Goal: Task Accomplishment & Management: Manage account settings

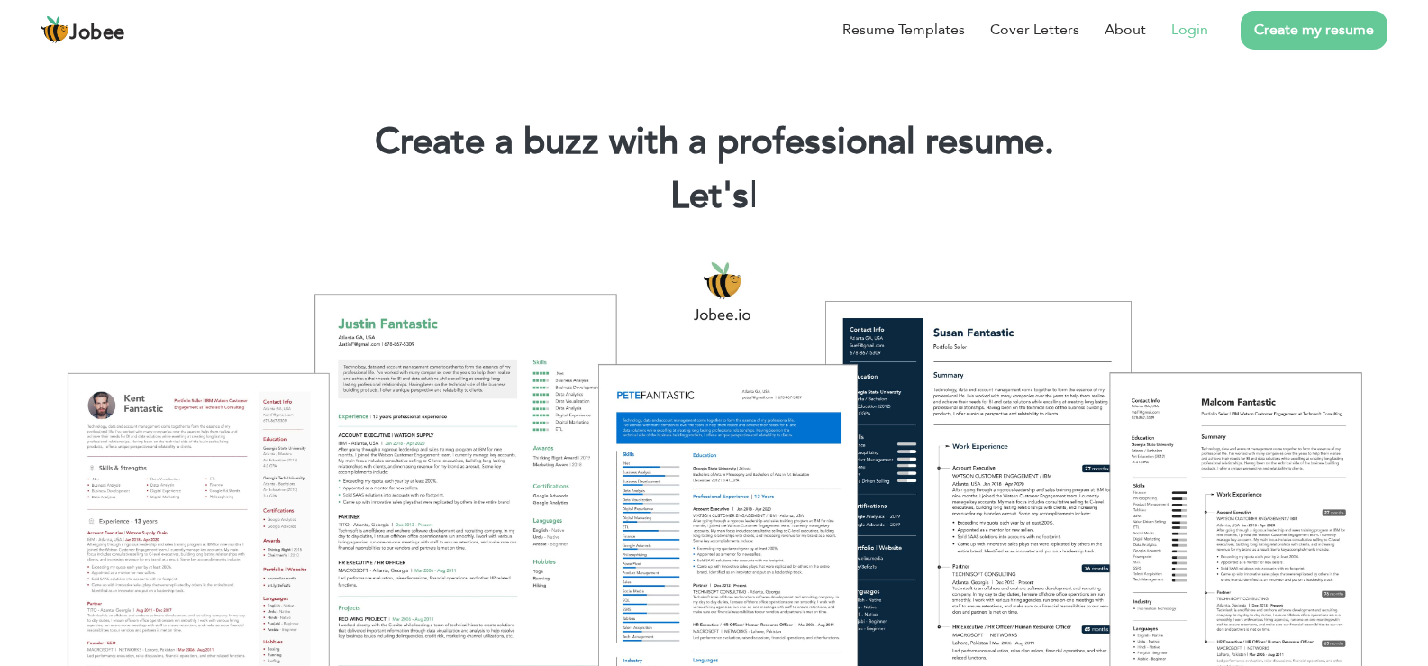
click at [1187, 24] on link "Login" at bounding box center [1189, 30] width 37 height 22
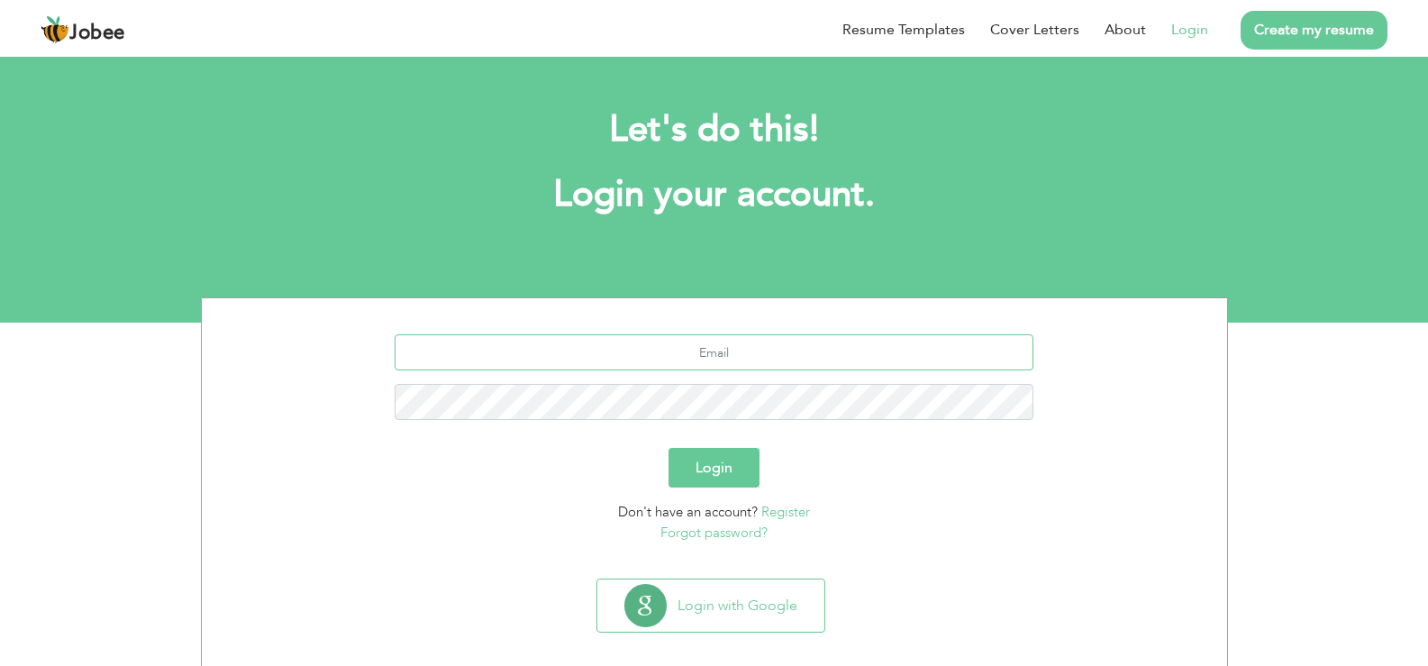
click at [750, 343] on input "text" at bounding box center [713, 352] width 639 height 36
type input "jararpakhtoon@gmail.com"
click at [668, 448] on button "Login" at bounding box center [713, 468] width 91 height 40
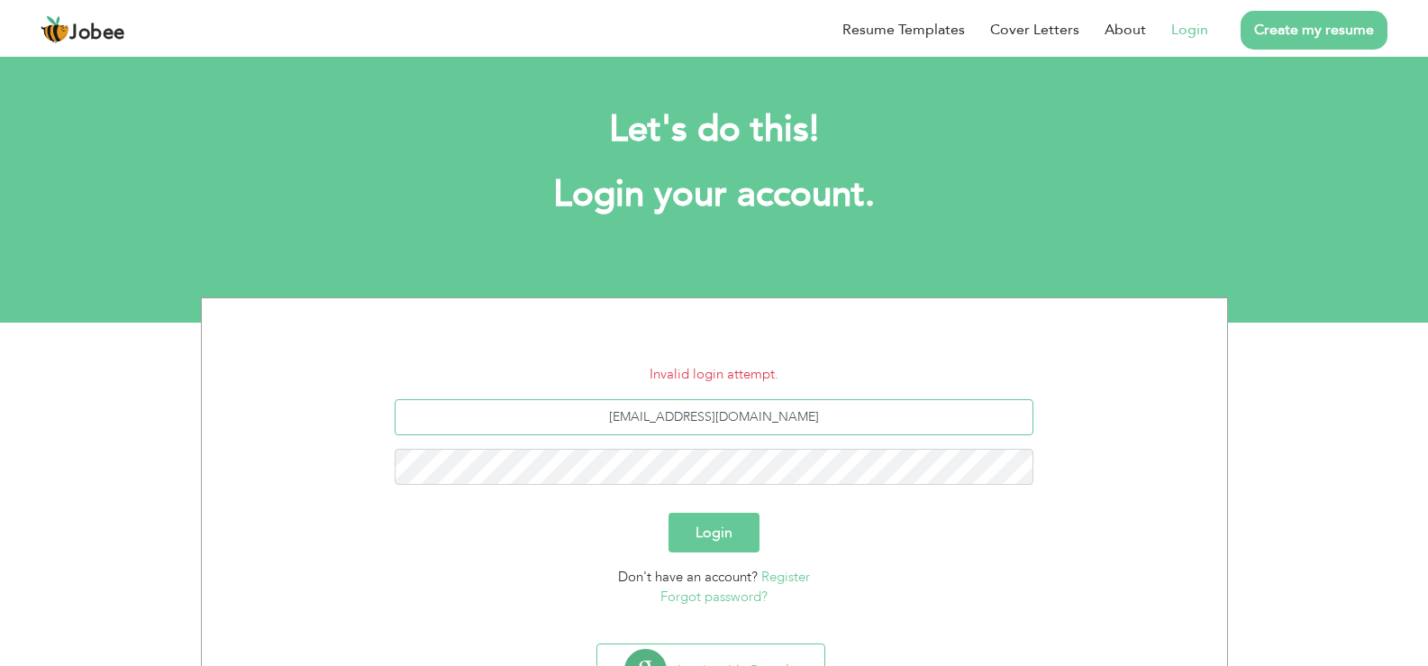
click at [795, 416] on input "jararpakhtoon@gmail.com" at bounding box center [713, 417] width 639 height 36
type input "j"
type input "ameerafghan149@gmail.com"
click at [668, 512] on button "Login" at bounding box center [713, 532] width 91 height 40
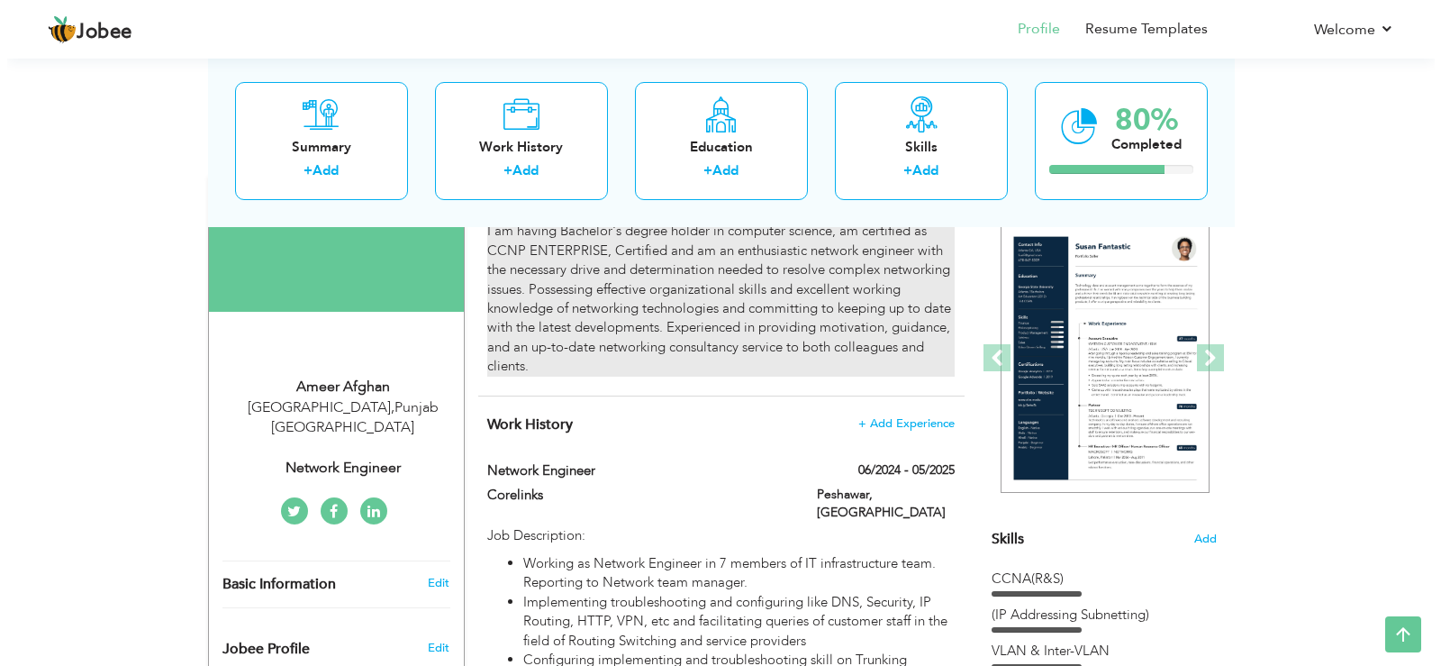
scroll to position [156, 0]
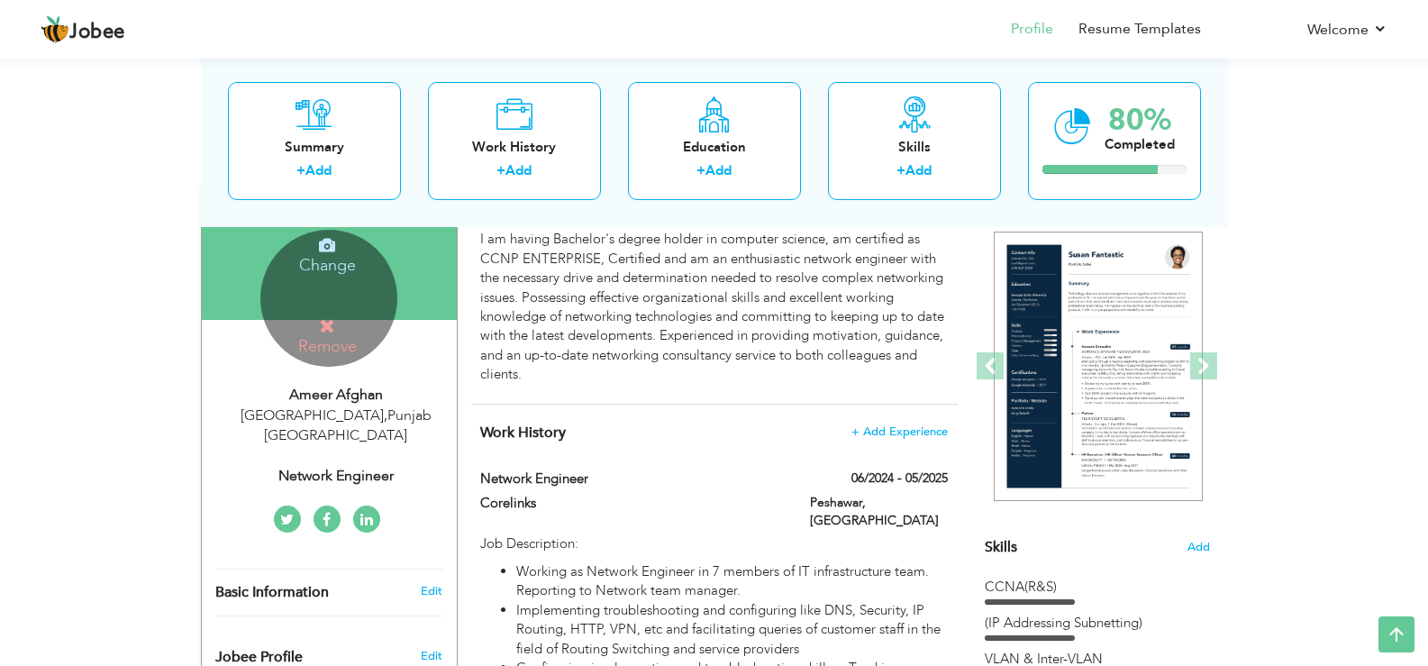
click at [364, 304] on div "Change Remove" at bounding box center [328, 298] width 137 height 137
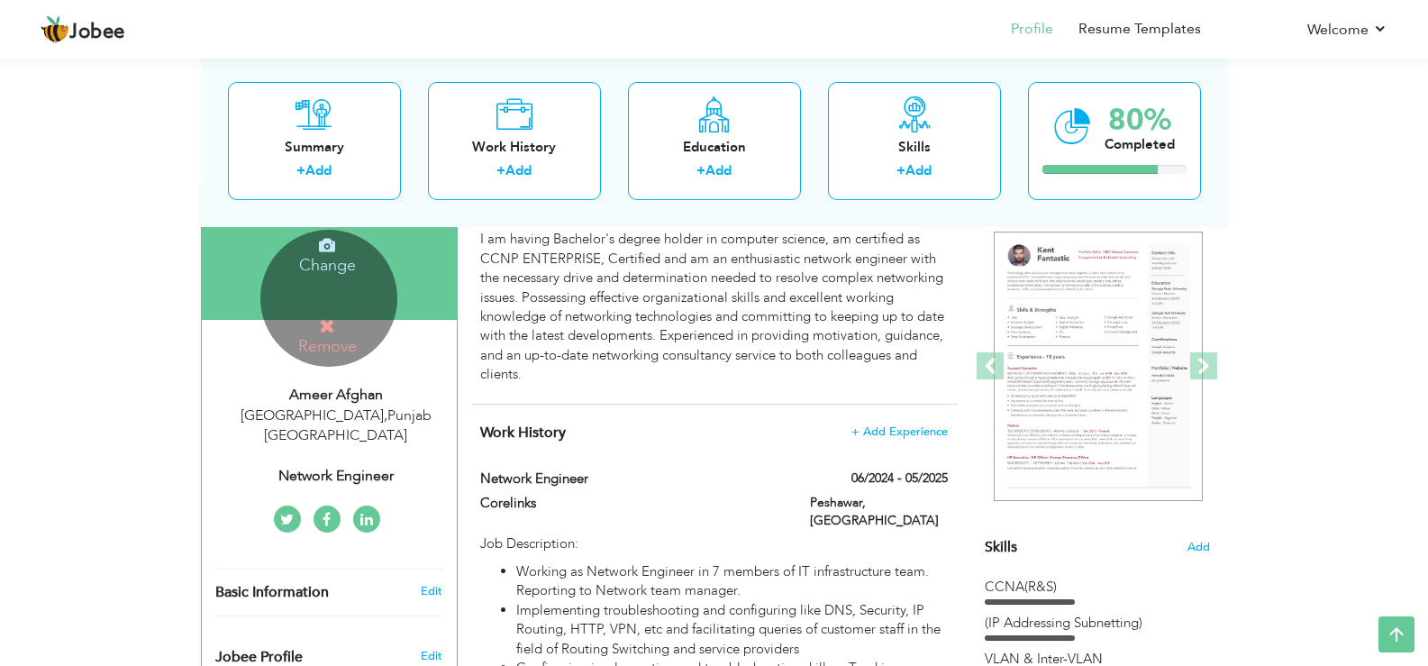
click at [319, 318] on icon at bounding box center [327, 326] width 16 height 16
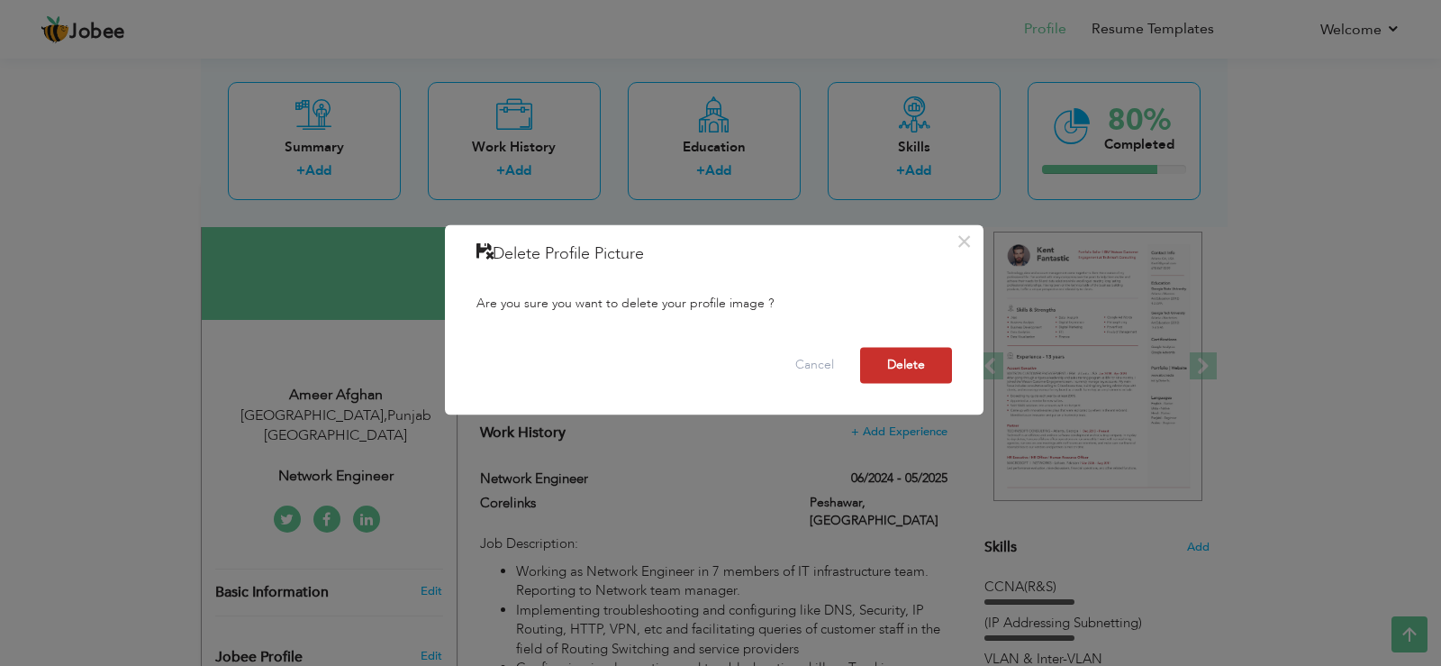
click at [916, 354] on button "Delete" at bounding box center [906, 365] width 92 height 36
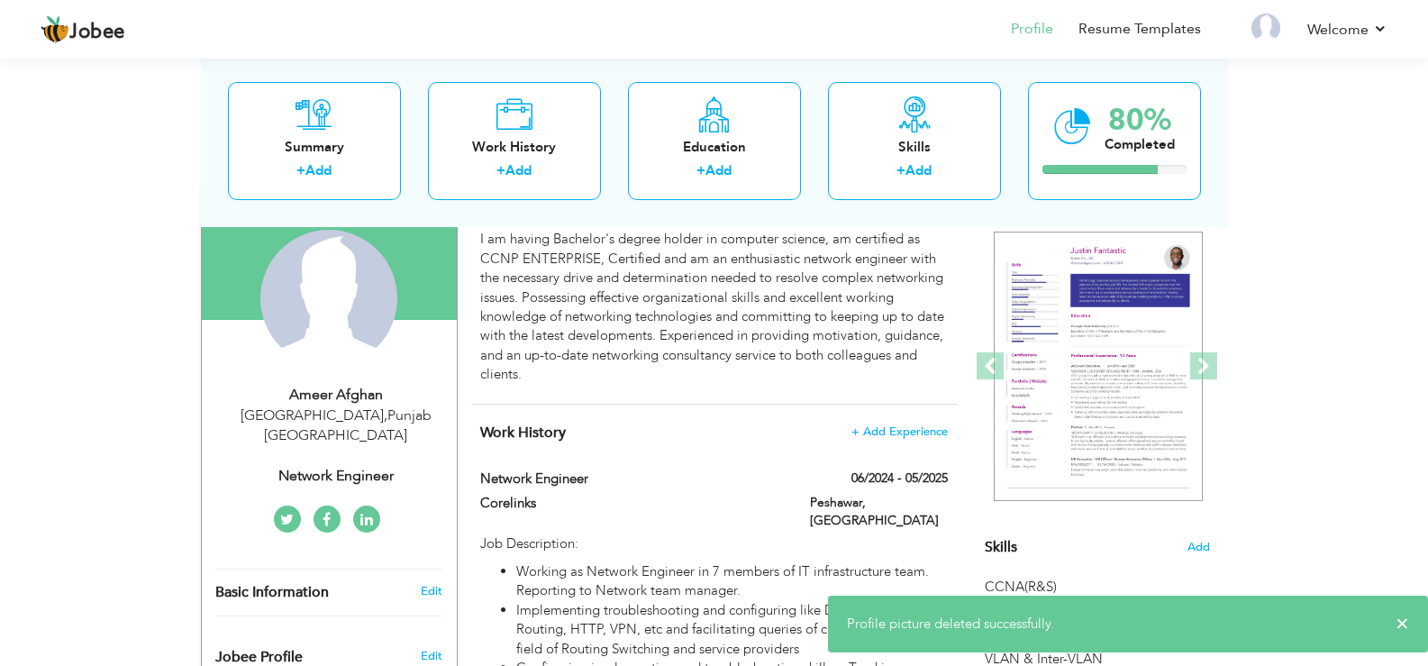
click at [368, 401] on div "Ameer Afghan" at bounding box center [335, 395] width 241 height 21
type input "Ameer"
type input "Afghan"
type input "03077136234"
select select "number:166"
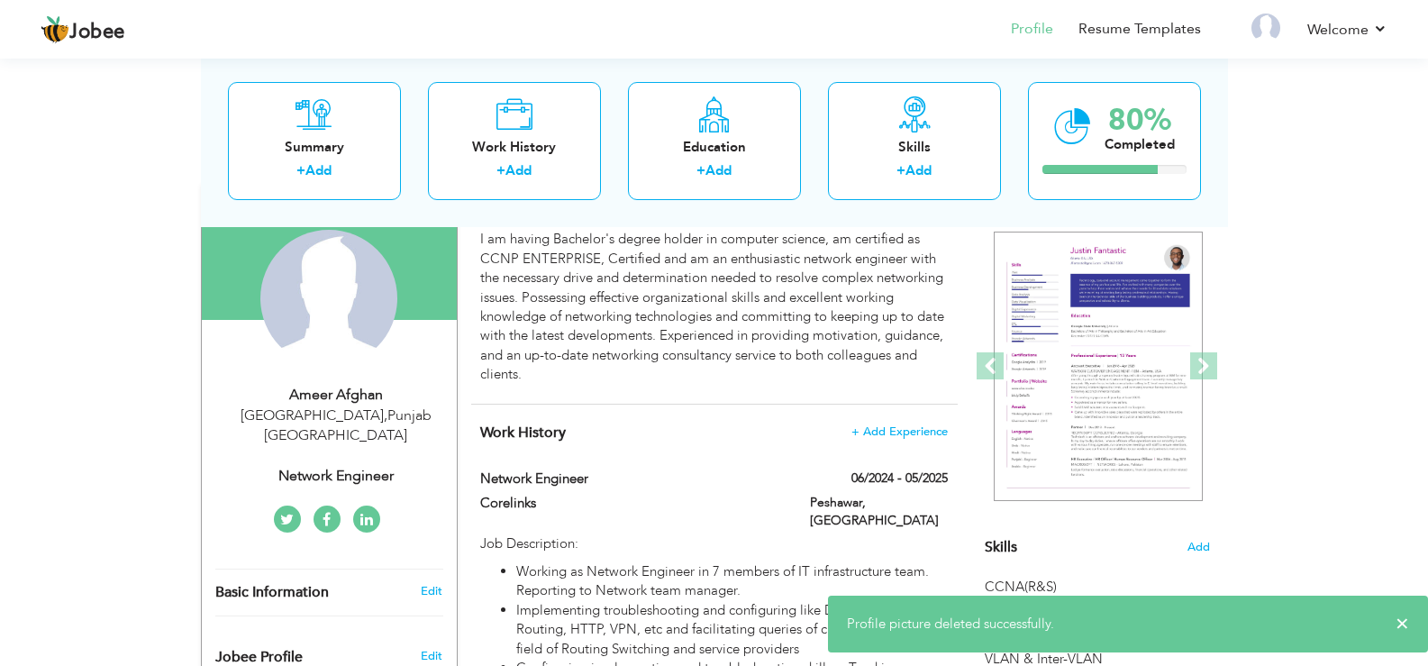
type input "Punjab"
type input "Islamabad"
select select "number:3"
type input "Network Engineer"
type input "www.linkedin.com/in/ ameer-afghan-a94140353"
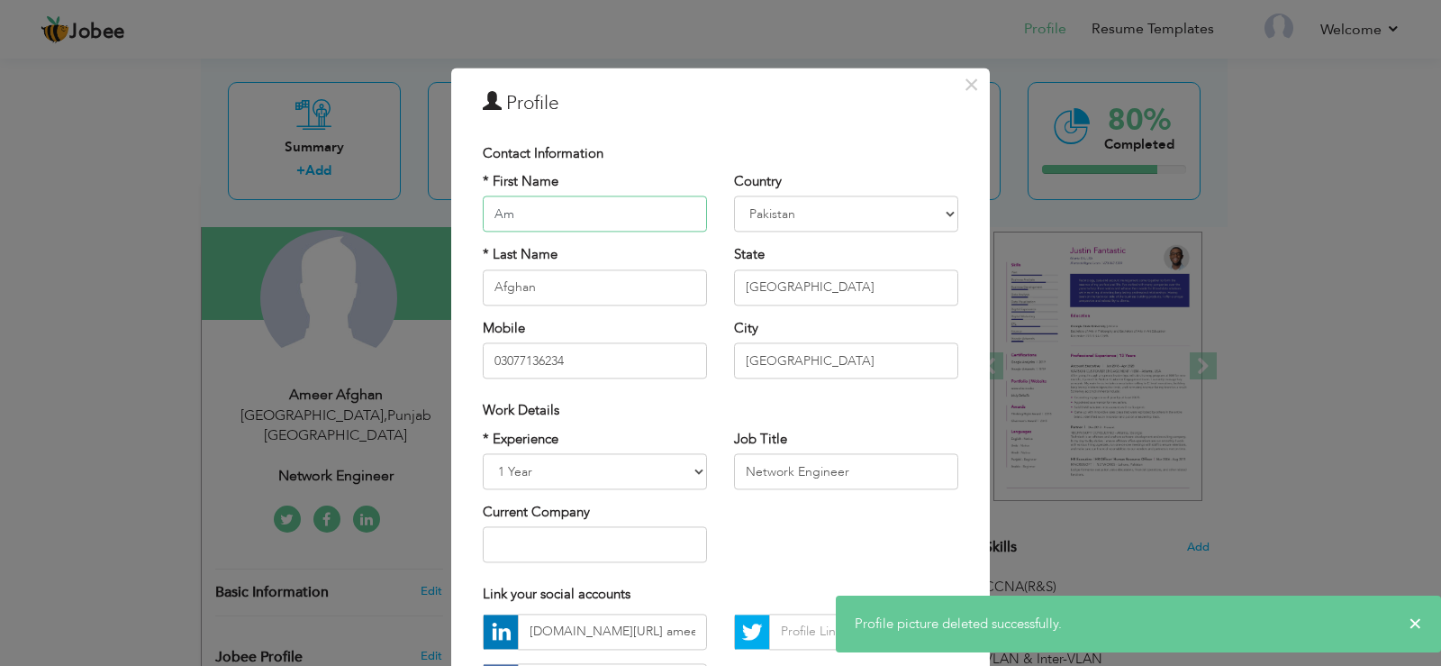
type input "A"
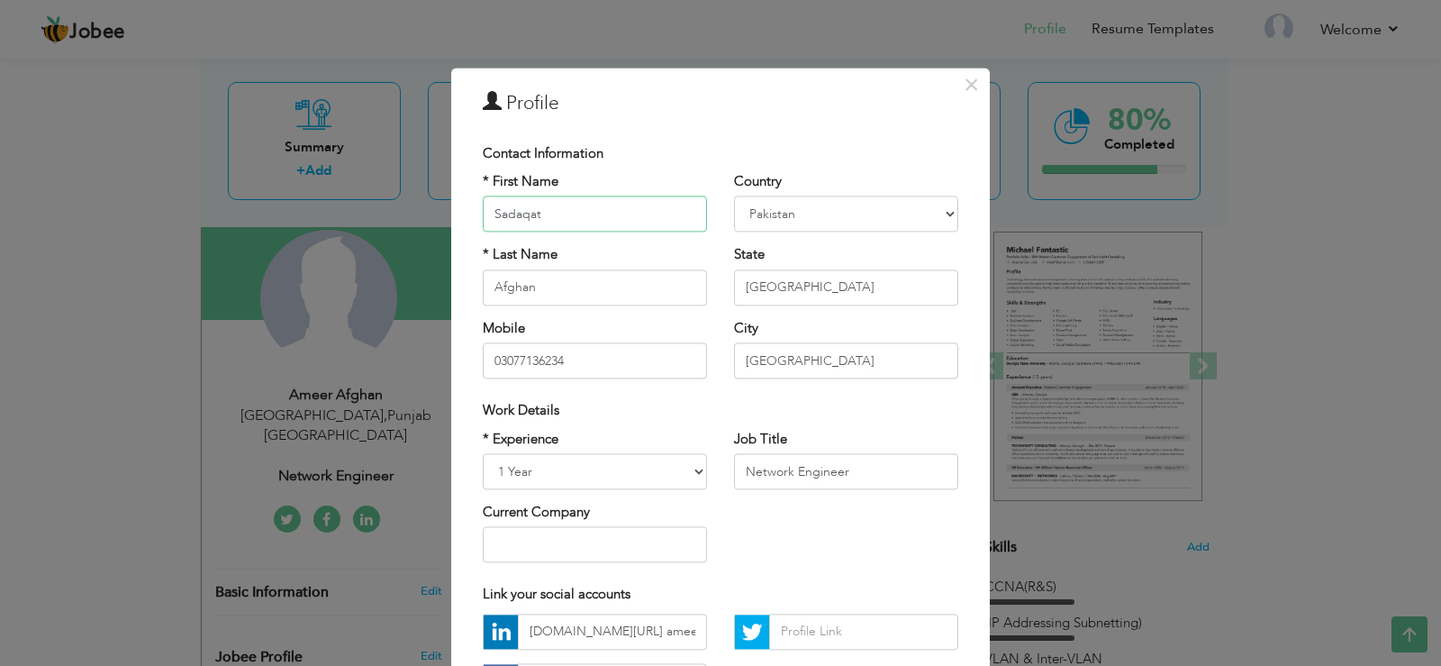
type input "Sadaqat"
click at [613, 279] on input "Afghan" at bounding box center [595, 287] width 224 height 36
type input "[PERSON_NAME]"
click at [817, 286] on input "Punjab" at bounding box center [846, 287] width 224 height 36
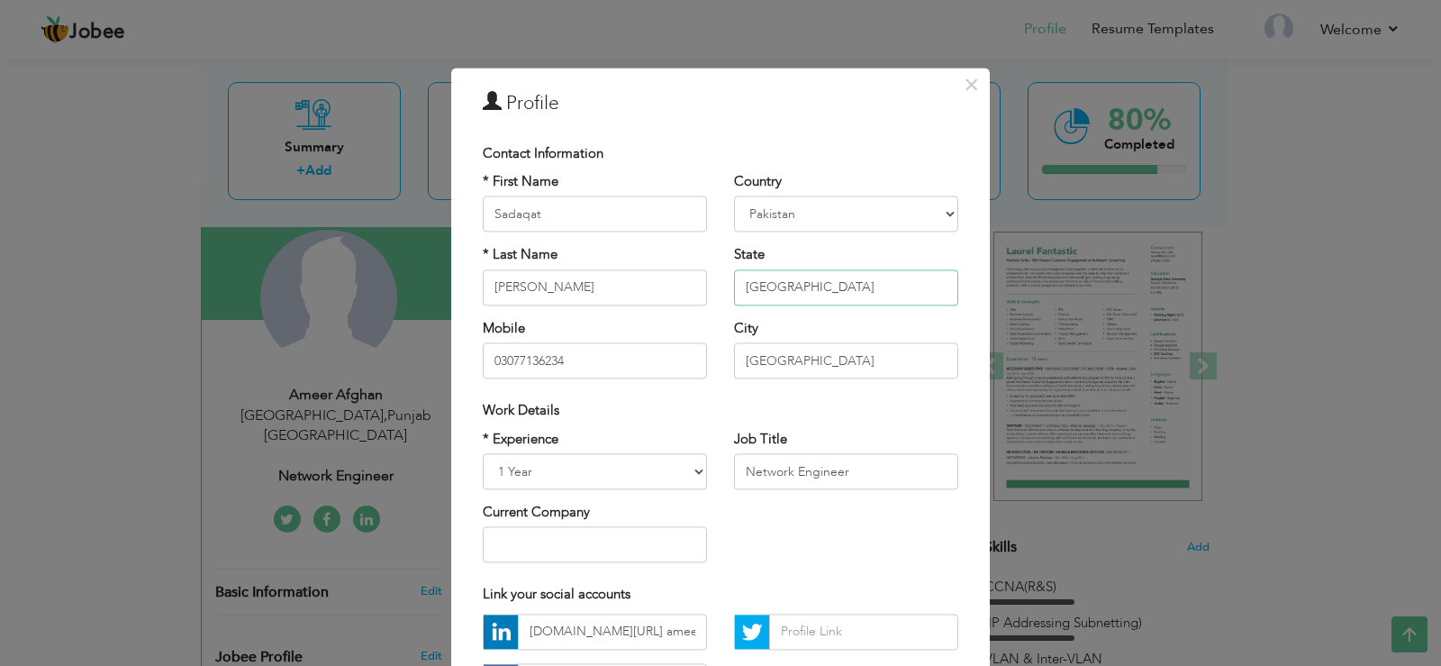
click at [817, 286] on input "Punjab" at bounding box center [846, 287] width 224 height 36
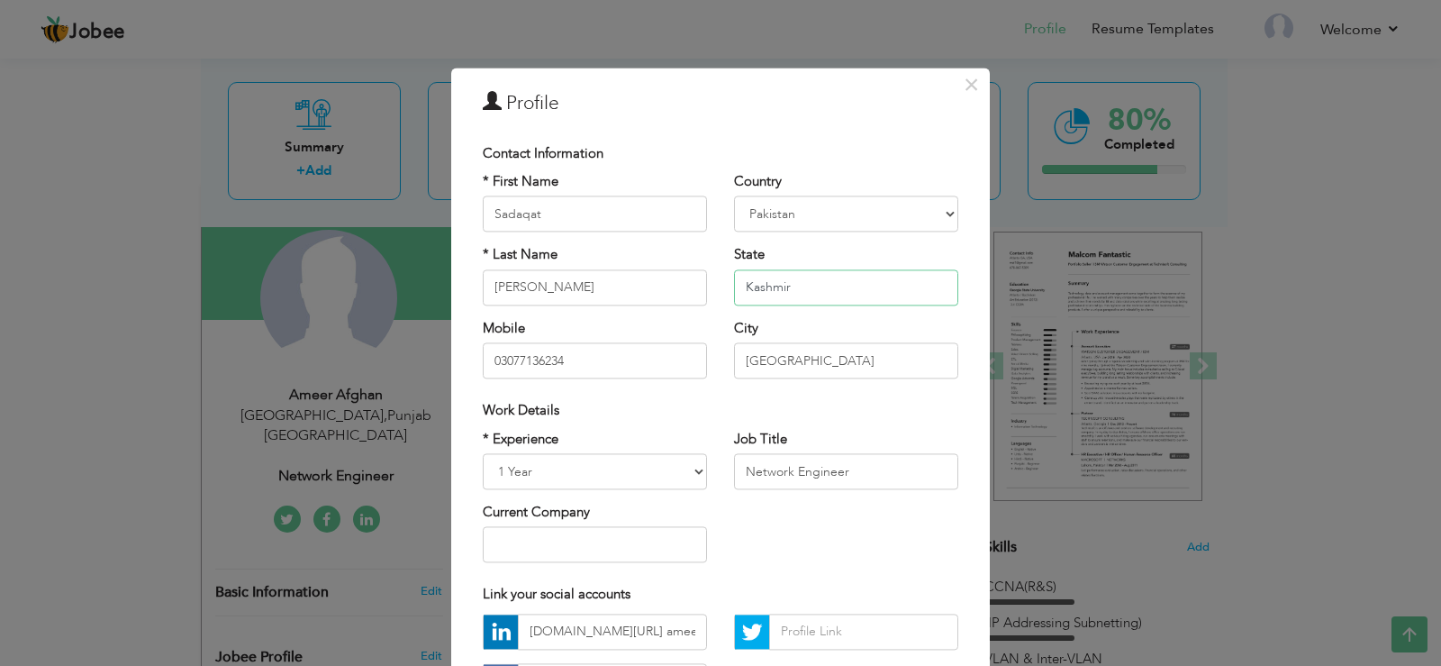
type input "Kashmir"
click at [595, 359] on input "03077136234" at bounding box center [595, 361] width 224 height 36
type input "0"
type input "03491567656"
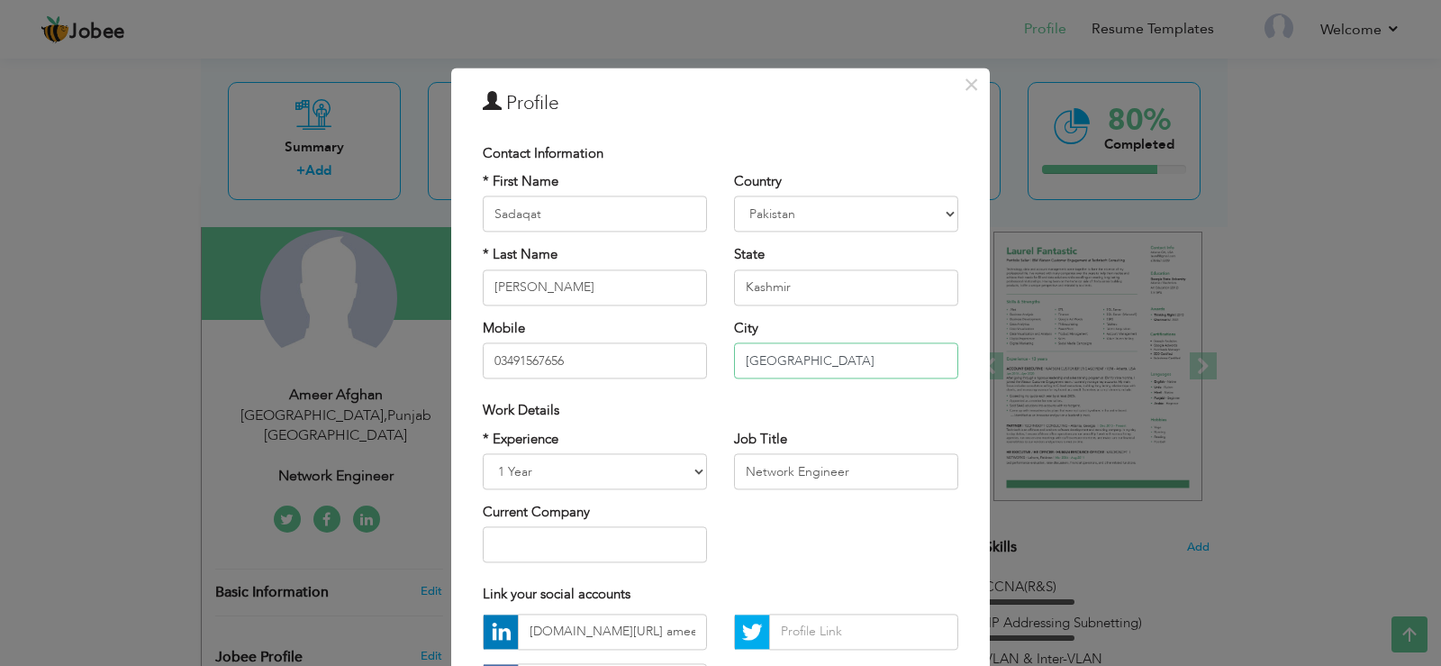
click at [803, 356] on input "Islamabad" at bounding box center [846, 361] width 224 height 36
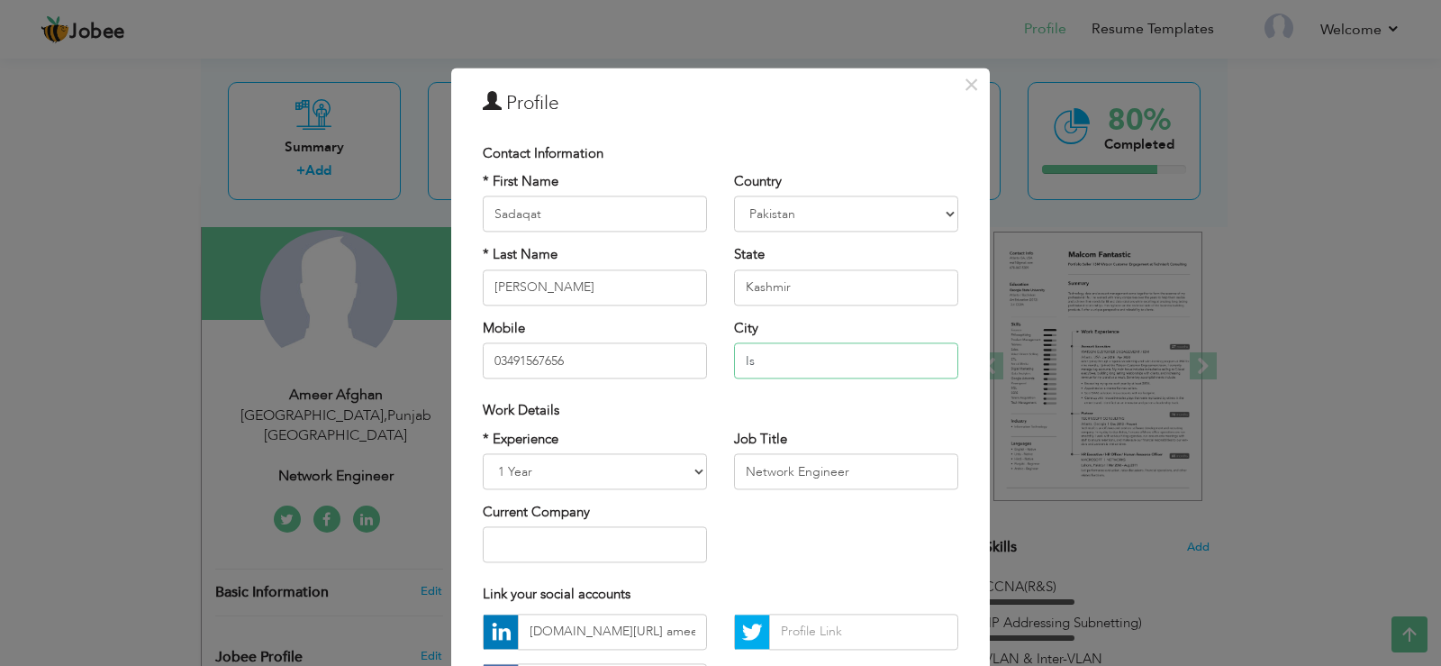
type input "I"
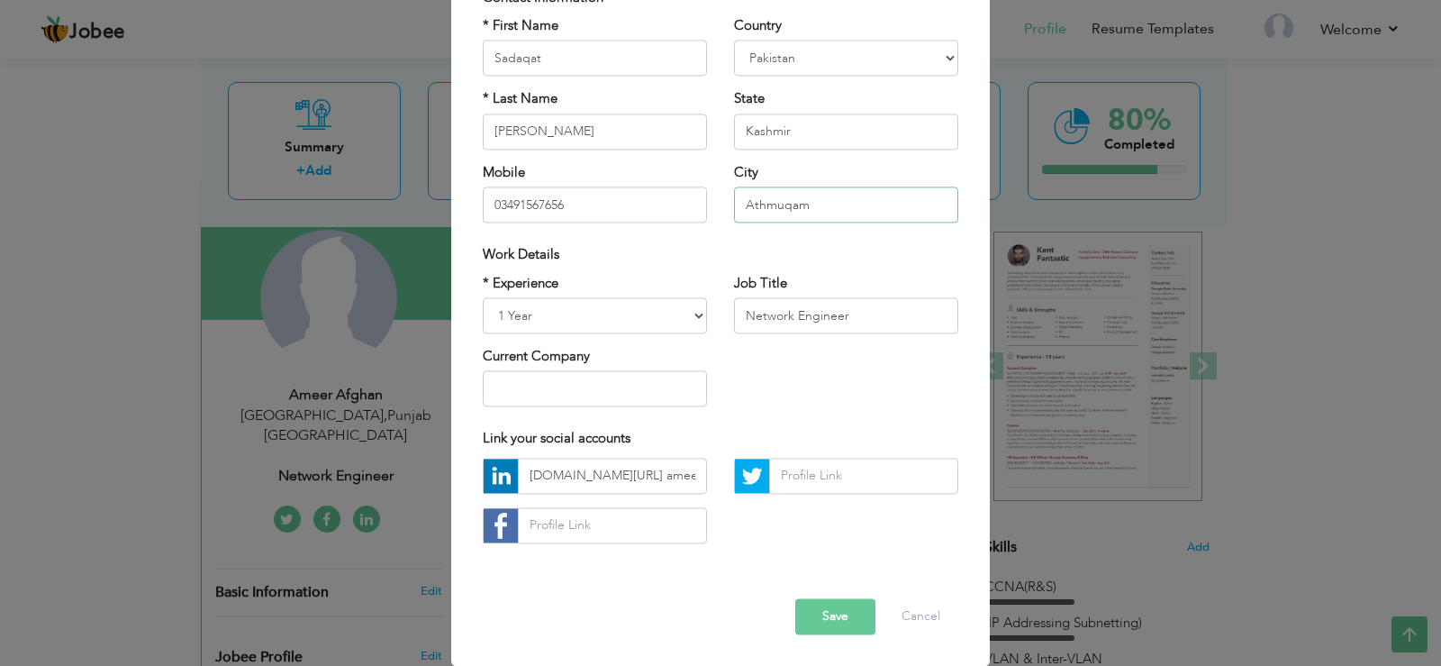
type input "Athmuqam"
click at [590, 314] on select "Entry Level Less than 1 Year 1 Year 2 Years 3 Years 4 Years 5 Years 6 Years 7 Y…" at bounding box center [595, 315] width 224 height 36
select select "number:17"
click at [483, 297] on select "Entry Level Less than 1 Year 1 Year 2 Years 3 Years 4 Years 5 Years 6 Years 7 Y…" at bounding box center [595, 315] width 224 height 36
click at [803, 308] on input "Network Engineer" at bounding box center [846, 315] width 224 height 36
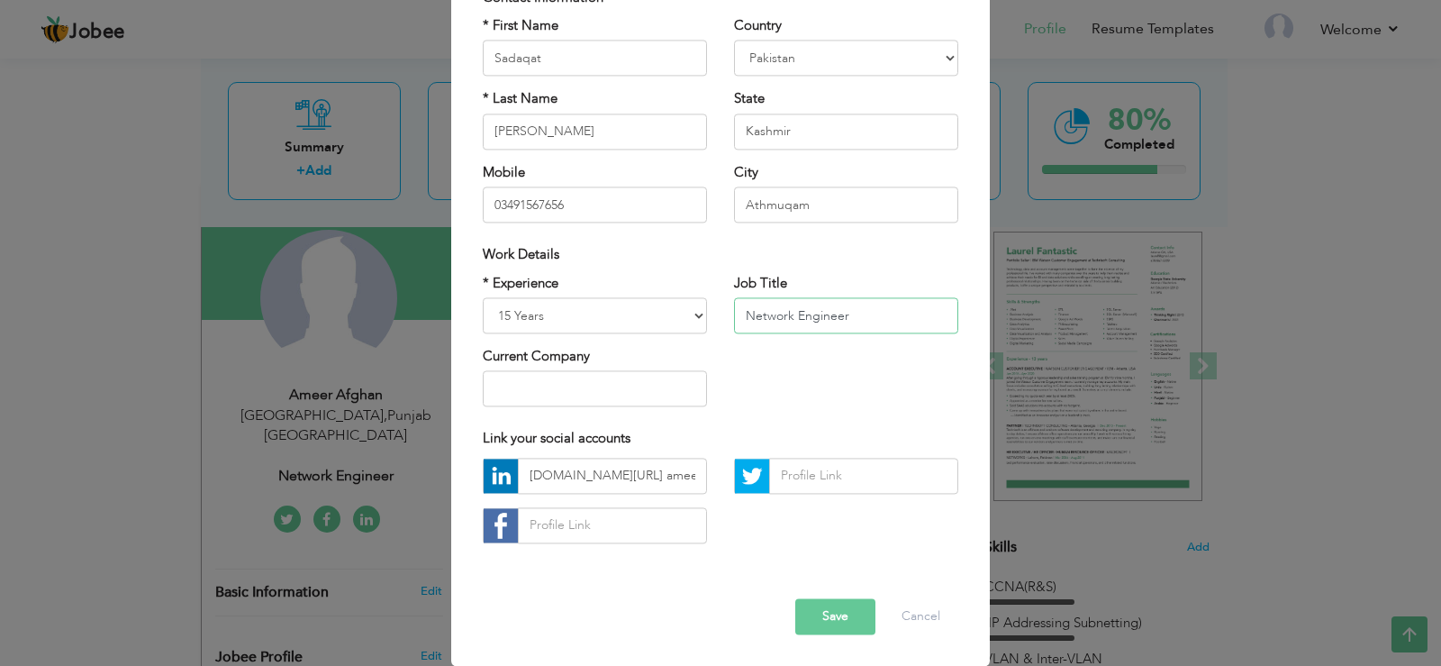
click at [842, 313] on input "Network Engineer" at bounding box center [846, 315] width 224 height 36
type input "N"
type input "Driver"
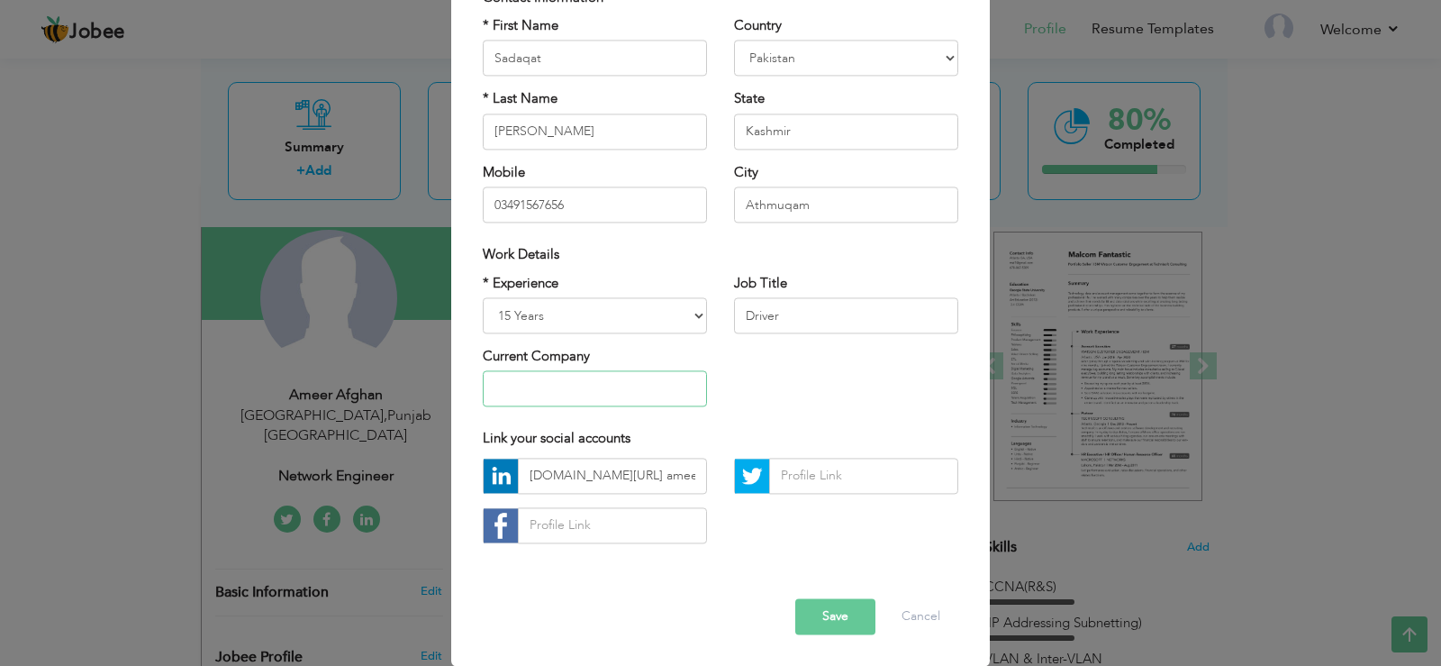
click at [630, 384] on input "text" at bounding box center [595, 389] width 224 height 36
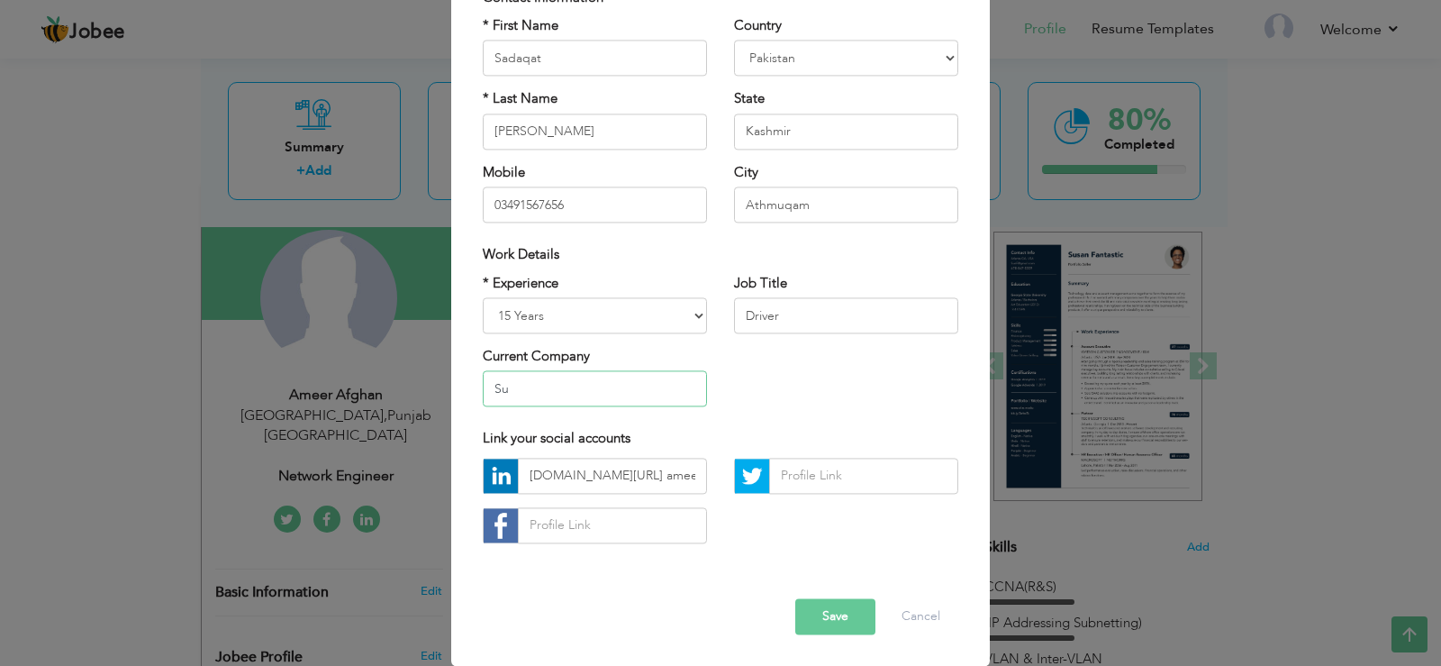
type input "S"
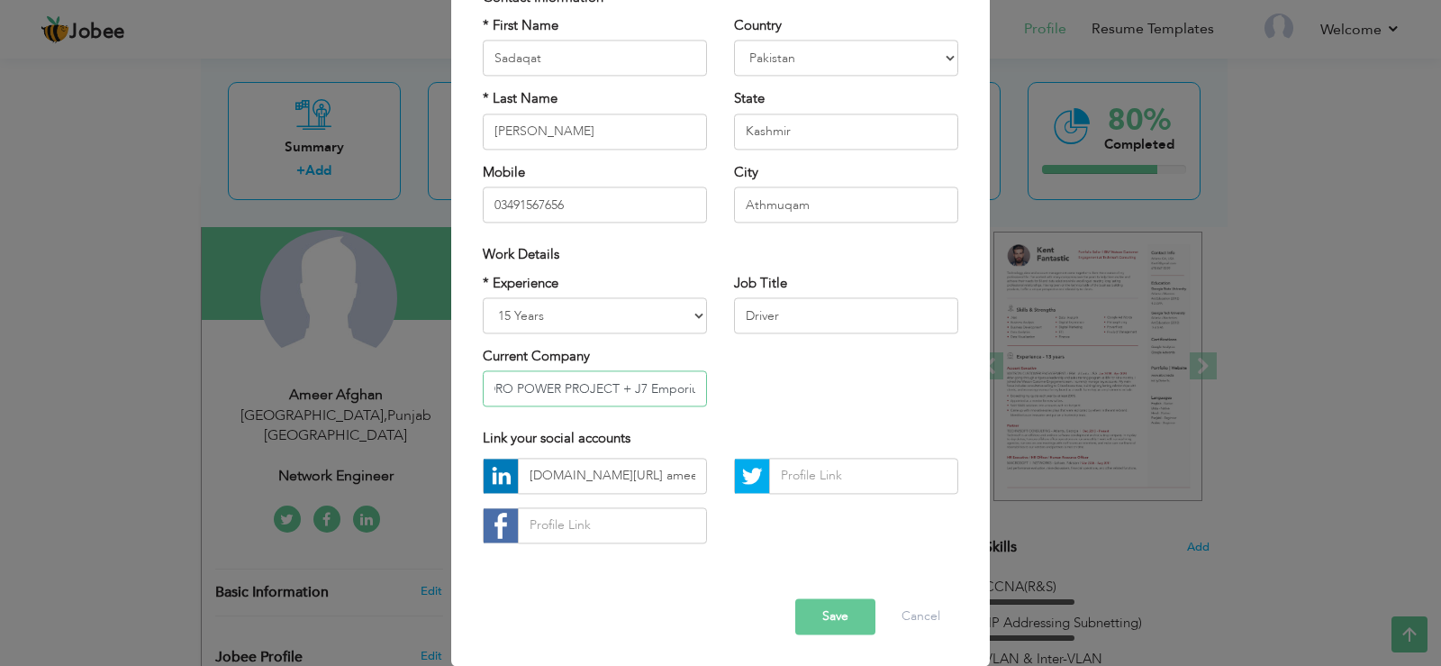
scroll to position [0, 104]
type input "SUKI KINARI HDRO POWER PROJECT + J7 Emporium"
click at [809, 615] on button "Save" at bounding box center [835, 616] width 80 height 36
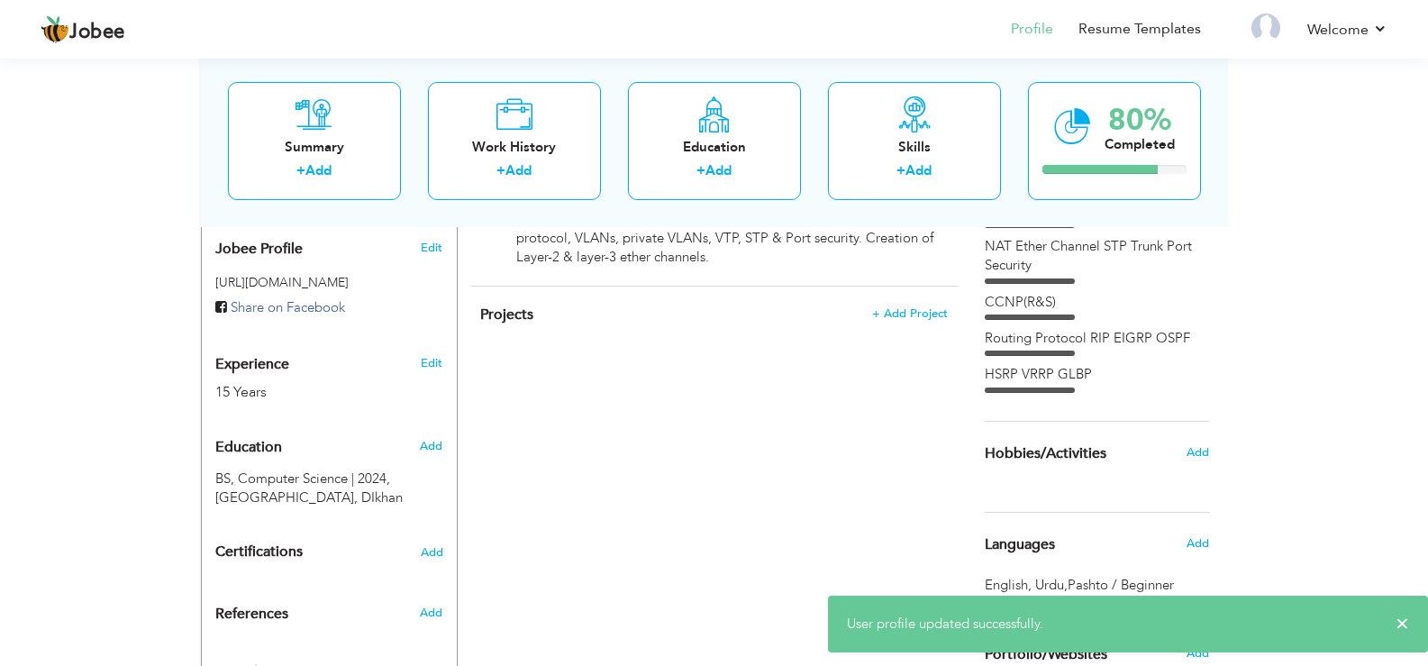
scroll to position [594, 0]
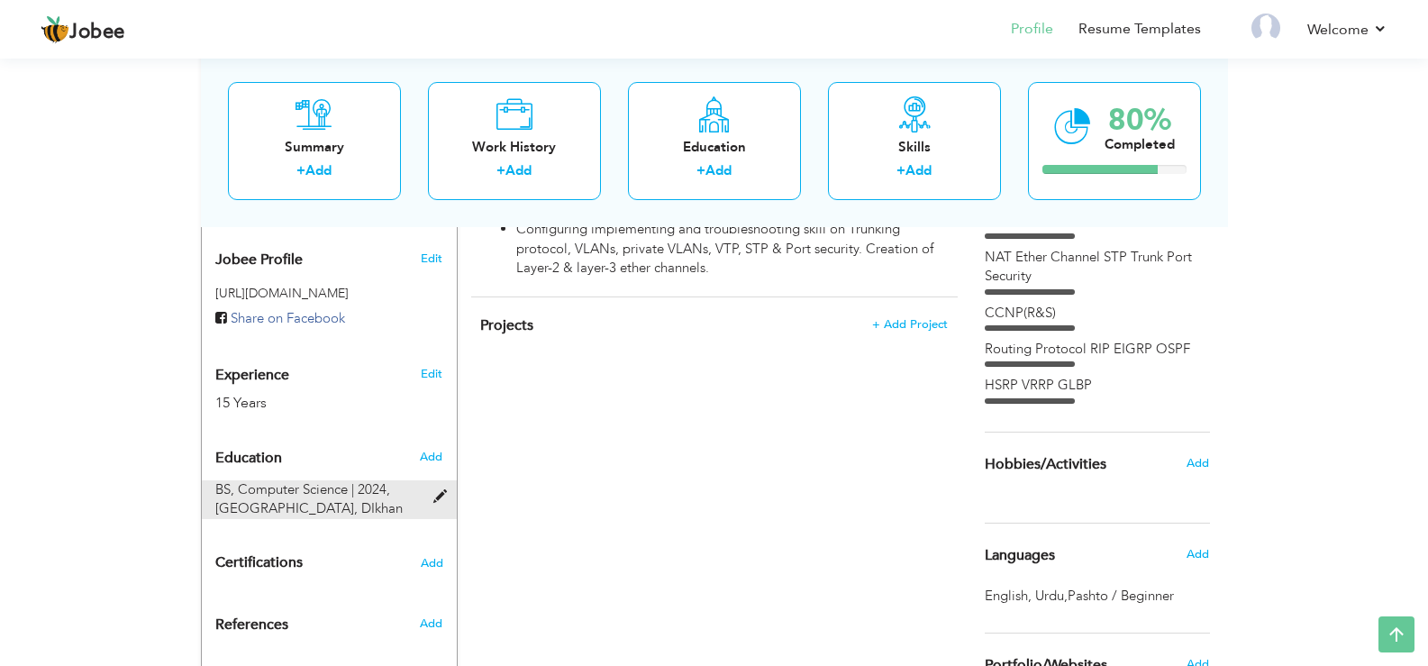
click at [336, 480] on span "BS, Computer Science | 2024," at bounding box center [302, 489] width 175 height 18
type input "BS"
type input "Computer Science"
type input "2024"
type input "Gomal University"
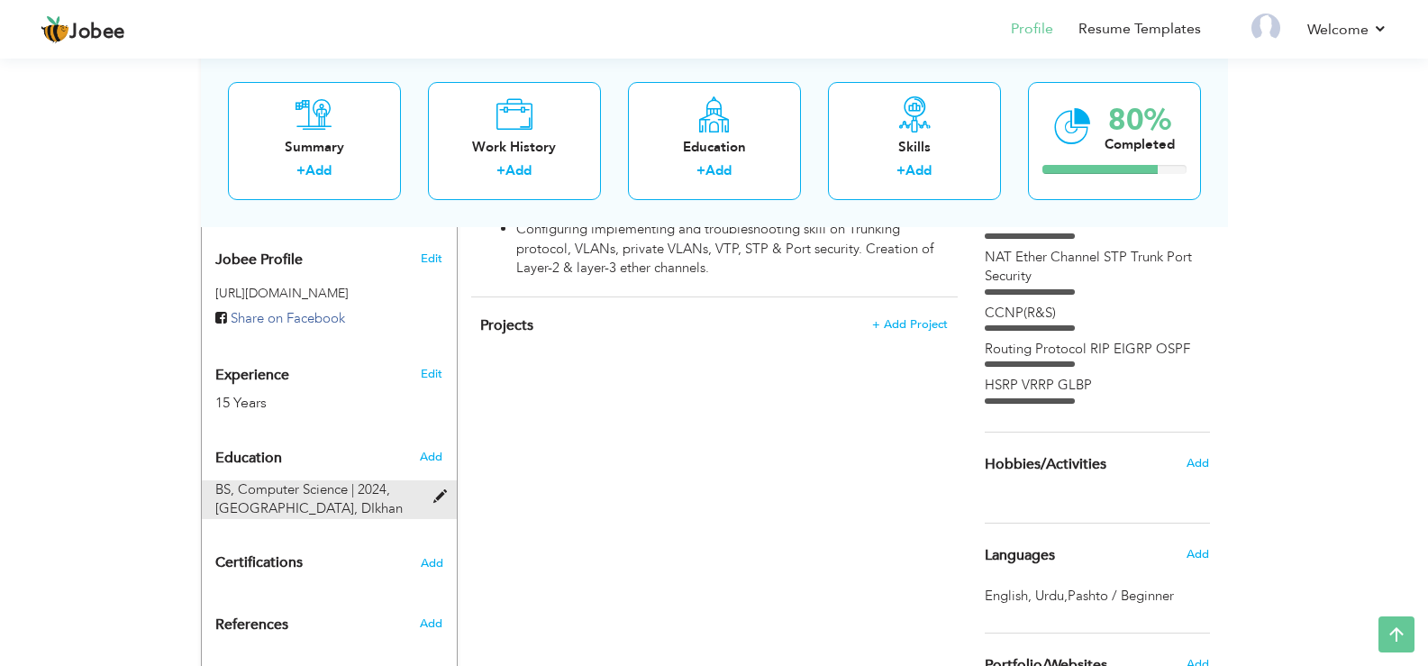
type input "3.39"
radio input "true"
type input "DIkhan"
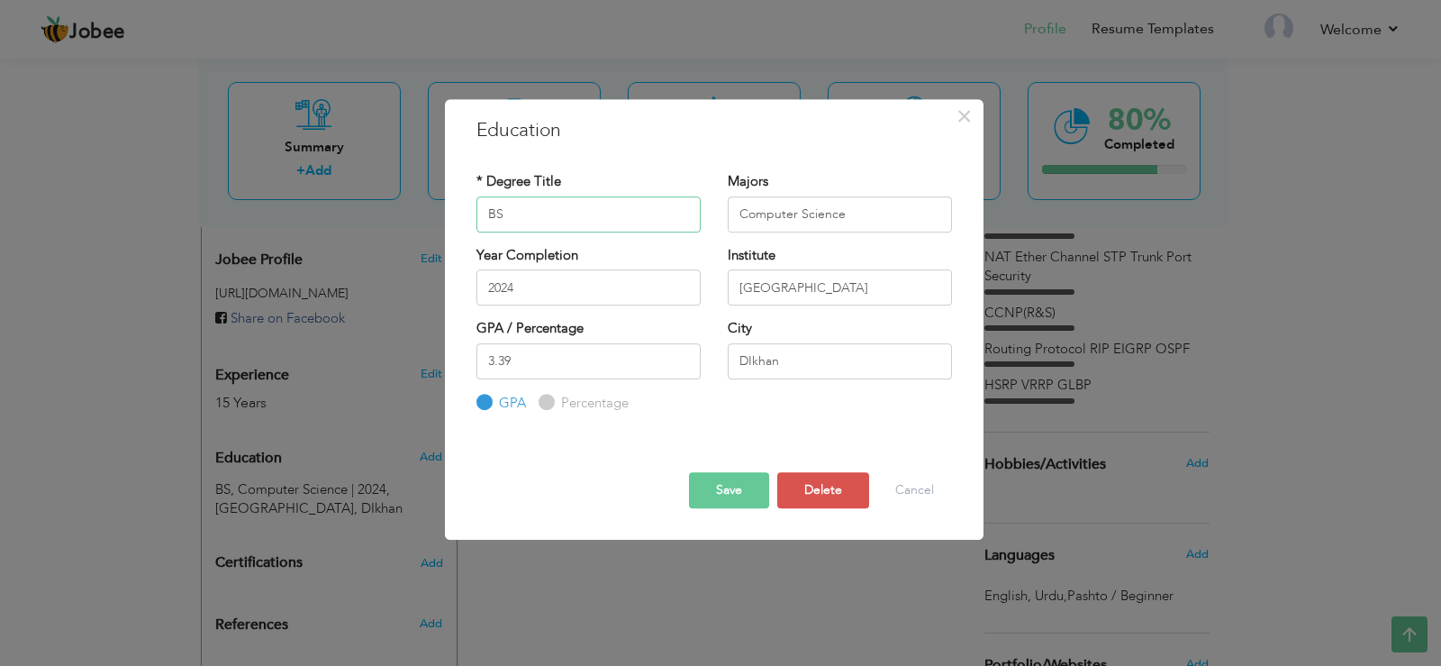
type input "B"
click at [867, 210] on input "Computer Science" at bounding box center [840, 214] width 224 height 36
type input "C"
click at [851, 277] on input "Gomal University" at bounding box center [840, 287] width 224 height 36
type input "G"
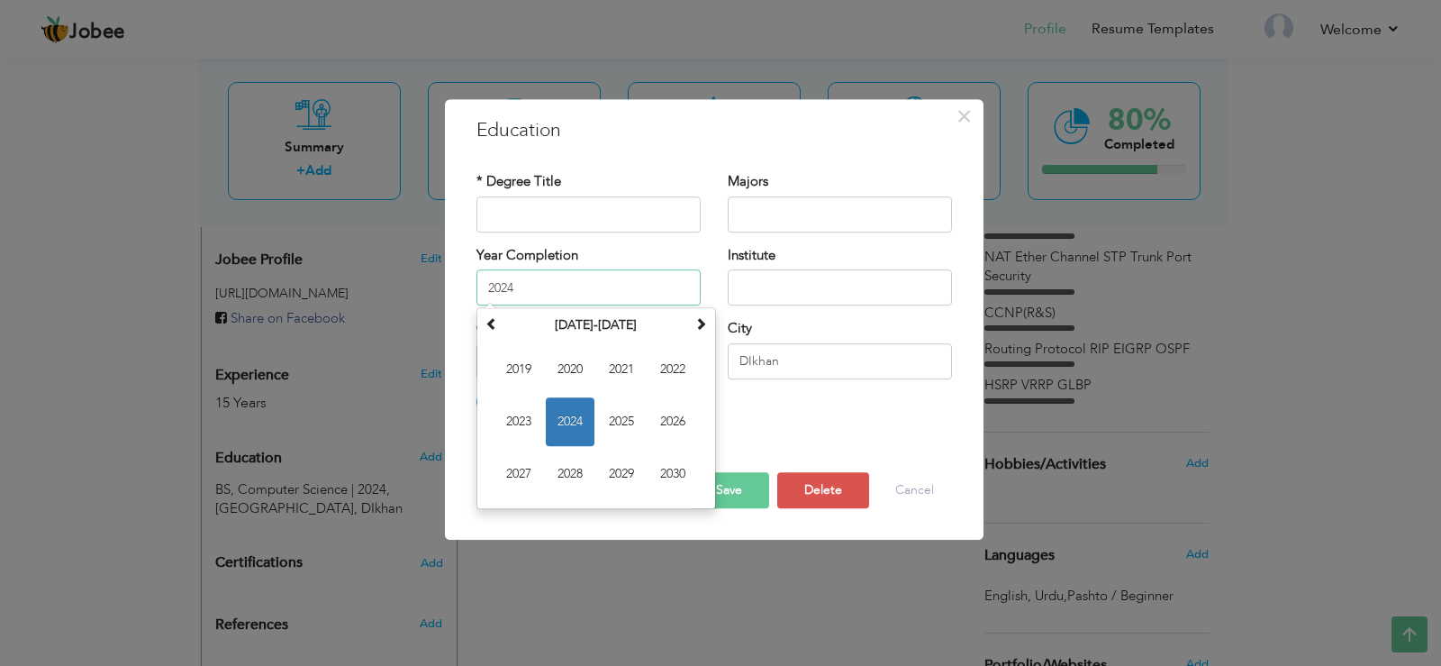
click at [633, 287] on input "2024" at bounding box center [588, 287] width 224 height 36
click at [493, 321] on span at bounding box center [491, 323] width 13 height 13
click at [683, 378] on span "1992" at bounding box center [672, 369] width 49 height 49
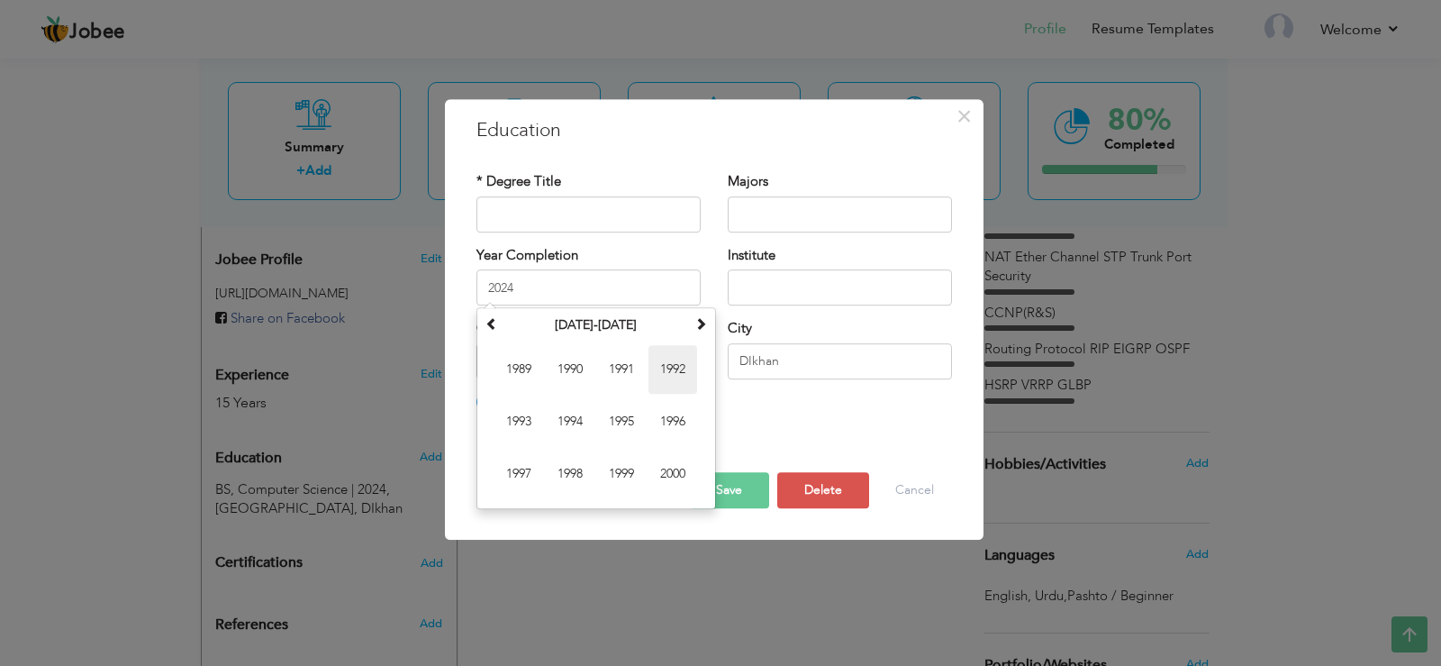
type input "1992"
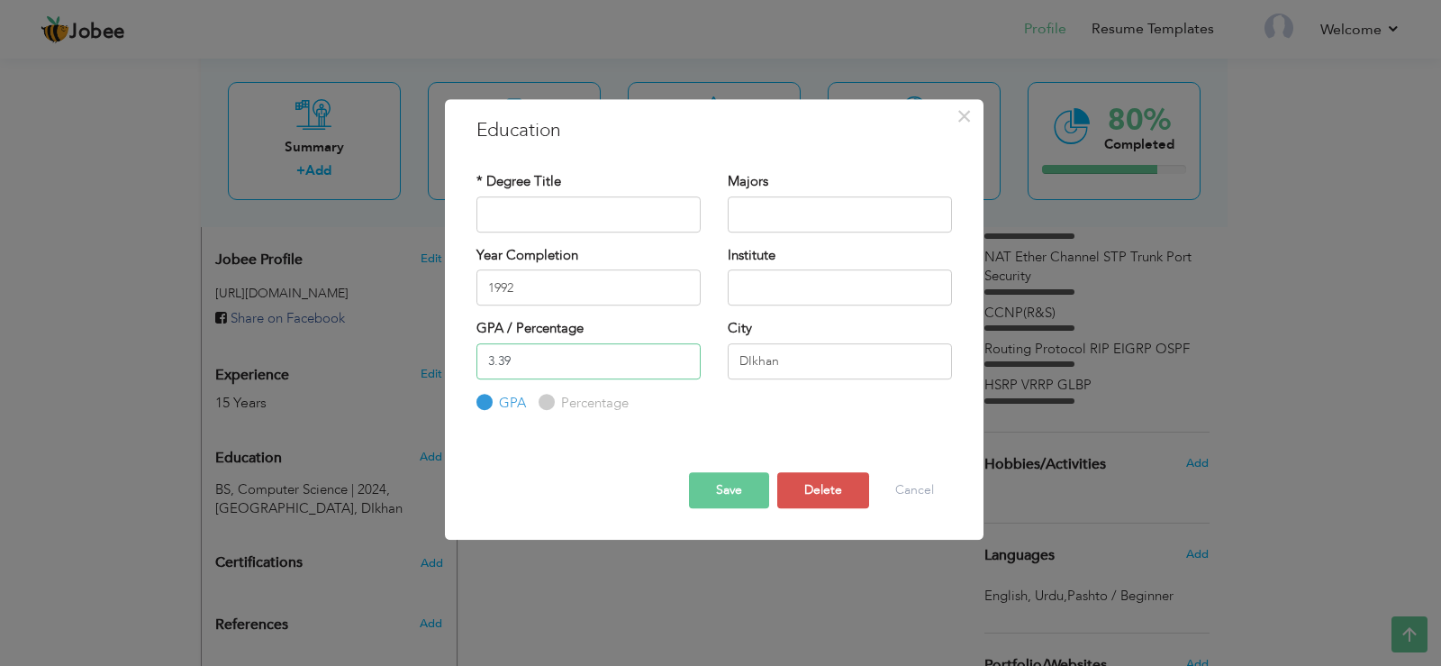
click at [625, 372] on input "3.39" at bounding box center [588, 361] width 224 height 36
type input "3"
click at [739, 286] on input "text" at bounding box center [840, 287] width 224 height 36
click at [583, 282] on input "1992" at bounding box center [588, 287] width 224 height 36
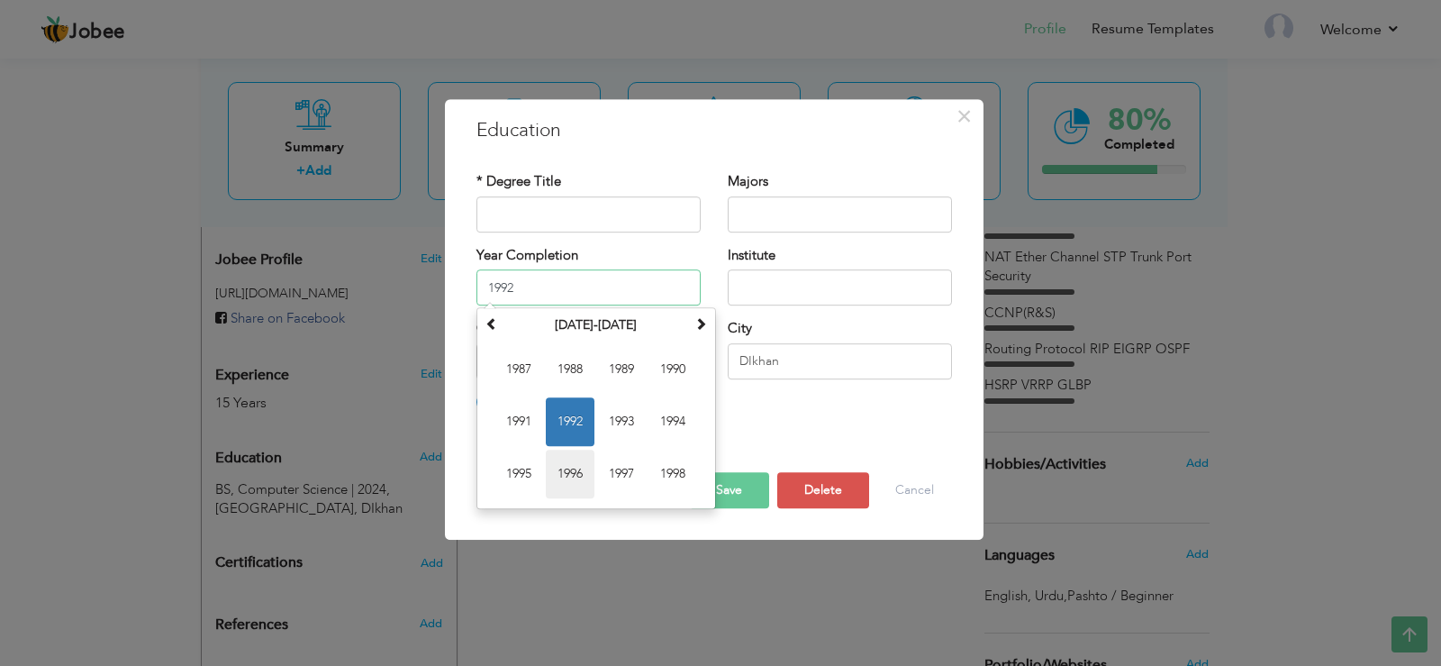
click at [576, 467] on span "1996" at bounding box center [570, 473] width 49 height 49
type input "1996"
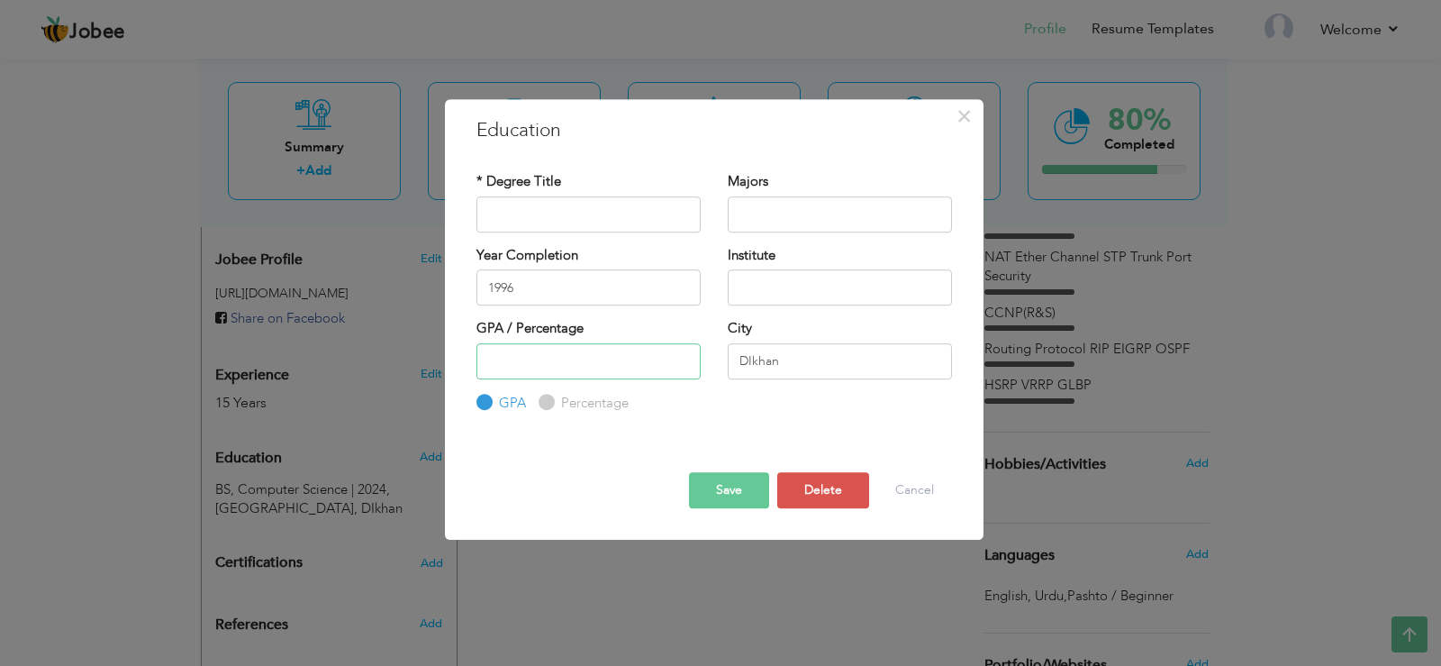
click at [573, 358] on input "number" at bounding box center [588, 361] width 224 height 36
click at [744, 281] on input "text" at bounding box center [840, 287] width 224 height 36
click at [784, 366] on input "DIkhan" at bounding box center [840, 361] width 224 height 36
type input "D"
type input "Athmuquam"
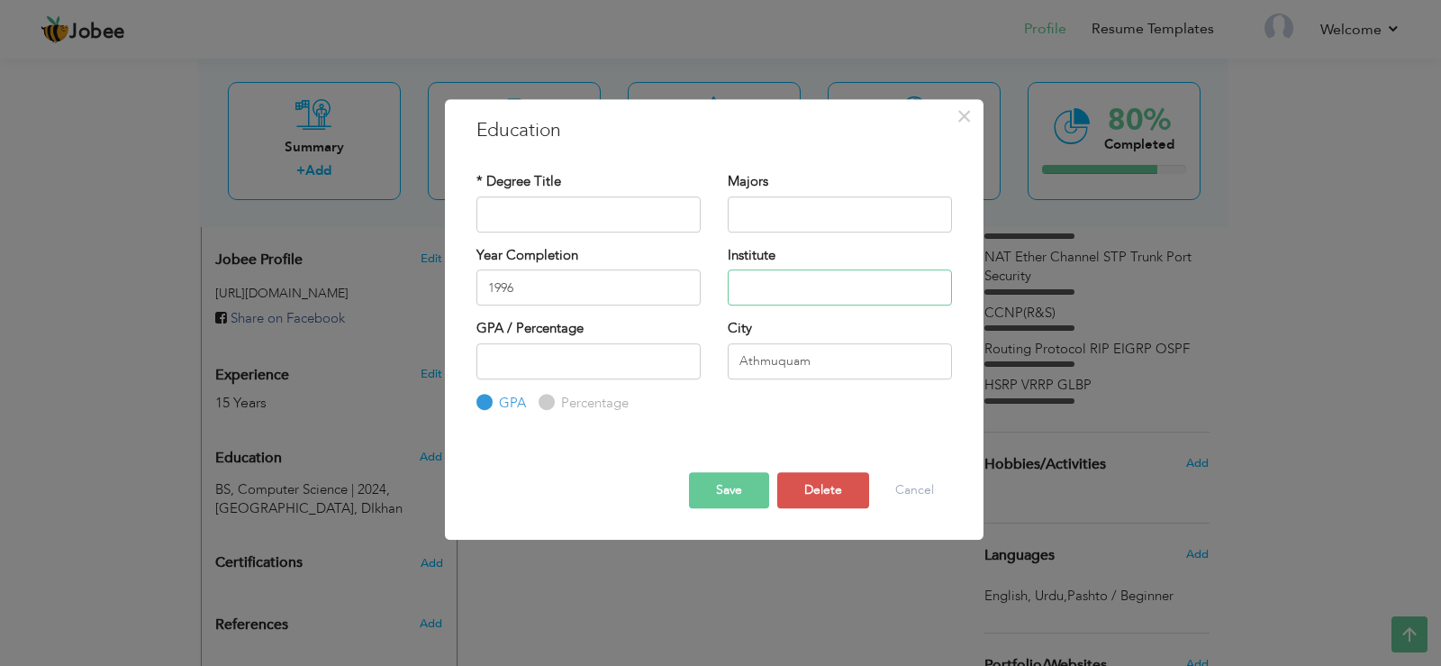
click at [766, 285] on input "text" at bounding box center [840, 287] width 224 height 36
click at [585, 213] on input "text" at bounding box center [588, 214] width 224 height 36
type input "M"
click at [738, 281] on input "text" at bounding box center [840, 287] width 224 height 36
type input "Middle"
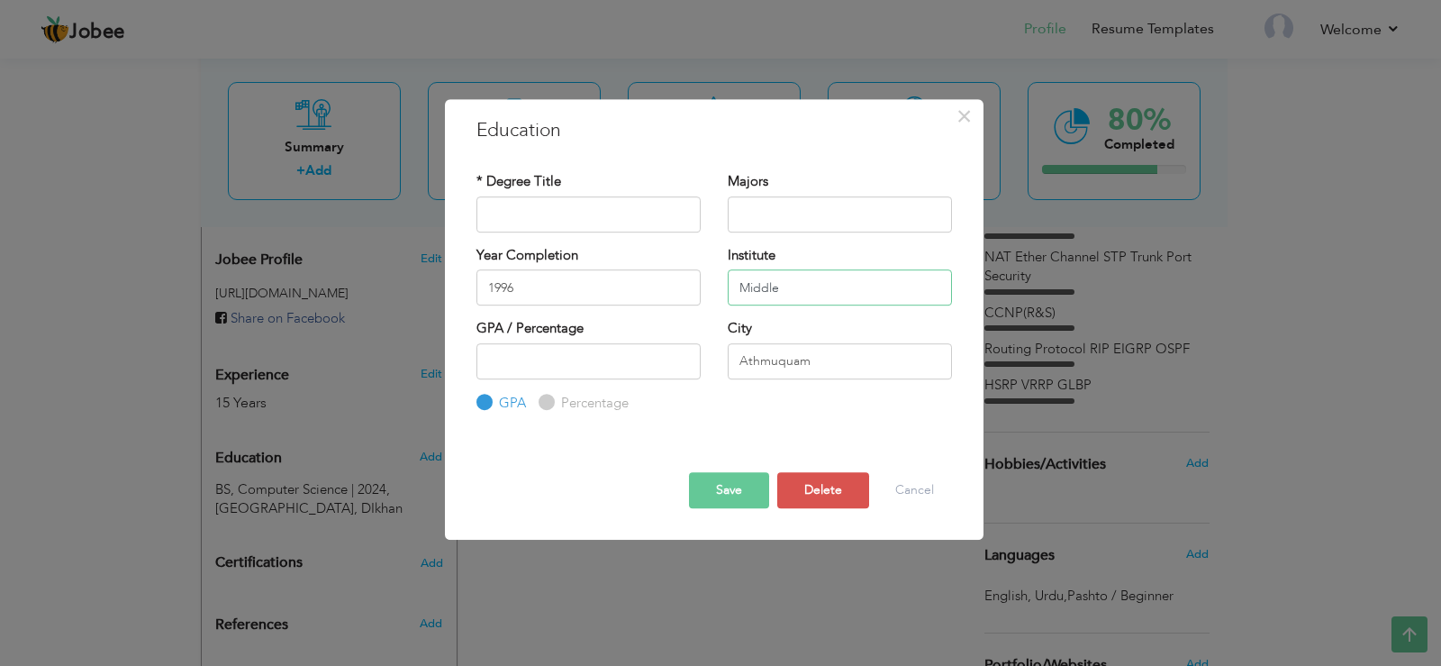
click at [793, 285] on input "Middle" at bounding box center [840, 287] width 224 height 36
click at [802, 360] on input "Athmuquam" at bounding box center [840, 361] width 224 height 36
click at [494, 287] on input "1996" at bounding box center [588, 287] width 224 height 36
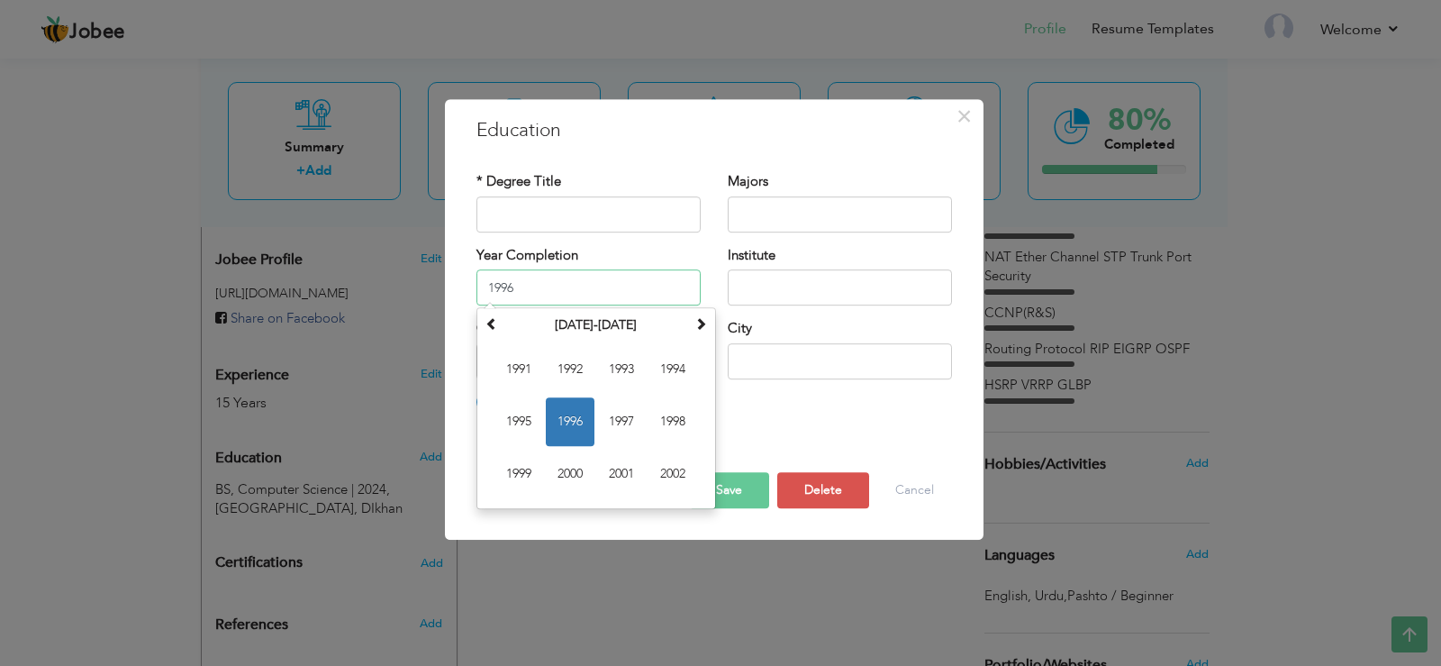
click at [494, 287] on input "1996" at bounding box center [588, 287] width 224 height 36
click at [810, 497] on button "Delete" at bounding box center [823, 490] width 92 height 36
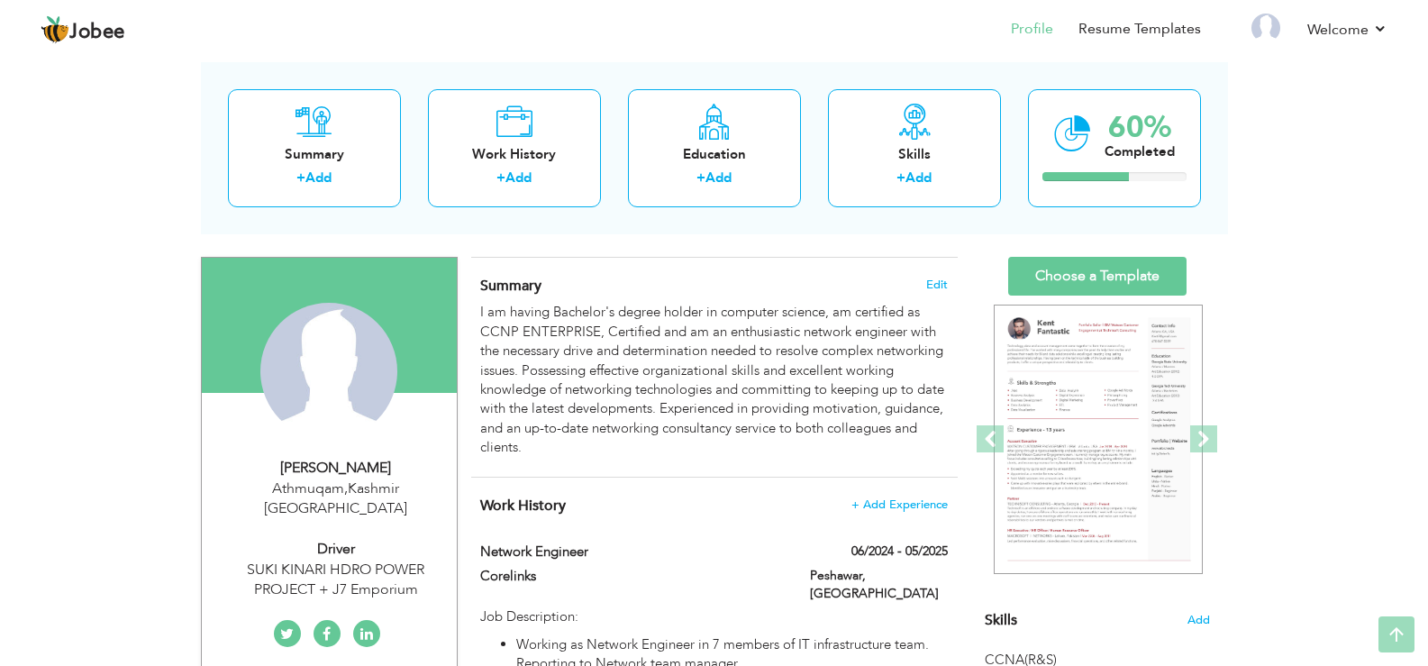
scroll to position [78, 0]
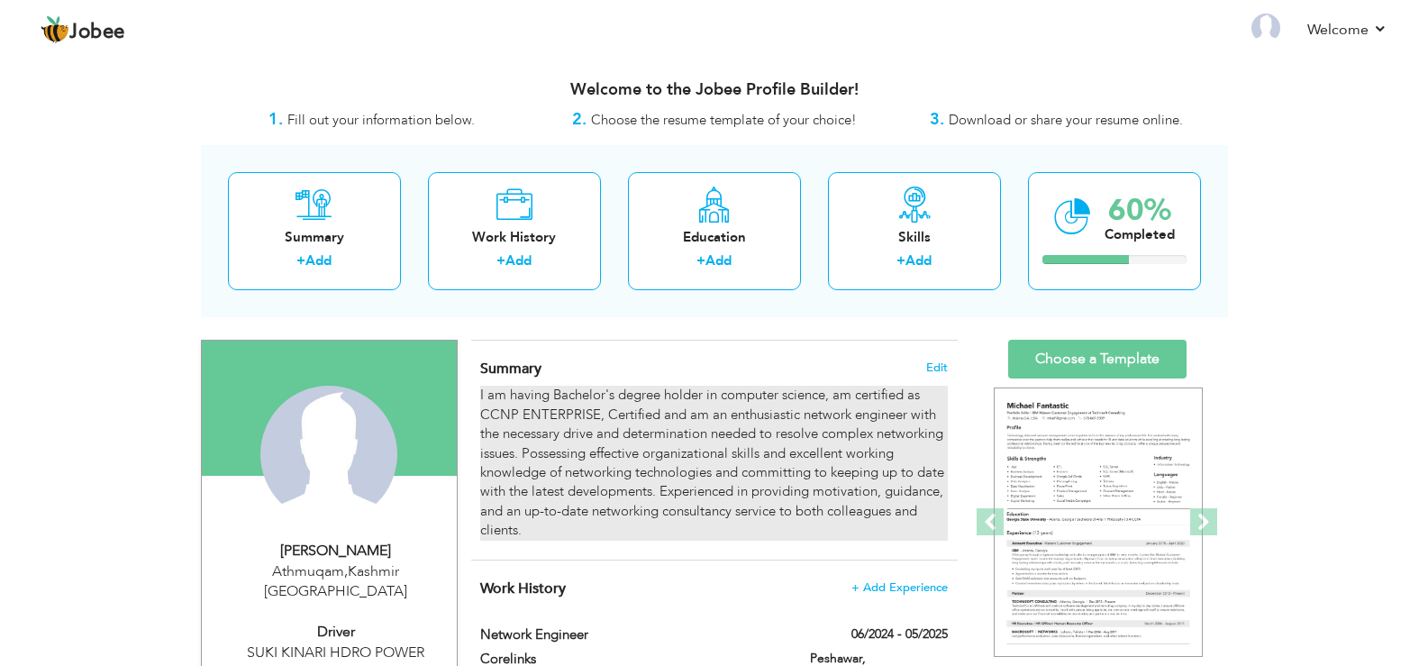
click at [652, 446] on div "I am having Bachelor's degree holder in computer science, am certified as CCNP …" at bounding box center [713, 462] width 467 height 154
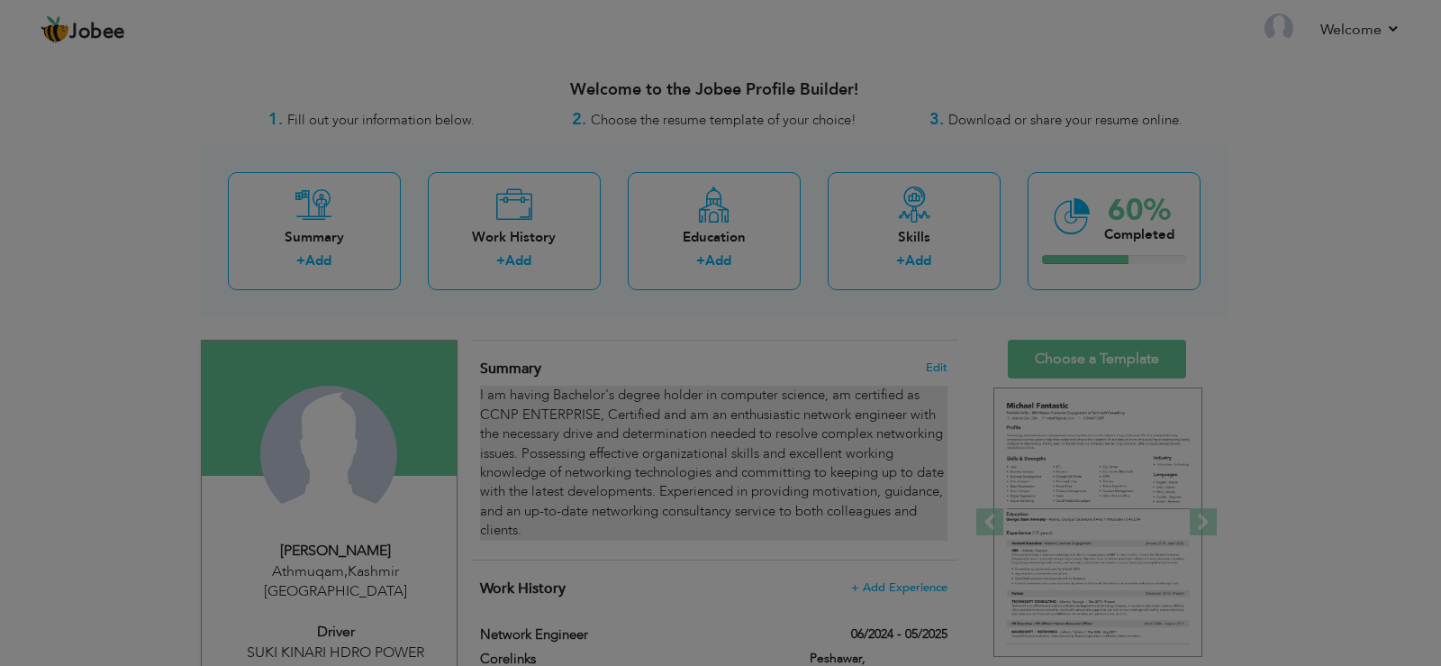
click at [652, 446] on div at bounding box center [720, 333] width 1441 height 666
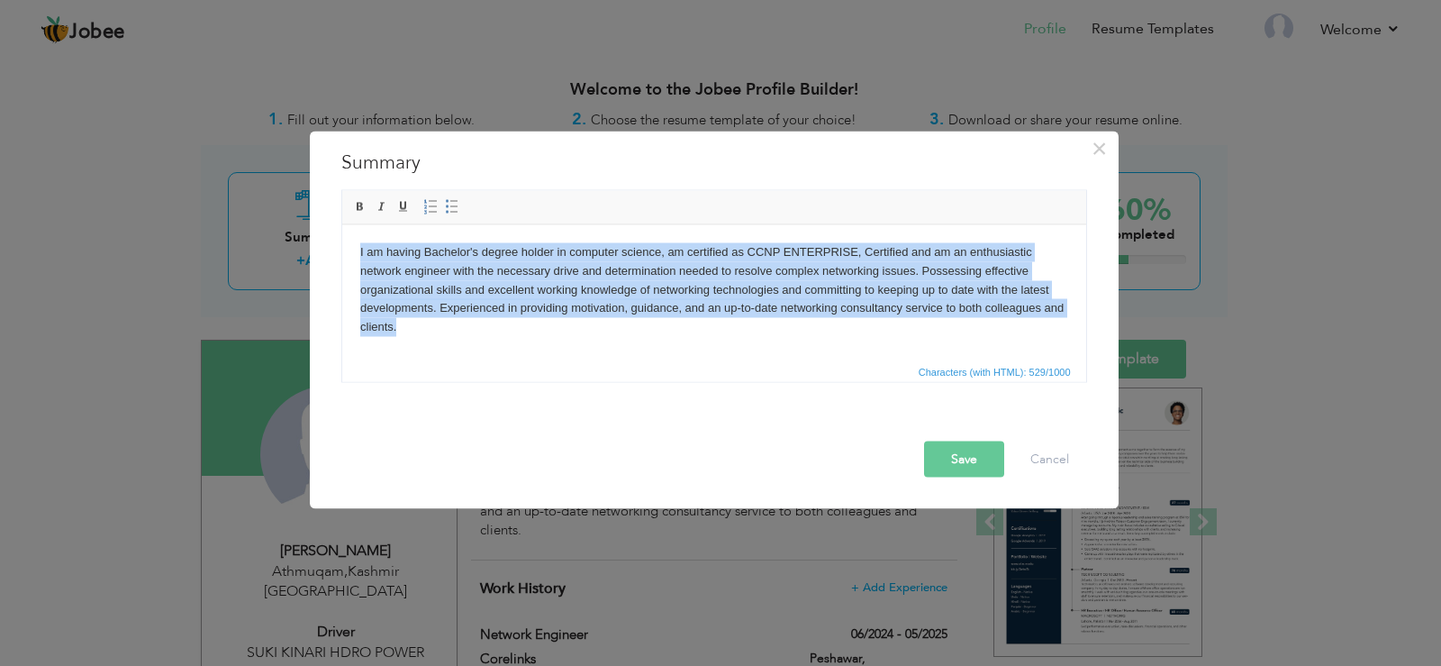
drag, startPoint x: 402, startPoint y: 326, endPoint x: 360, endPoint y: 251, distance: 85.5
click at [360, 251] on body "I am having Bachelor's degree holder in computer science, am certified as CCNP …" at bounding box center [713, 289] width 708 height 94
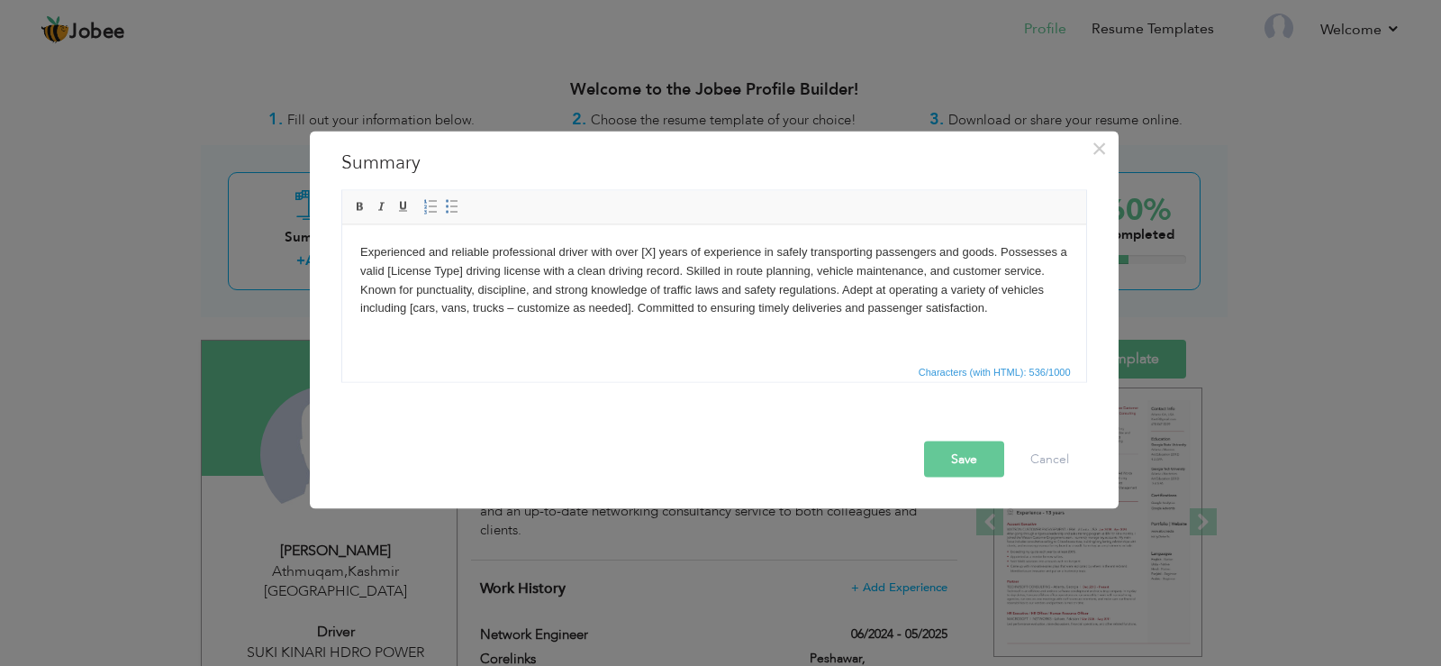
click at [652, 247] on body "Experienced and reliable professional driver with over [X] years of experience …" at bounding box center [713, 279] width 708 height 75
click at [950, 453] on button "Save" at bounding box center [964, 458] width 80 height 36
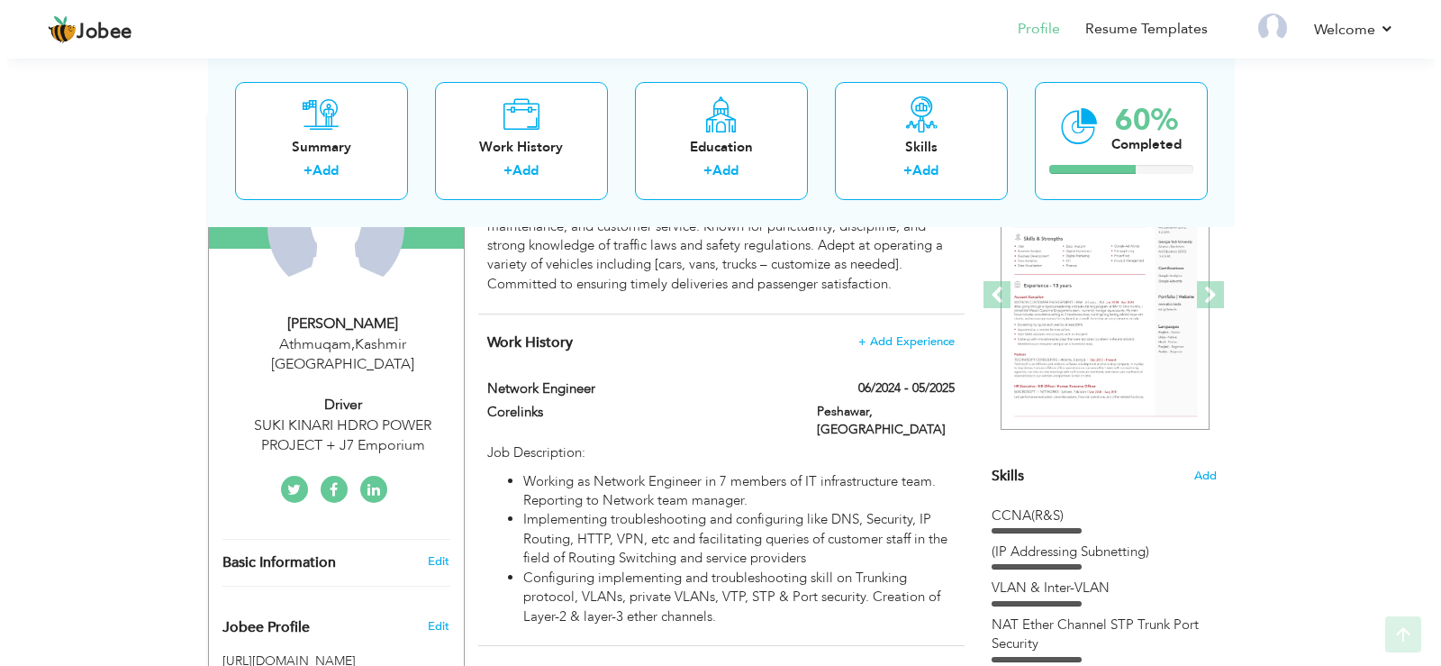
scroll to position [252, 0]
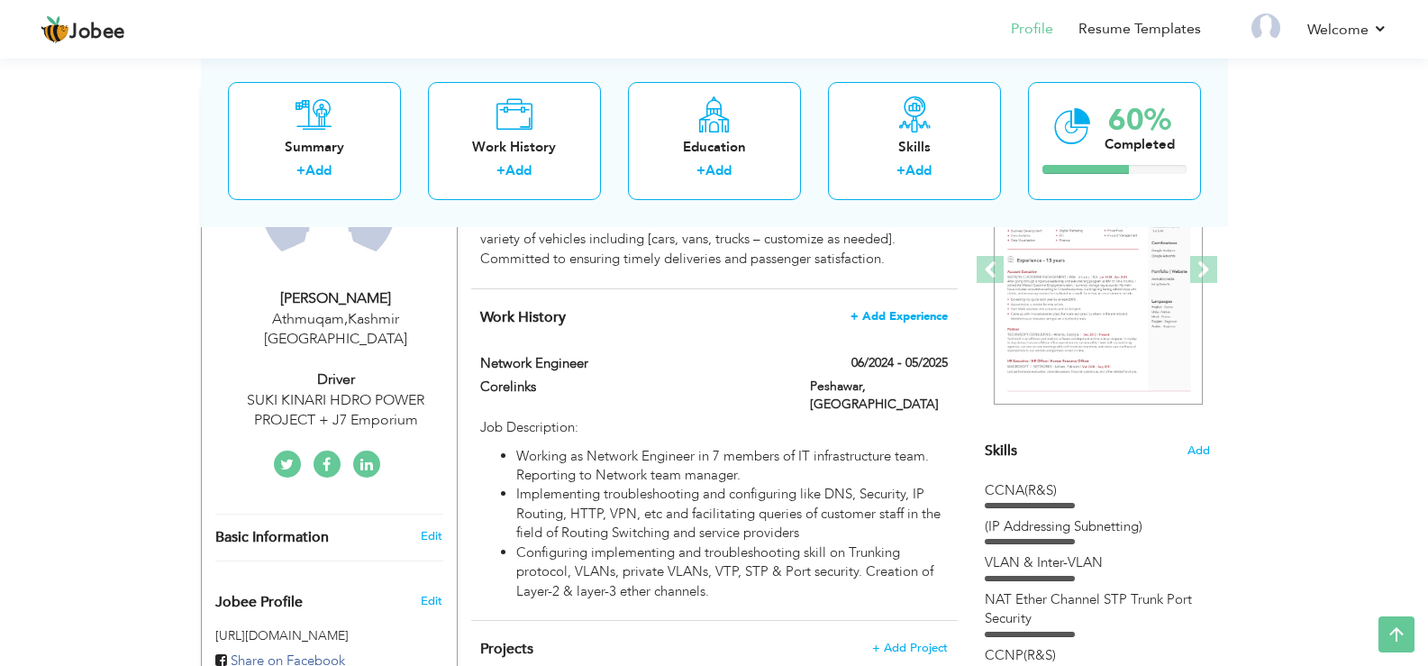
click at [875, 320] on span "+ Add Experience" at bounding box center [898, 316] width 97 height 13
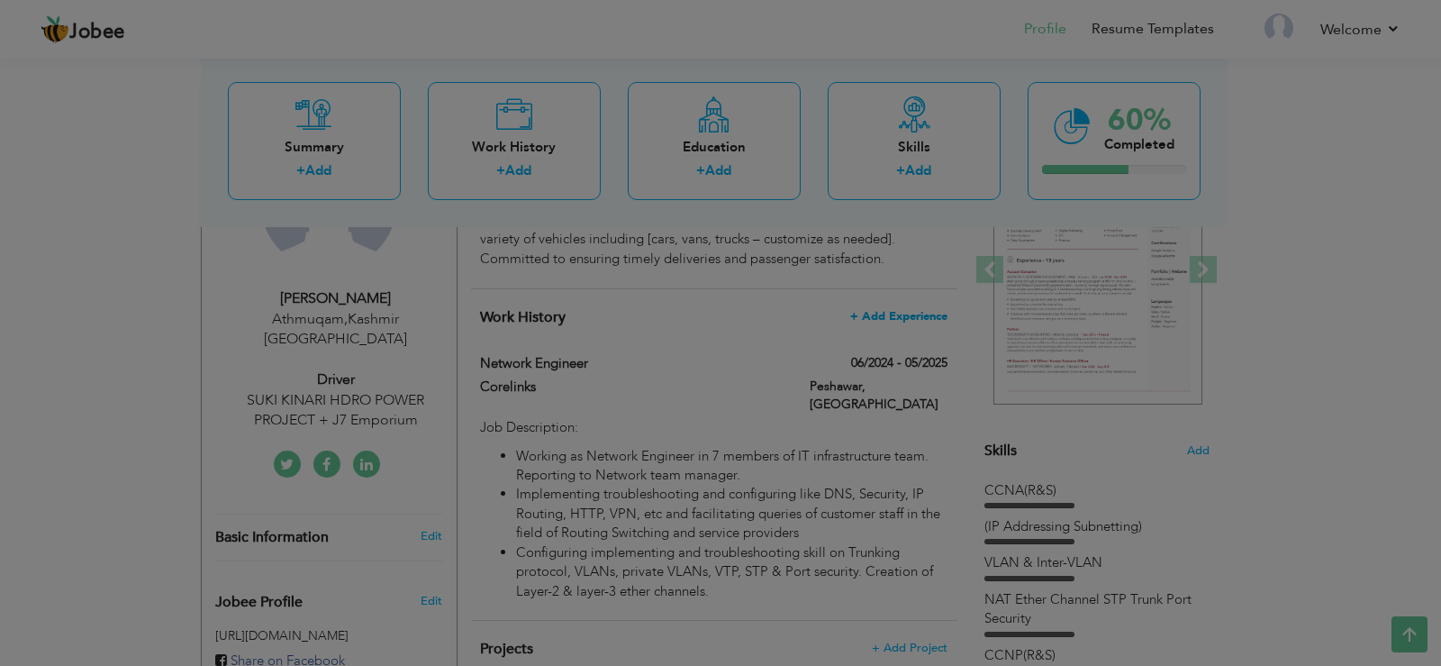
click at [875, 320] on body "Jobee Profile Resume Templates Resume Templates Cover Letters About My Resume W…" at bounding box center [720, 431] width 1441 height 1367
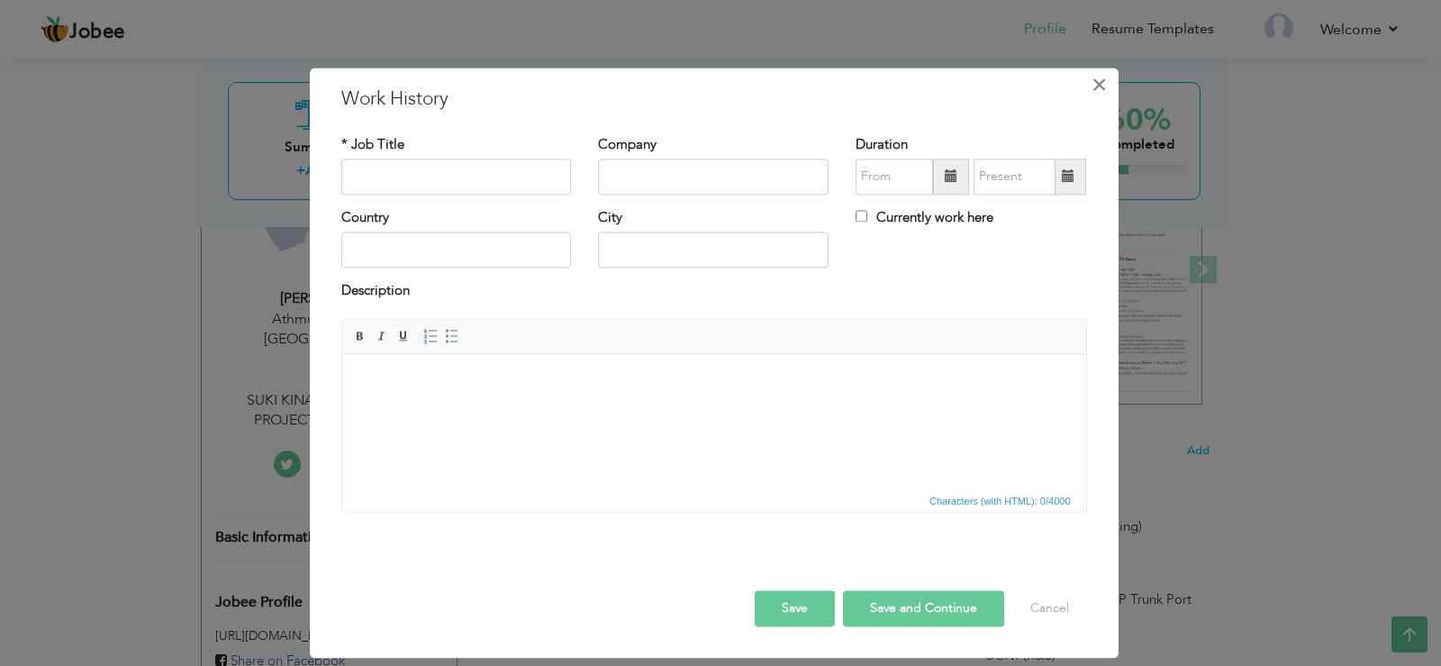
click at [1090, 97] on button "×" at bounding box center [1099, 84] width 29 height 29
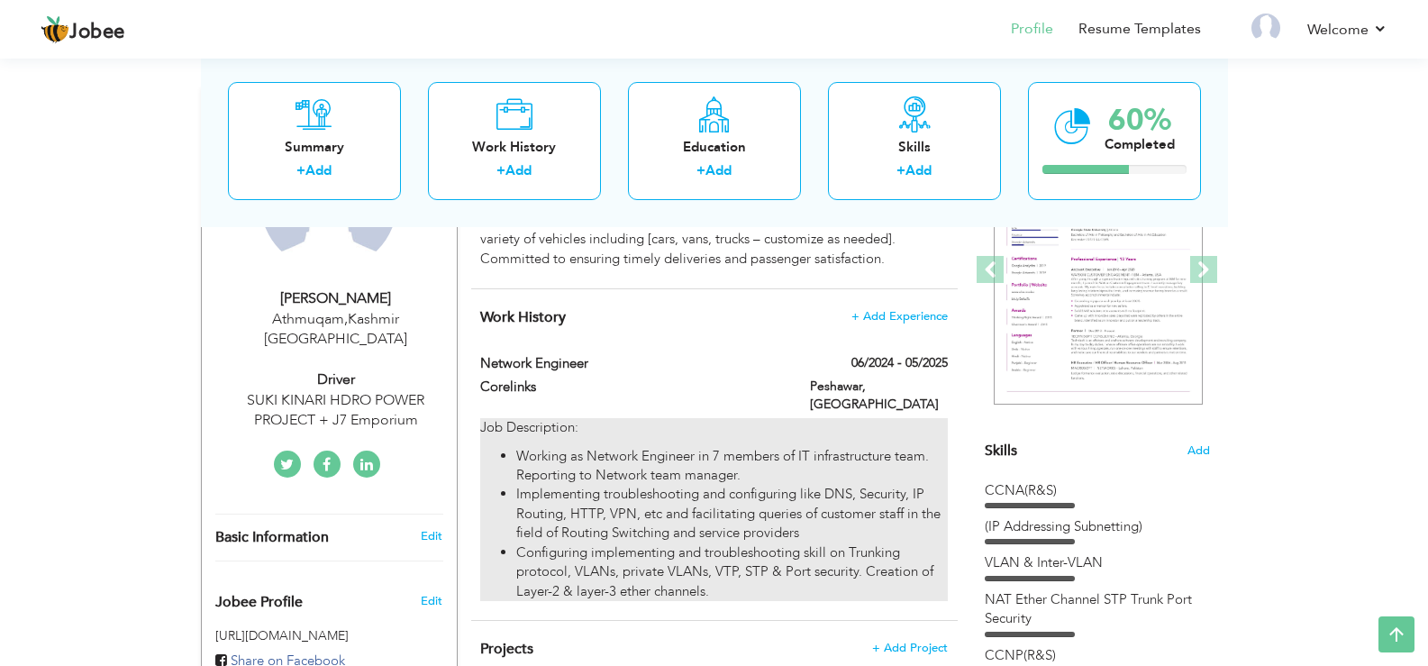
click at [695, 543] on li "Configuring implementing and troubleshooting skill on Trunking protocol, VLANs,…" at bounding box center [731, 572] width 431 height 58
type input "Network Engineer"
type input "Corelinks"
type input "06/2024"
type input "05/2025"
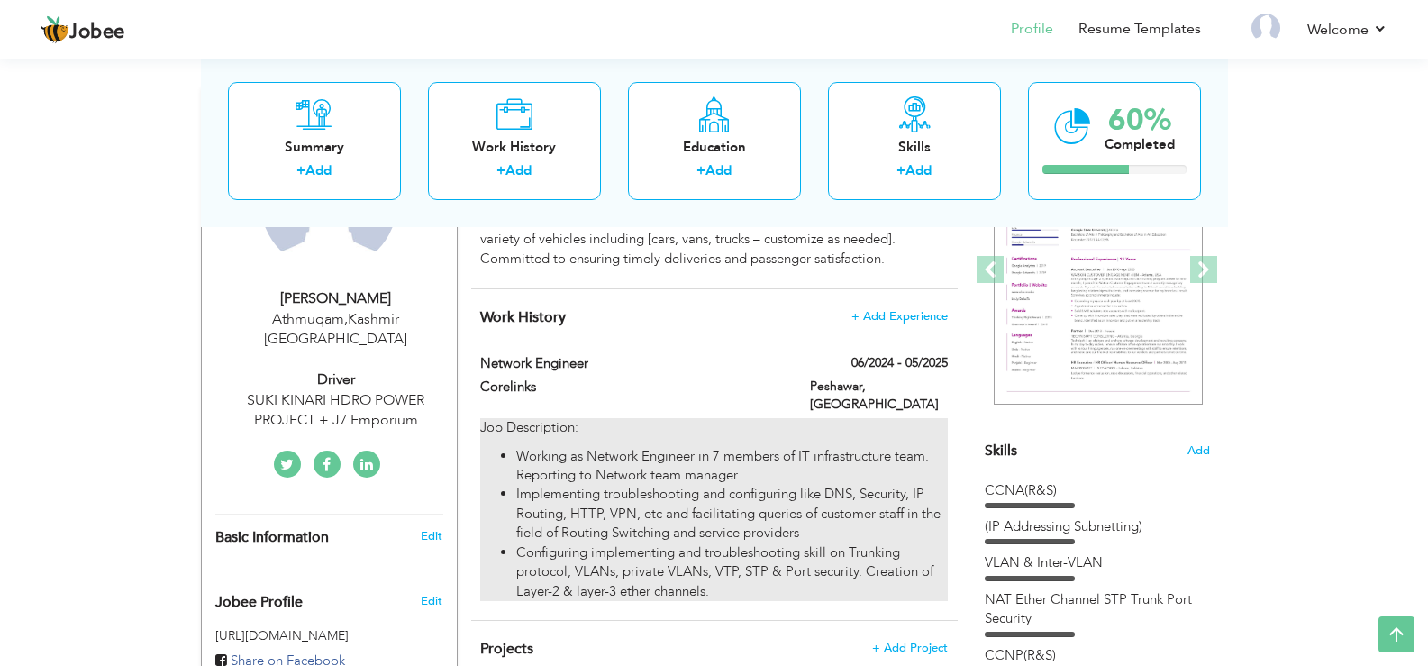
type input "[GEOGRAPHIC_DATA]"
type input "Peshawar"
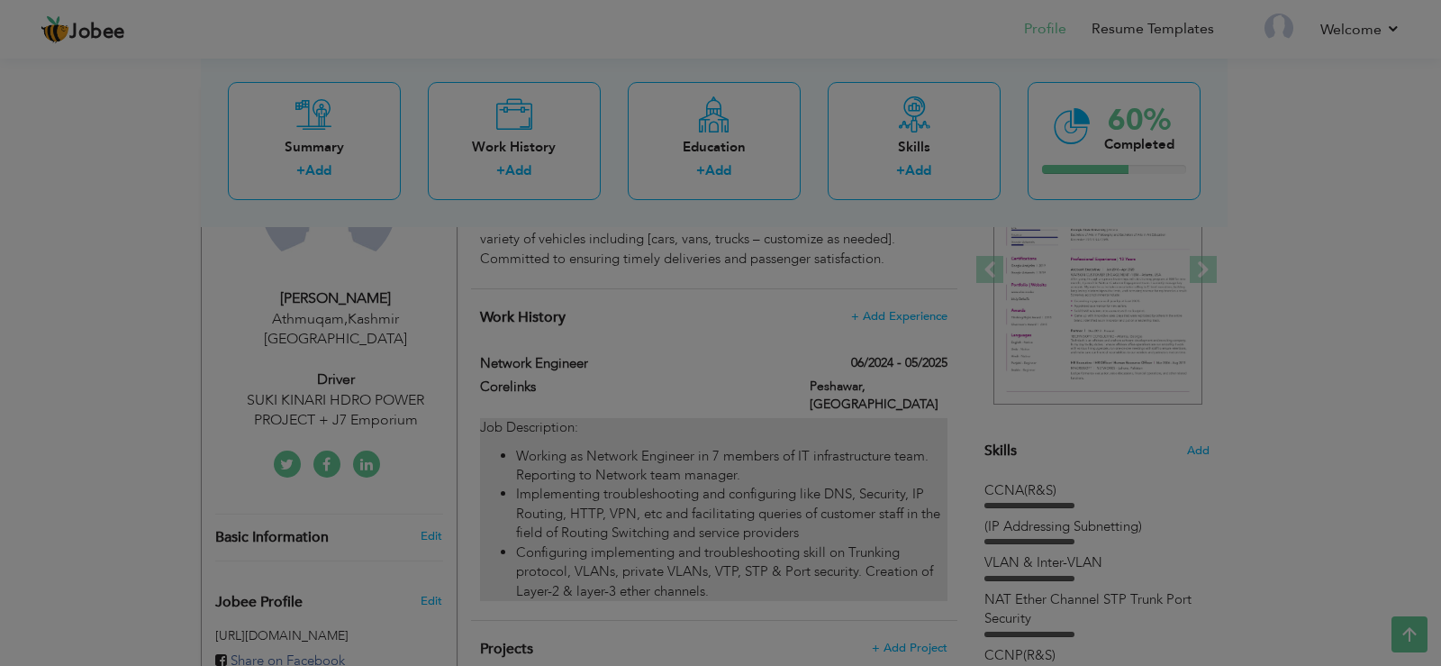
click at [695, 530] on body "Jobee Profile Resume Templates Resume Templates Cover Letters About My Resume W…" at bounding box center [720, 431] width 1441 height 1367
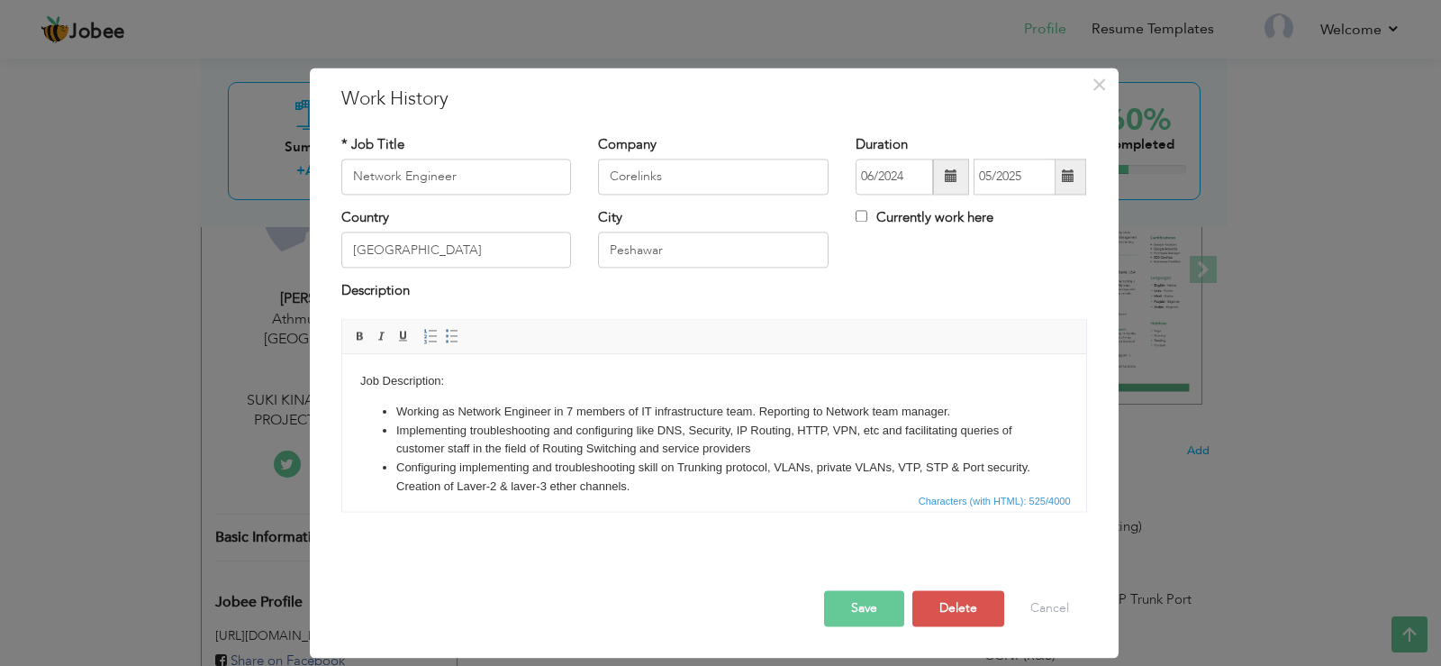
scroll to position [25, 0]
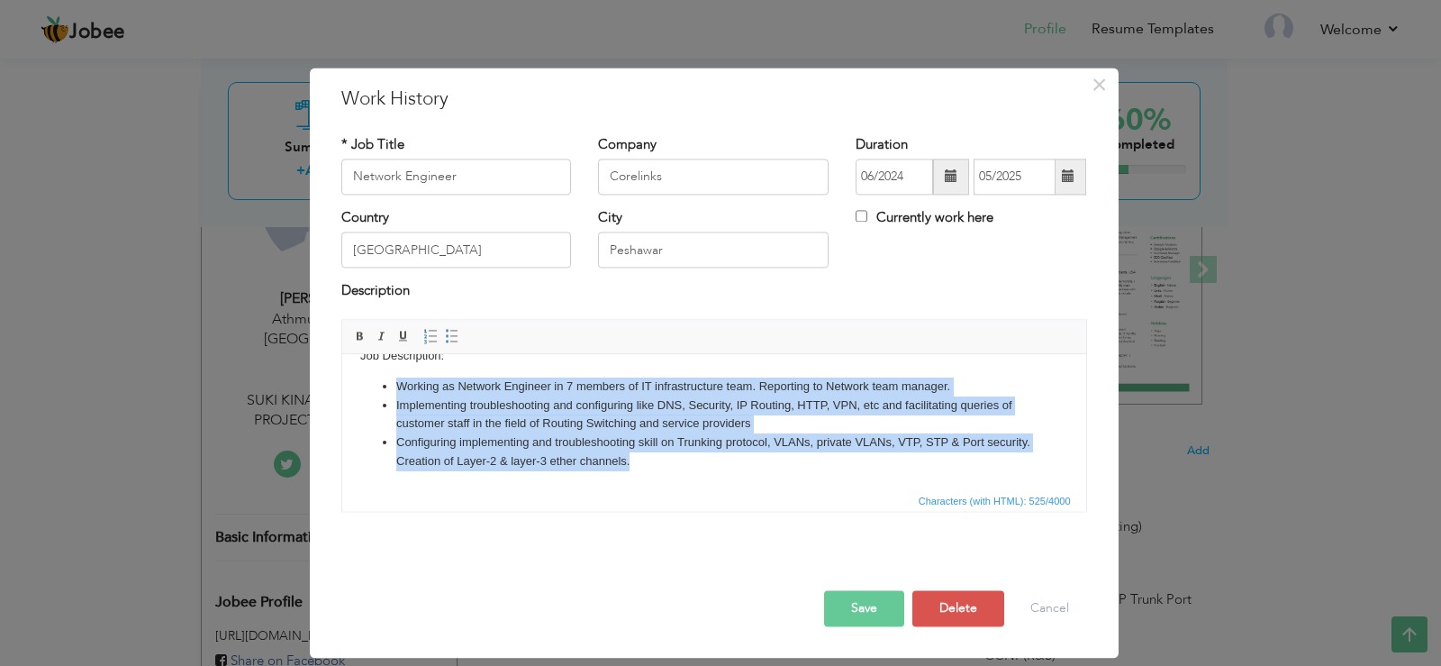
drag, startPoint x: 675, startPoint y: 487, endPoint x: 387, endPoint y: 376, distance: 307.9
click at [387, 377] on ul "Working as Network Engineer in 7 members of IT infrastructure team. Reporting t…" at bounding box center [713, 424] width 708 height 94
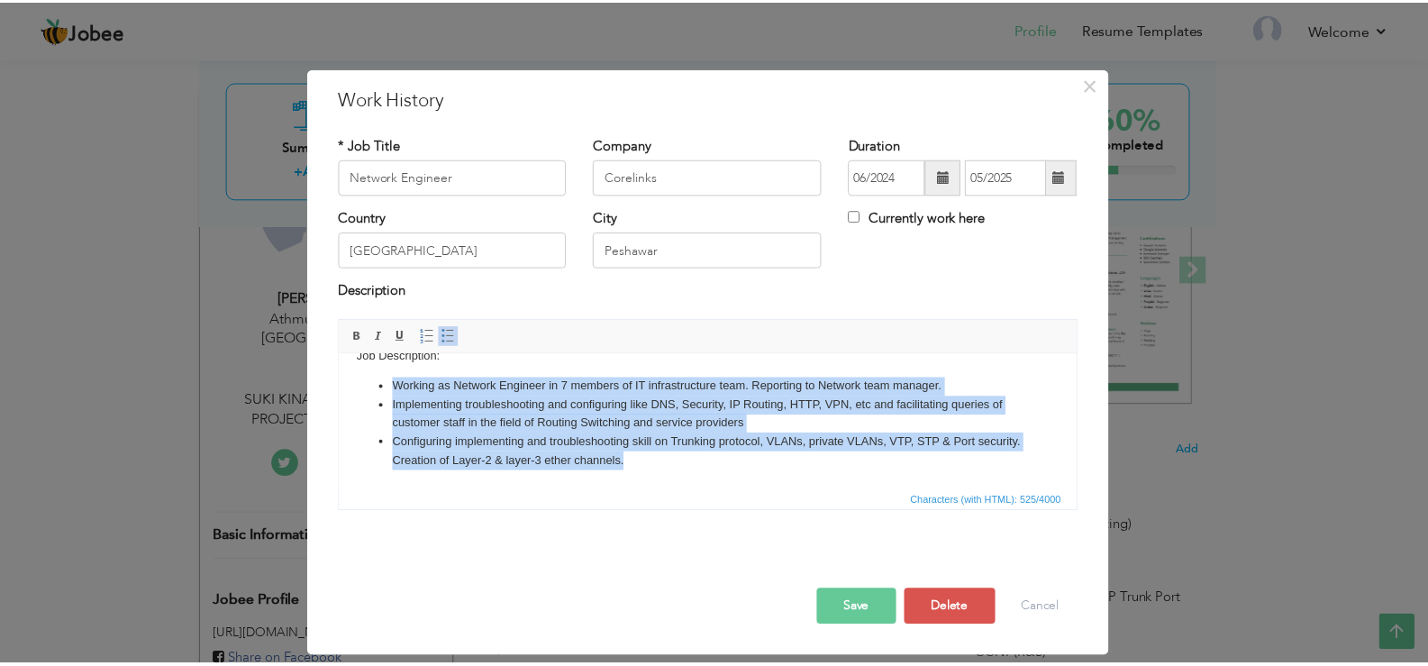
scroll to position [0, 0]
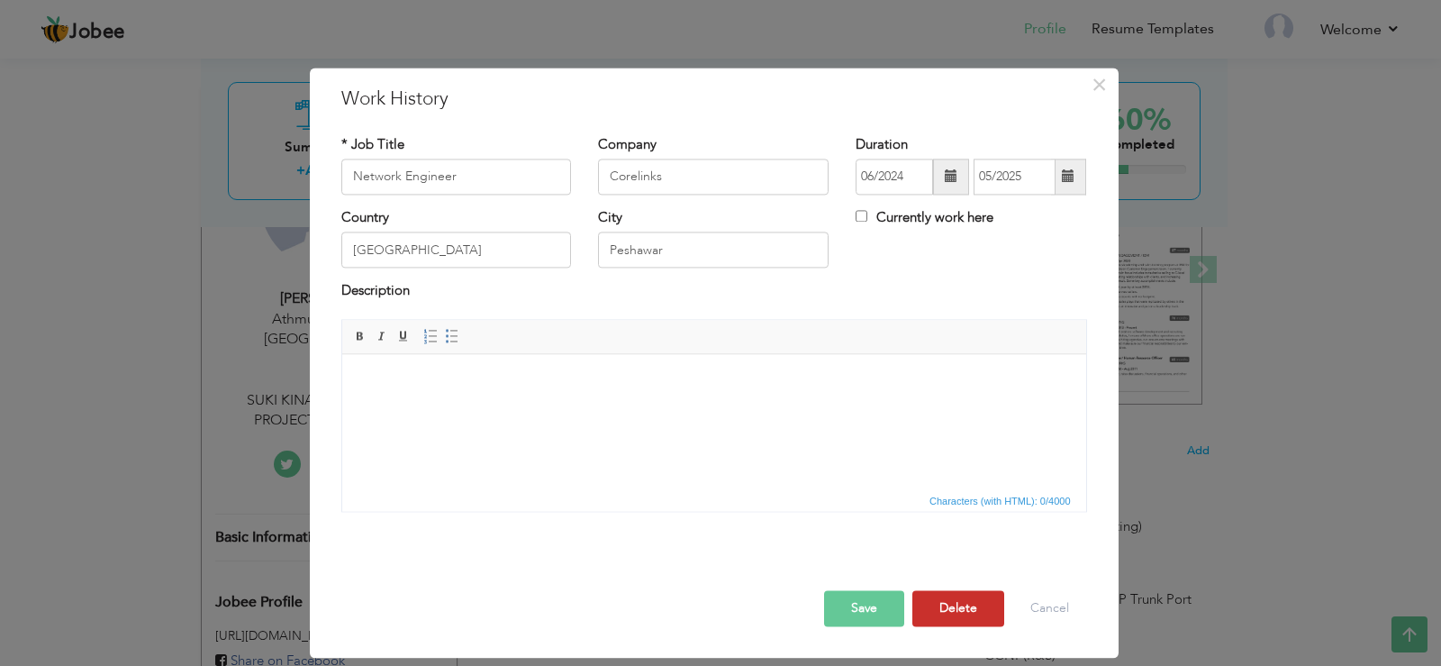
click at [967, 610] on button "Delete" at bounding box center [958, 608] width 92 height 36
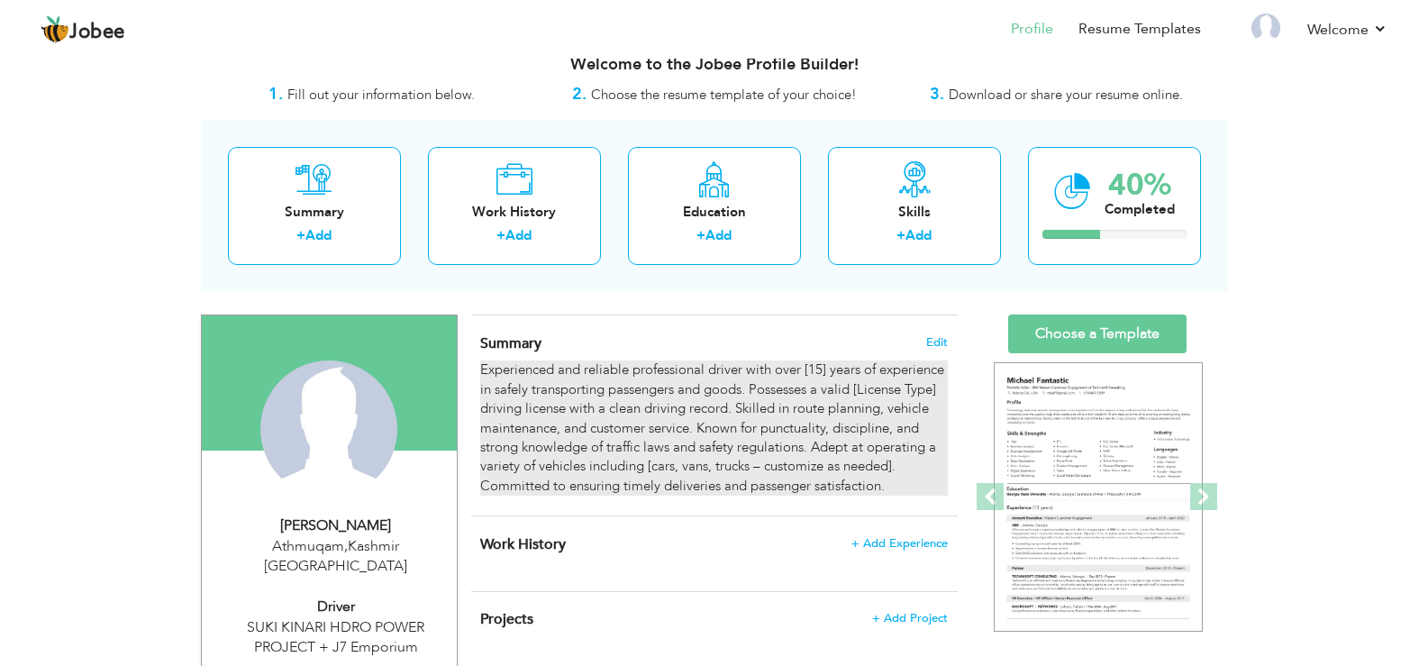
scroll to position [24, 0]
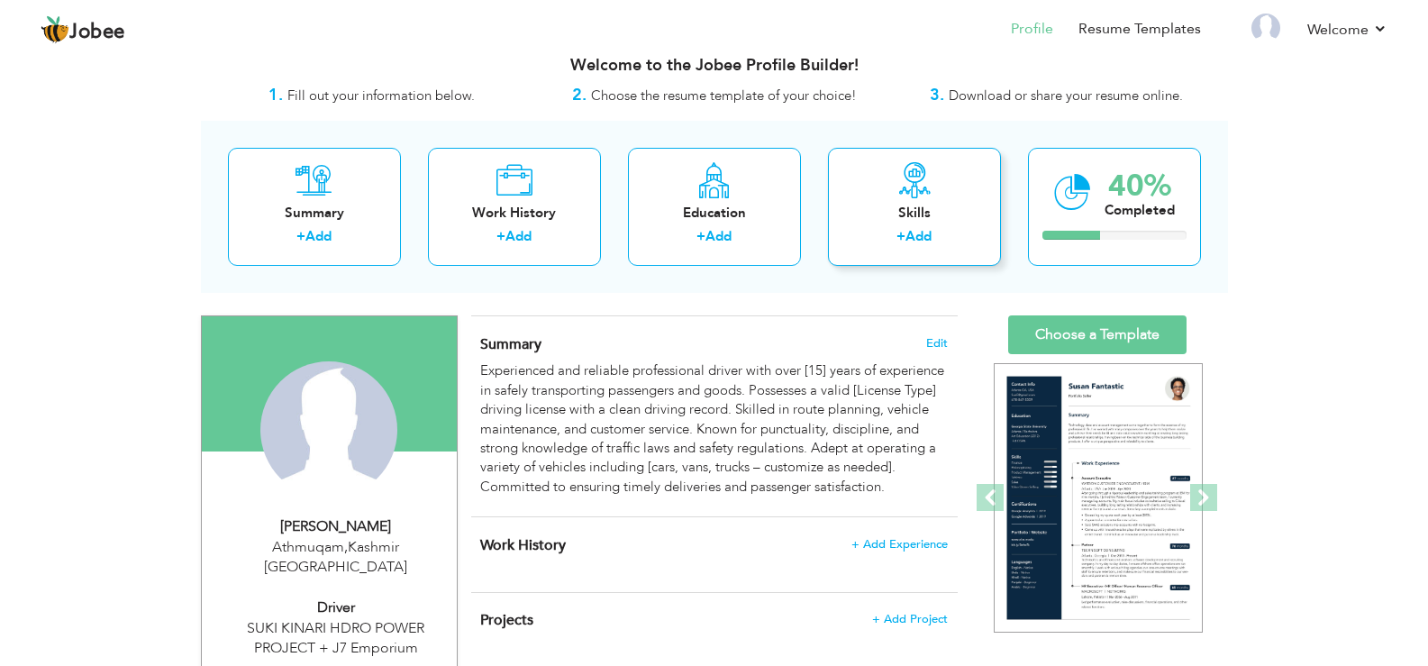
click at [922, 194] on icon at bounding box center [914, 180] width 36 height 36
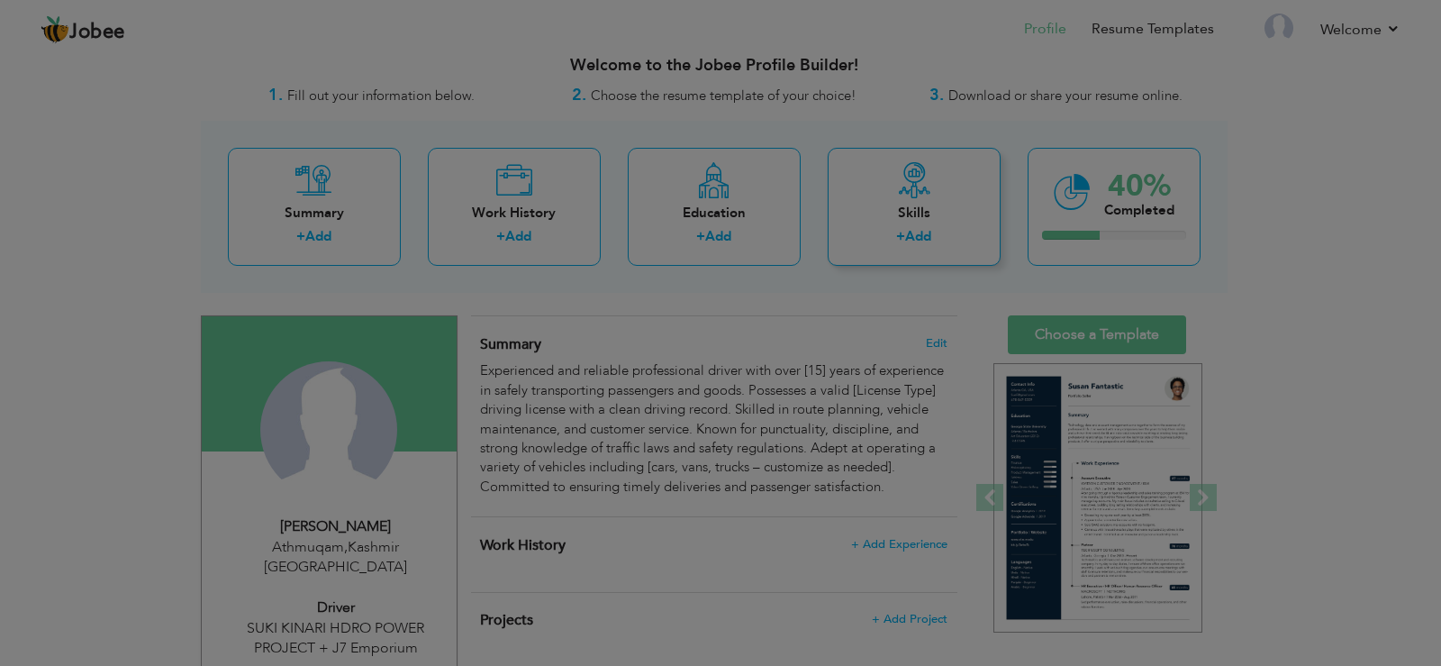
click at [922, 194] on body "Jobee Profile Resume Templates Resume Templates Cover Letters About My Resume W…" at bounding box center [720, 659] width 1441 height 1367
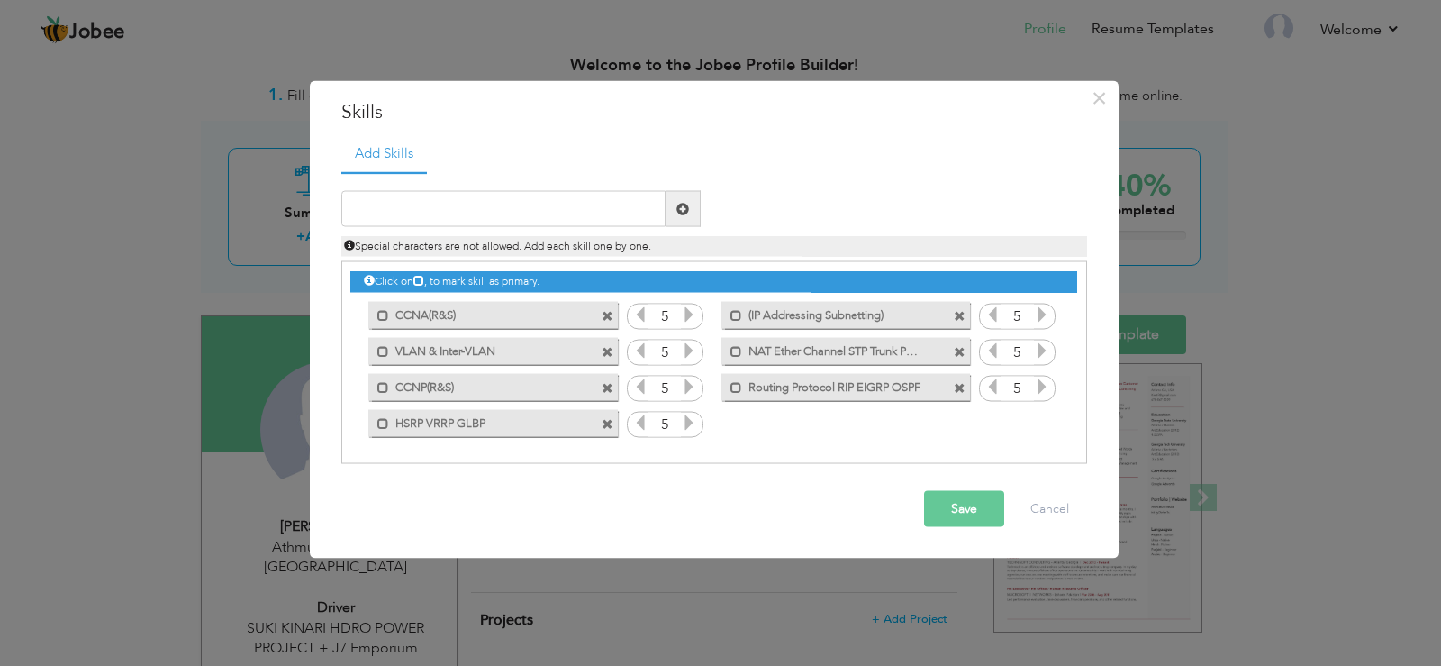
click at [605, 422] on span at bounding box center [608, 424] width 12 height 12
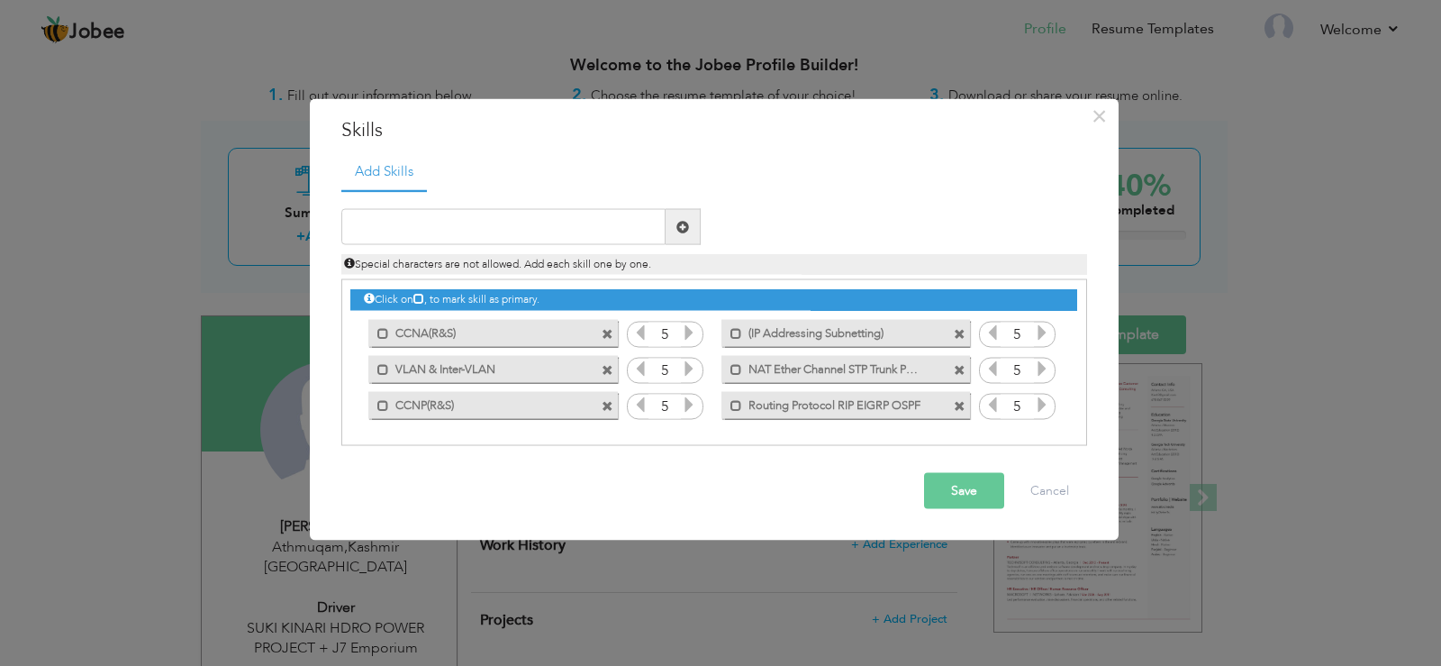
click at [607, 408] on span at bounding box center [608, 406] width 12 height 12
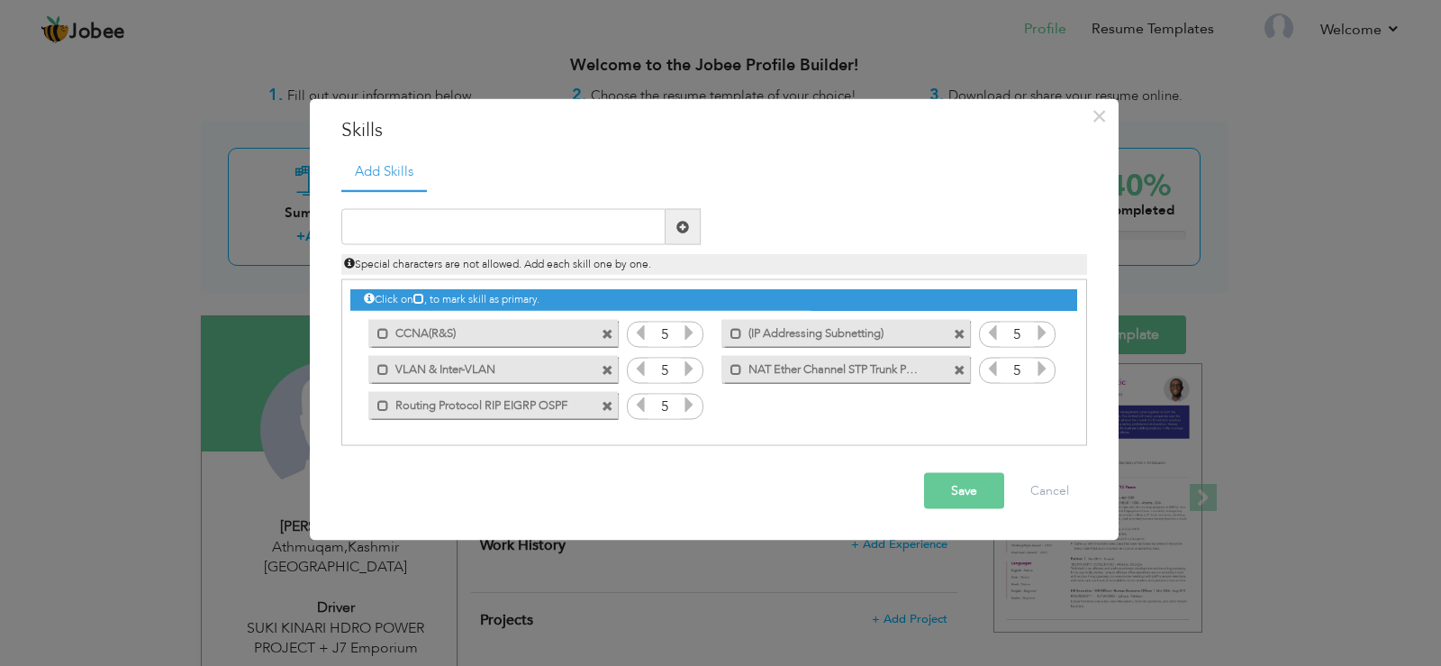
click at [607, 400] on span at bounding box center [608, 406] width 12 height 12
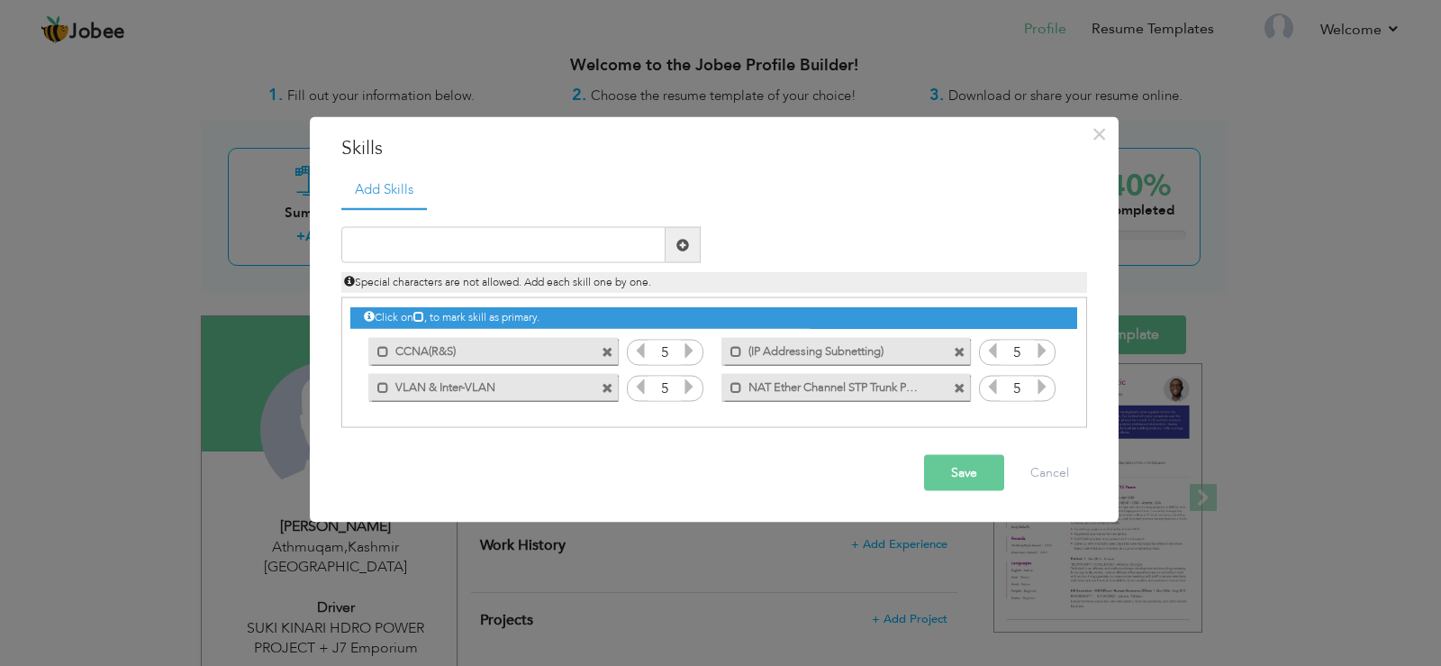
click at [607, 387] on span at bounding box center [608, 388] width 12 height 12
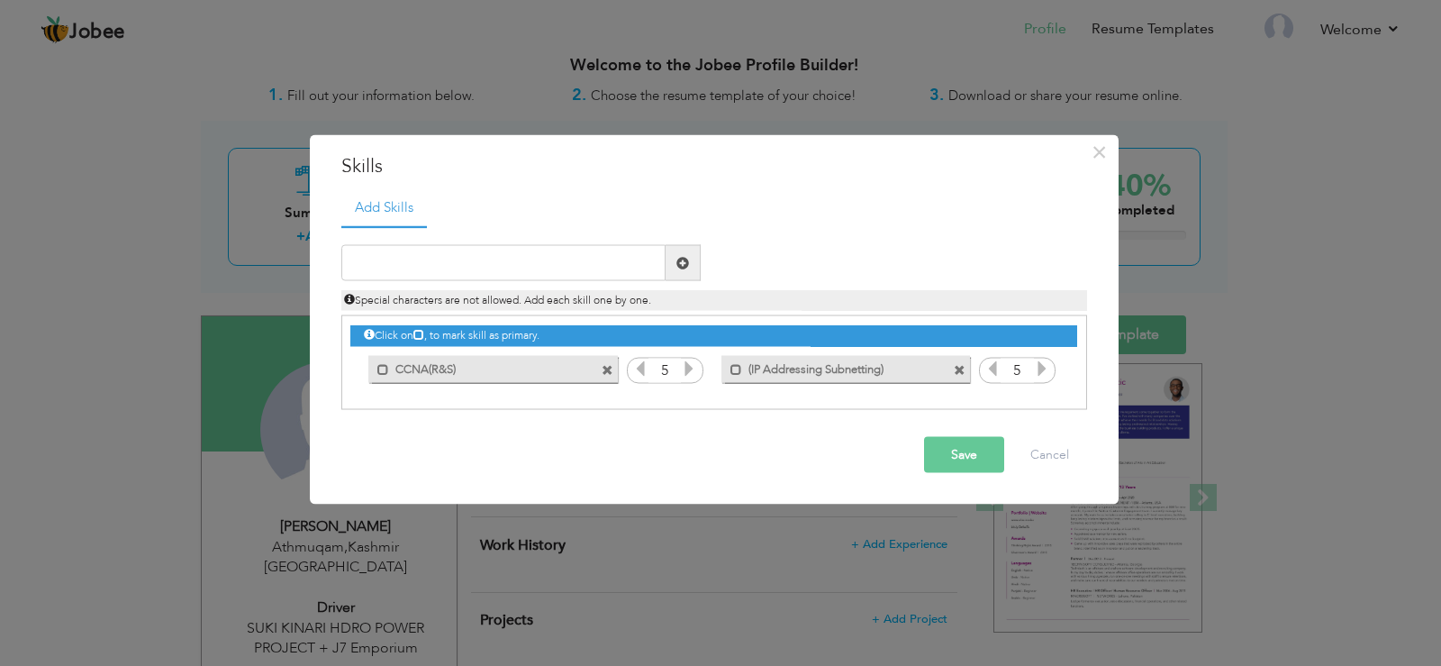
click at [608, 369] on span at bounding box center [608, 370] width 12 height 12
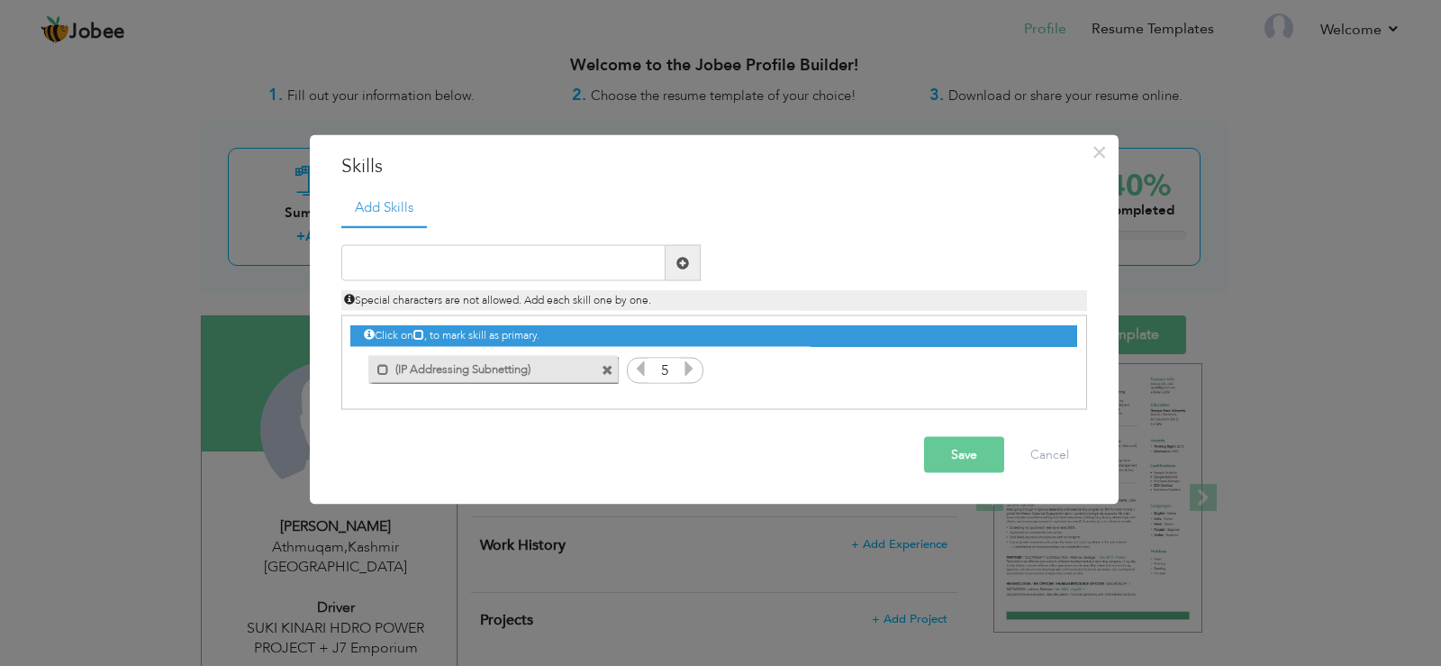
click at [608, 369] on span at bounding box center [608, 370] width 12 height 12
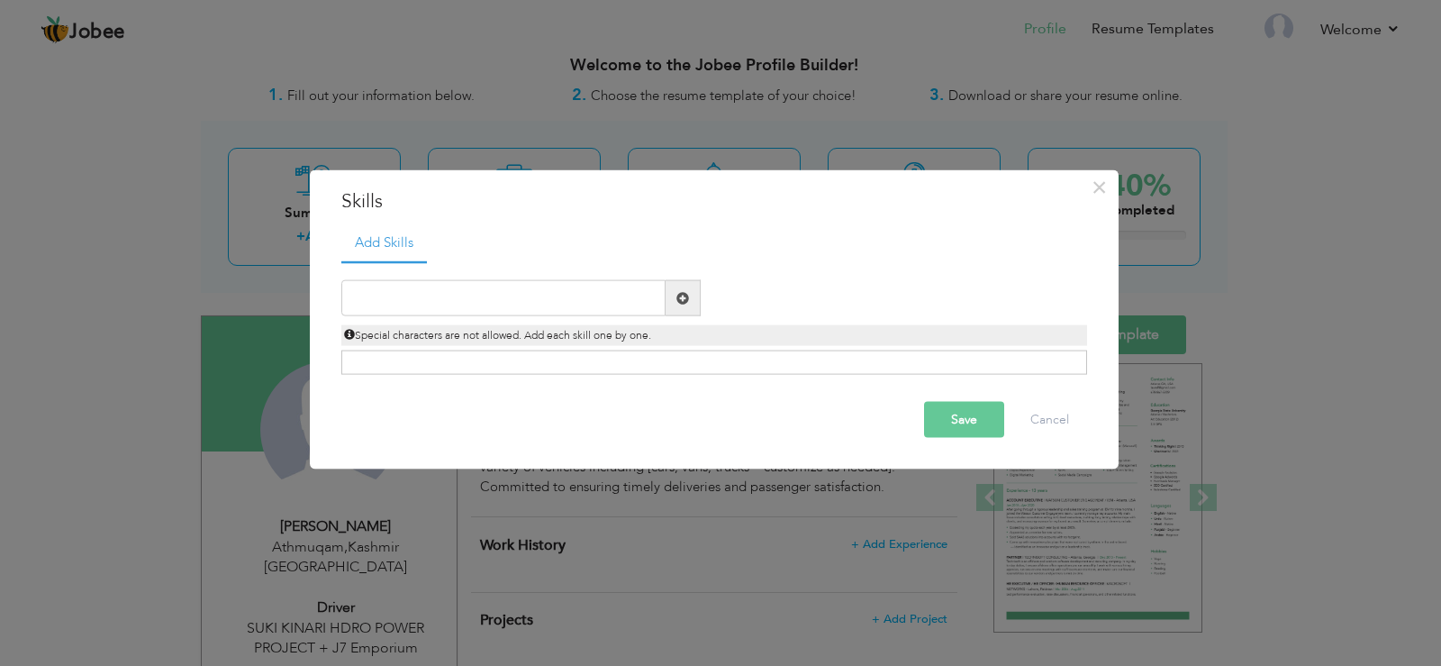
click at [981, 403] on button "Save" at bounding box center [964, 420] width 80 height 36
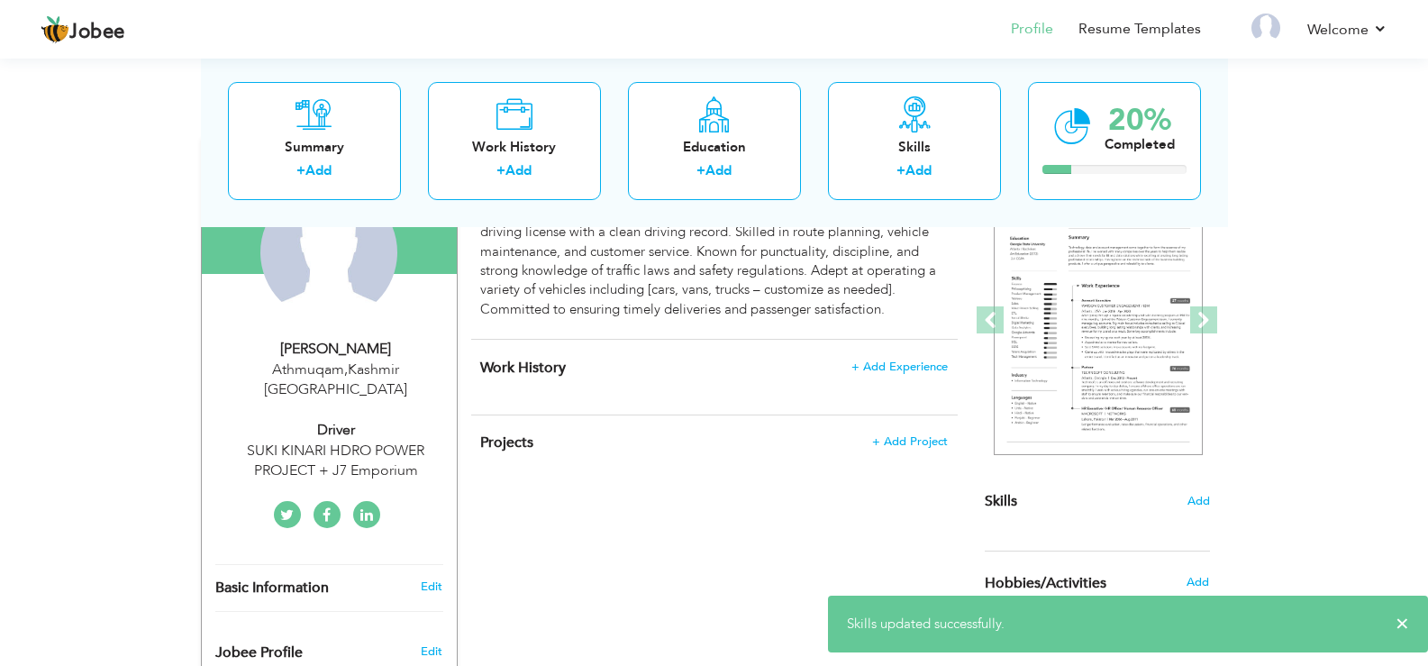
scroll to position [204, 0]
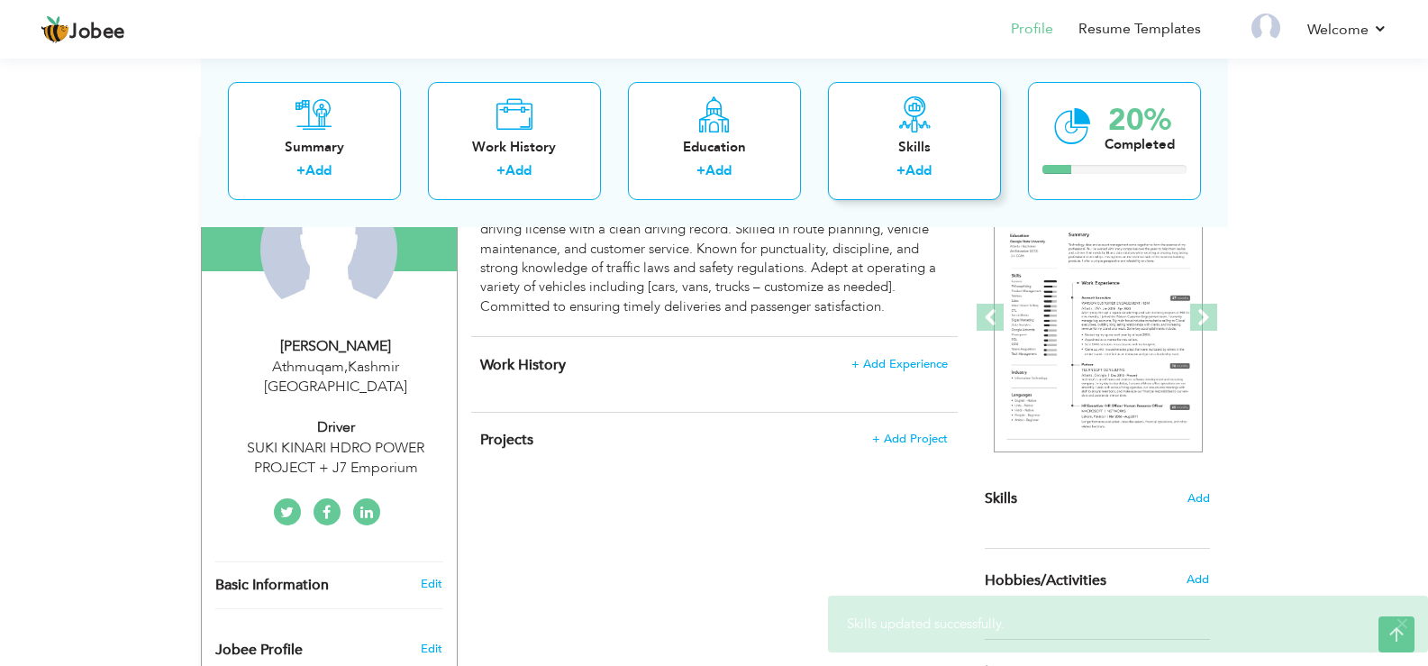
click at [911, 176] on link "Add" at bounding box center [918, 170] width 26 height 18
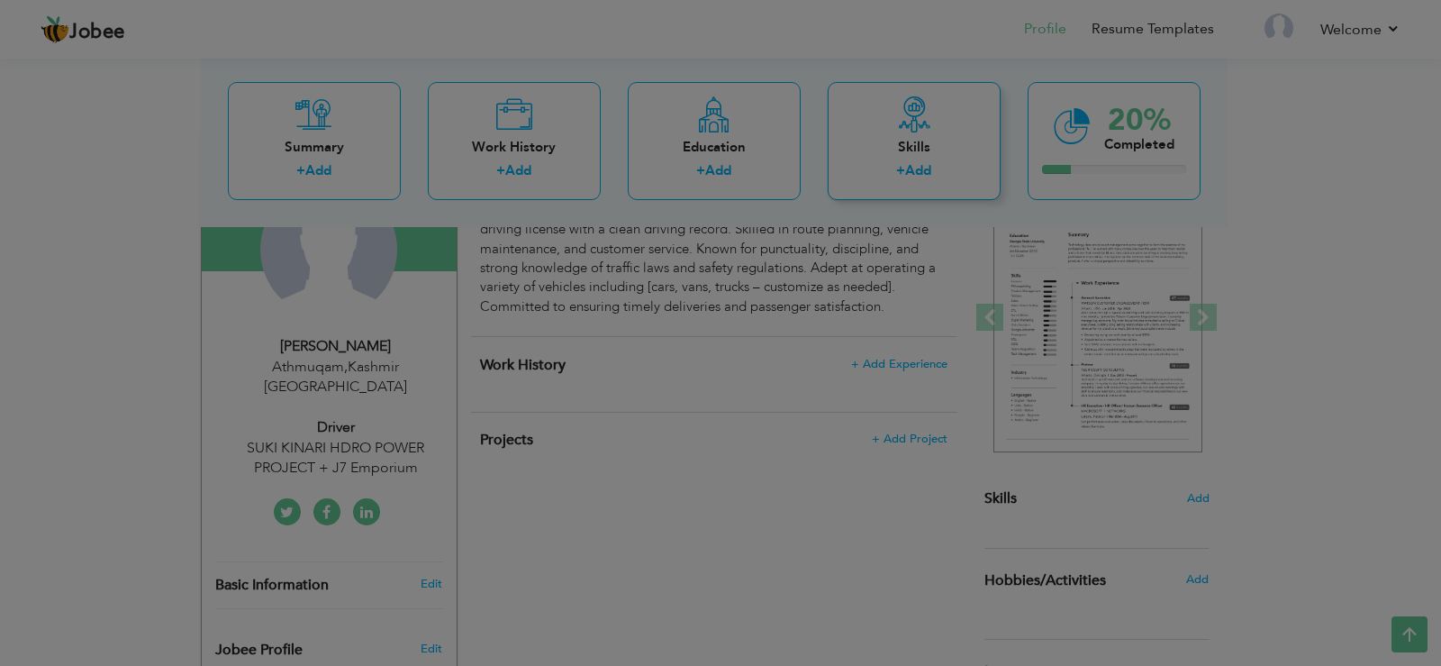
click at [911, 176] on body "Jobee Profile Resume Templates Resume Templates Cover Letters About My Resume W…" at bounding box center [720, 466] width 1441 height 1340
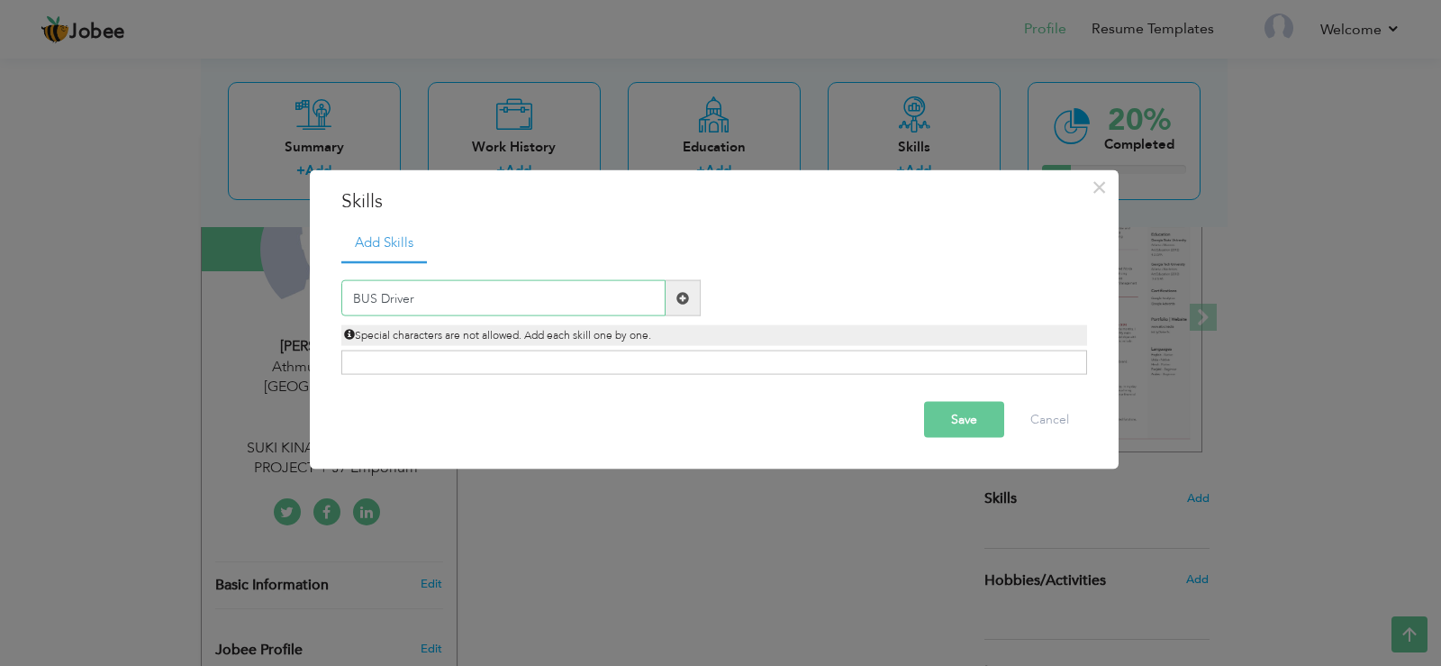
type input "BUS Driver"
click at [924, 411] on button "Save" at bounding box center [964, 420] width 80 height 36
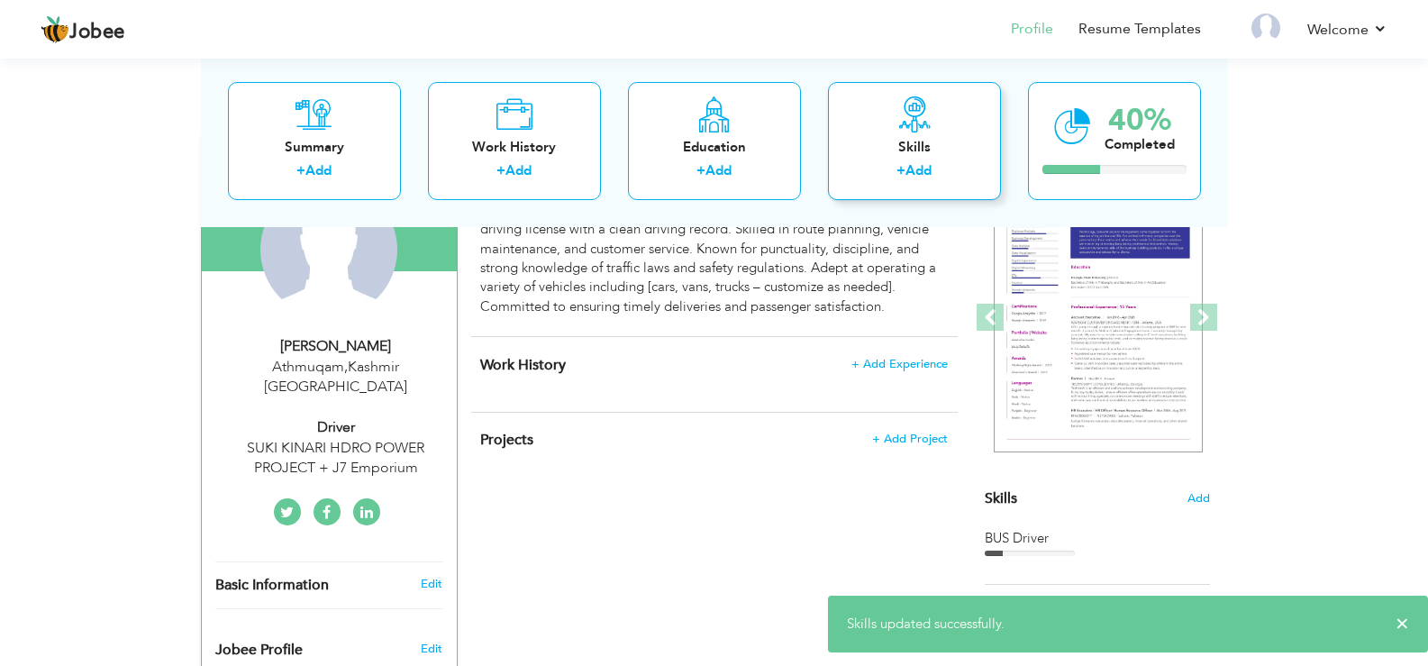
click at [917, 168] on link "Add" at bounding box center [918, 170] width 26 height 18
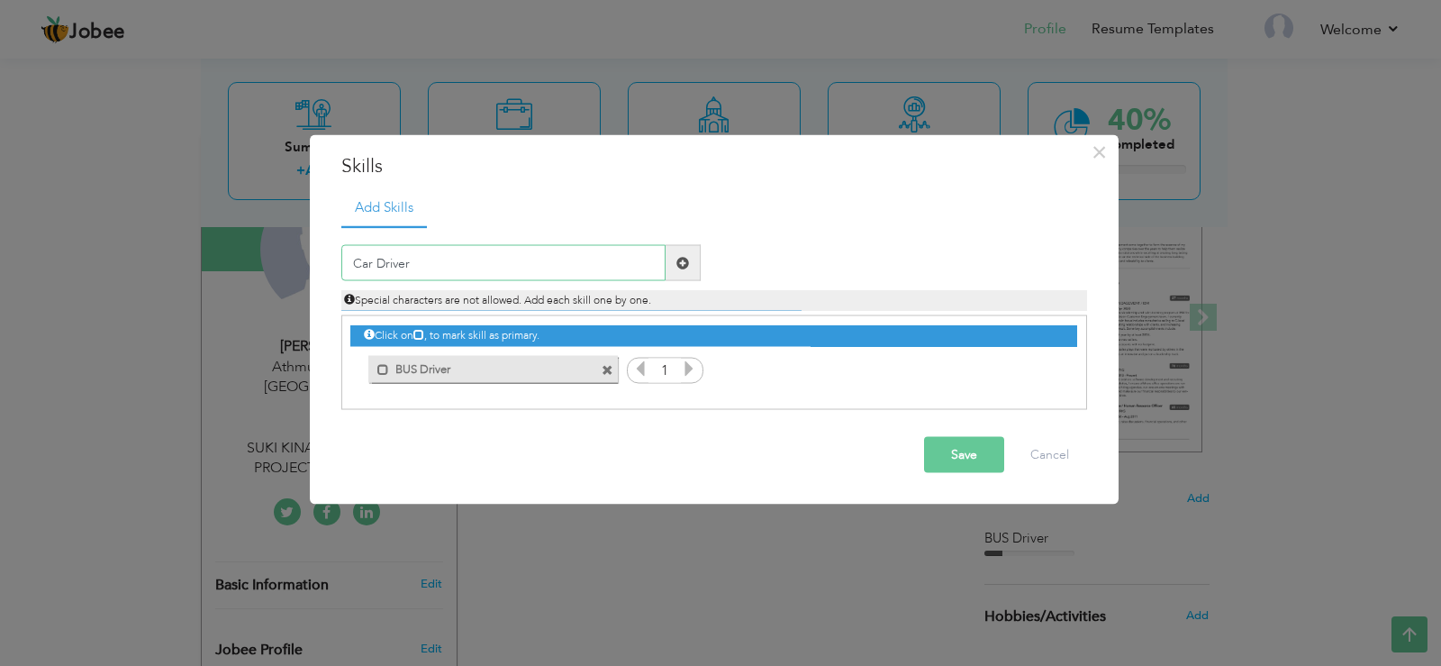
type input "Car Driver"
click at [959, 441] on button "Save" at bounding box center [964, 455] width 80 height 36
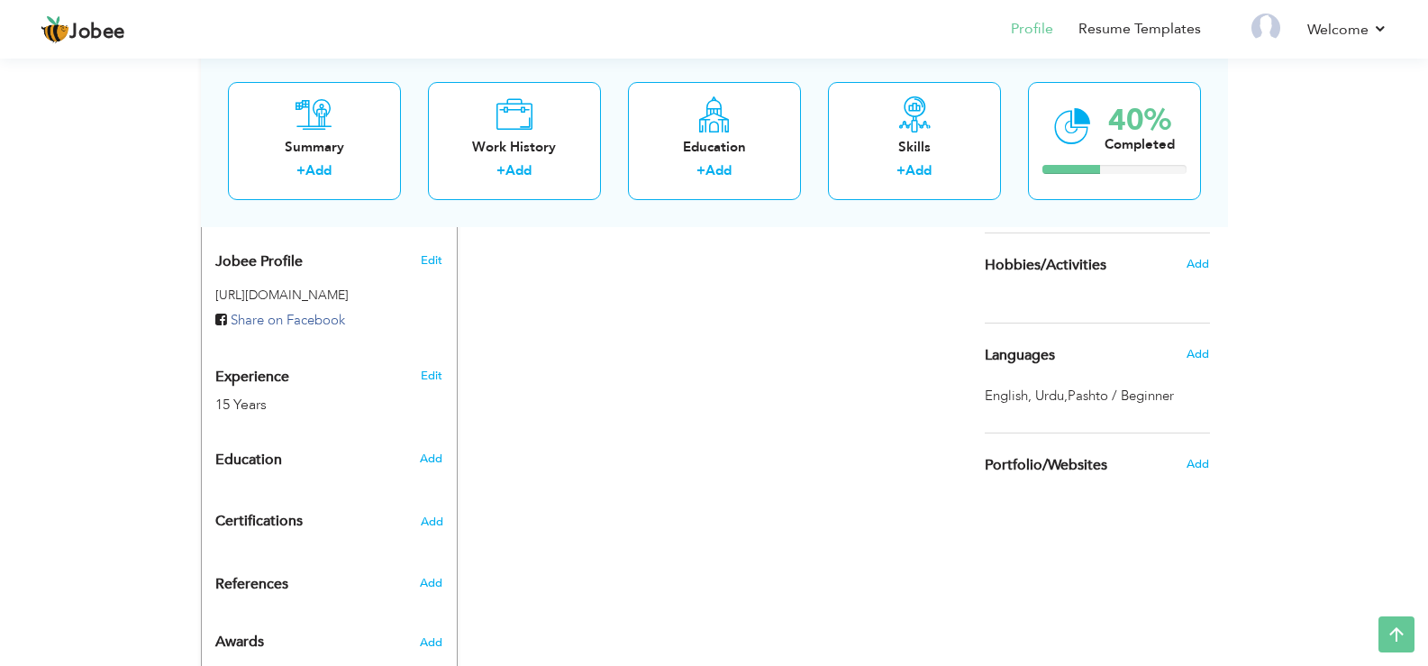
scroll to position [619, 0]
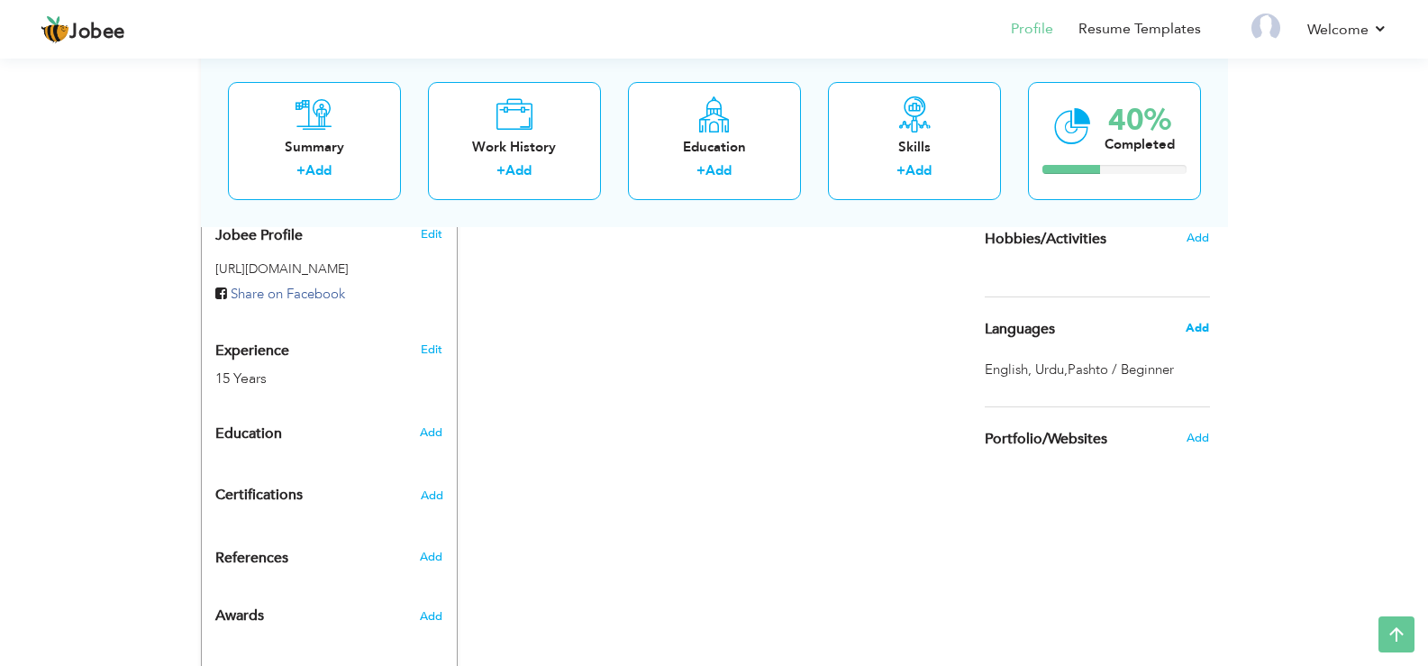
click at [1191, 328] on span "Add" at bounding box center [1196, 328] width 23 height 16
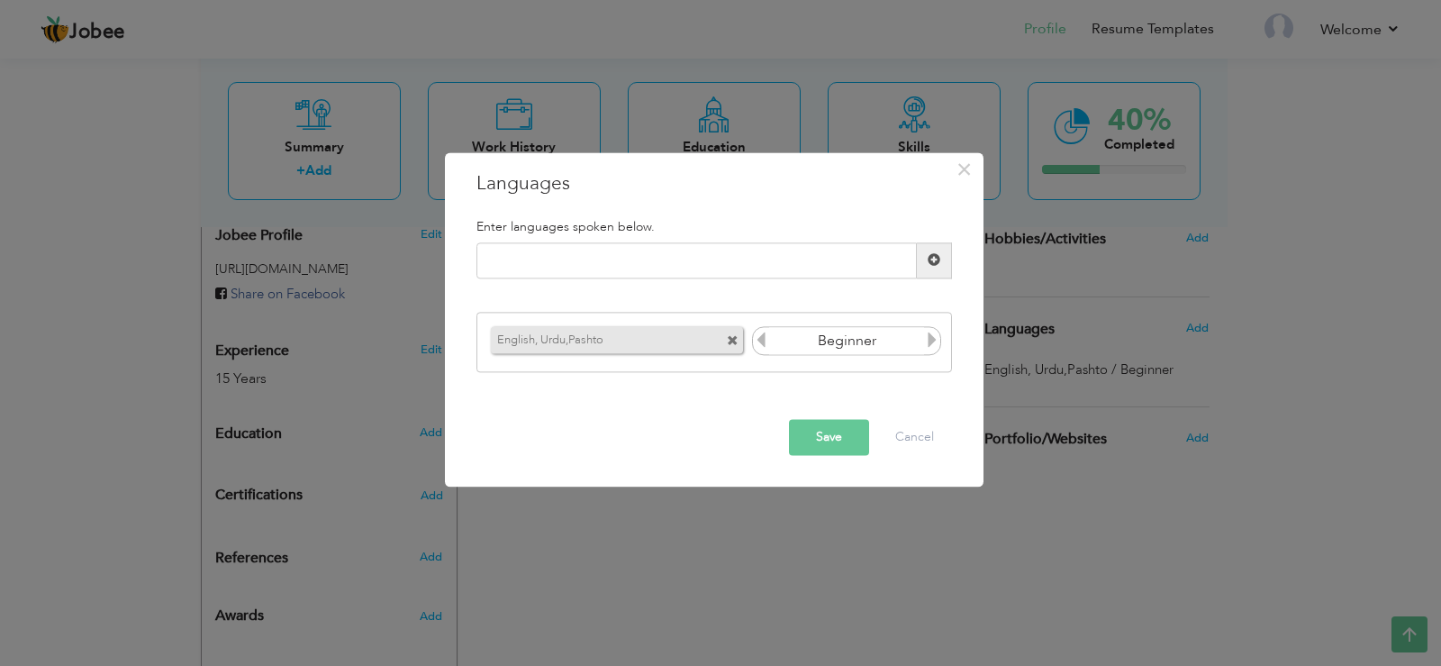
click at [736, 339] on span at bounding box center [733, 342] width 12 height 12
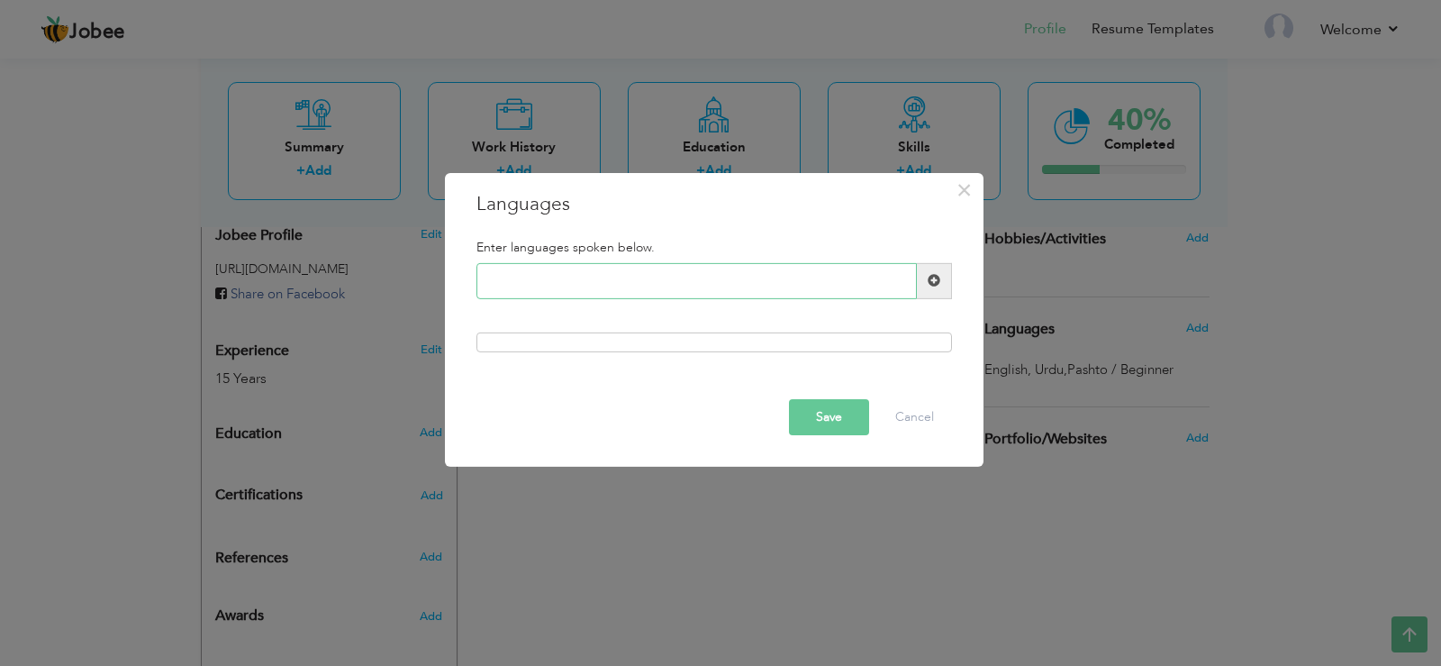
click at [664, 268] on input "text" at bounding box center [696, 281] width 440 height 36
type input "Urdu"
click at [825, 413] on button "Save" at bounding box center [829, 417] width 80 height 36
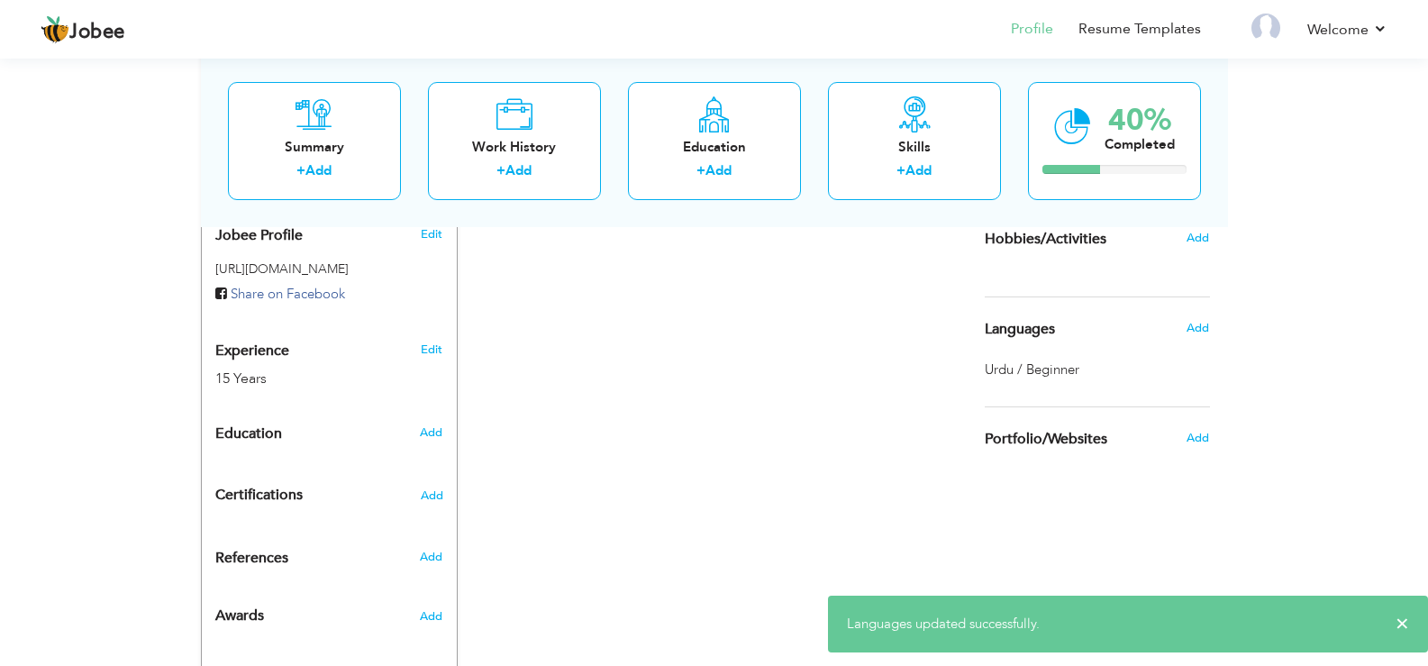
click at [1053, 371] on span "Urdu / Beginner" at bounding box center [1031, 369] width 95 height 18
click at [1191, 325] on span "Add" at bounding box center [1196, 328] width 23 height 16
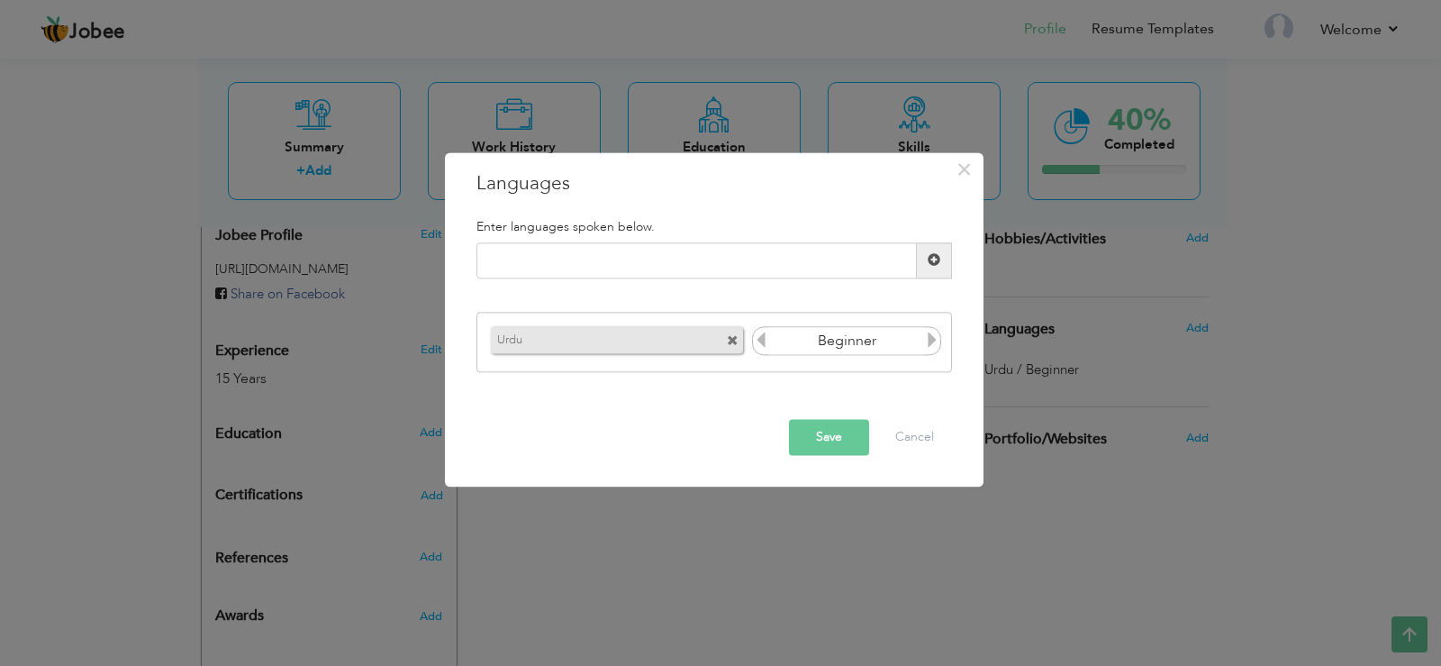
click at [896, 340] on input "Beginner" at bounding box center [847, 341] width 156 height 27
click at [735, 342] on span at bounding box center [733, 342] width 12 height 12
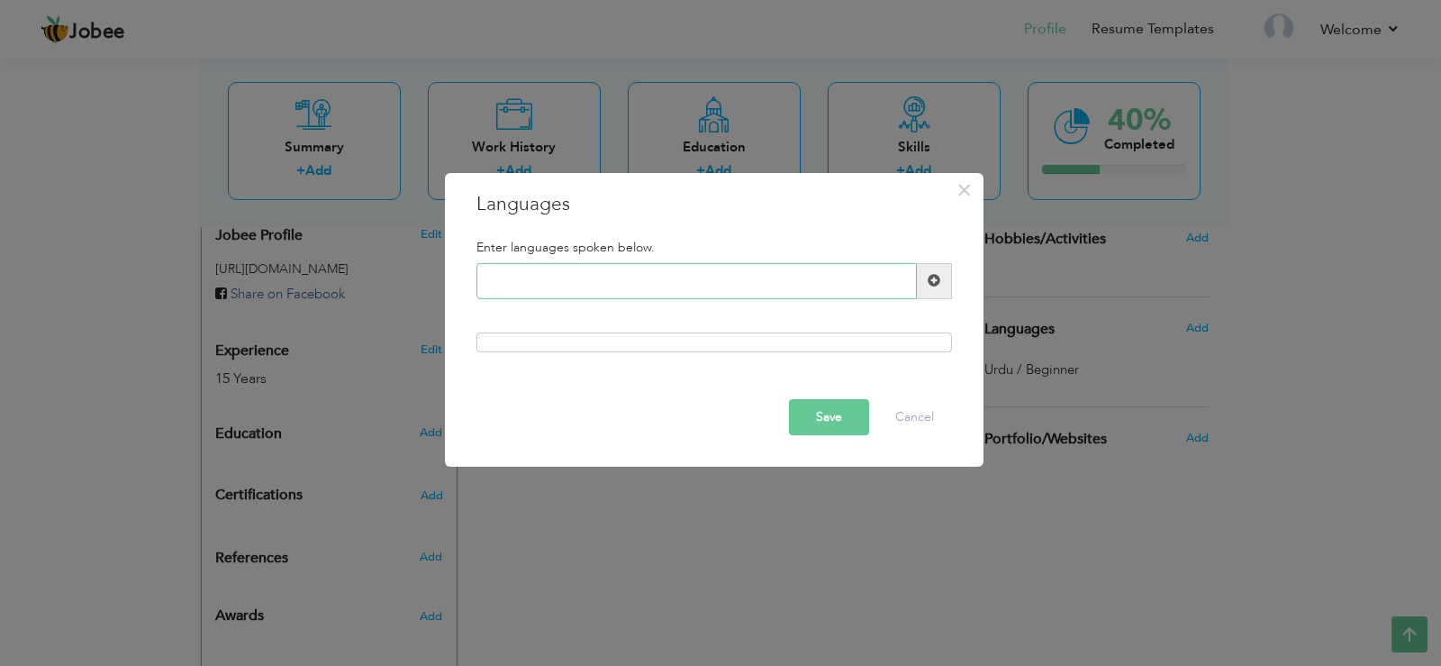
click at [704, 286] on input "text" at bounding box center [696, 281] width 440 height 36
type input "u"
type input "Urdu"
click at [838, 426] on button "Save" at bounding box center [829, 417] width 80 height 36
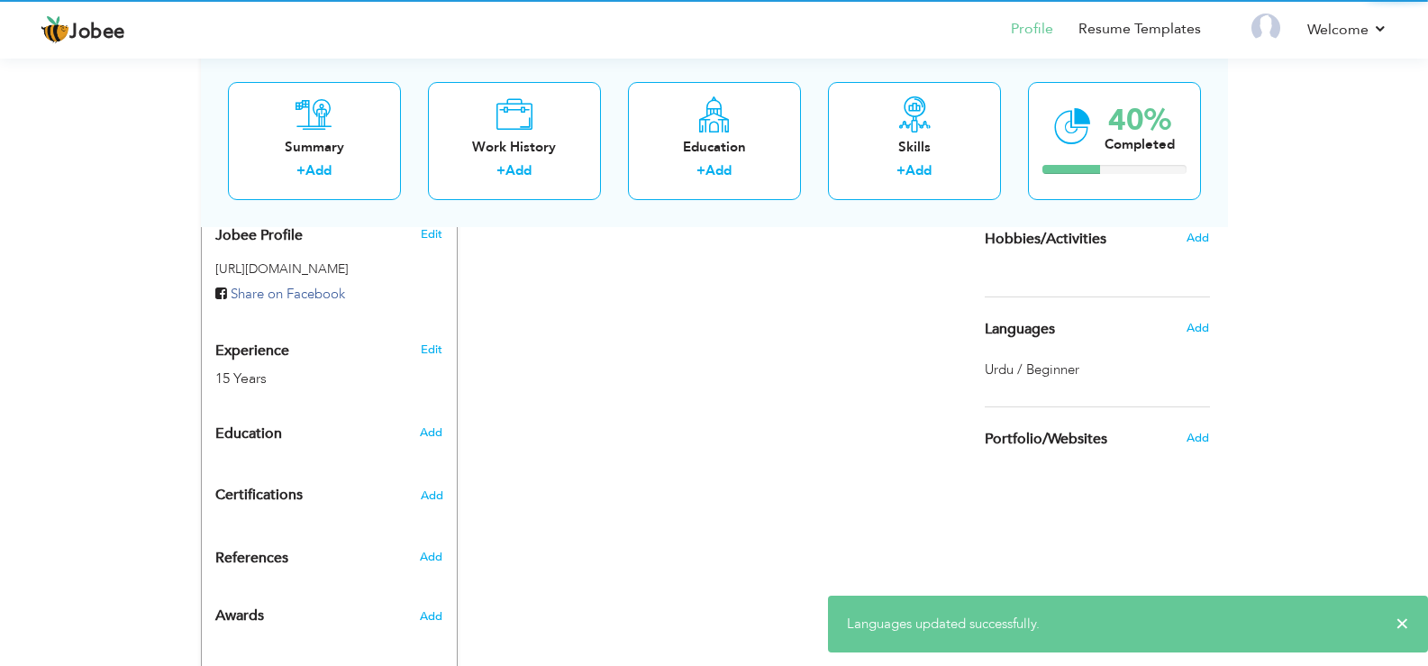
click at [838, 426] on div "CV Import Profile Strength 0% Select an Item from right menu Work History * Job…" at bounding box center [714, 196] width 513 height 951
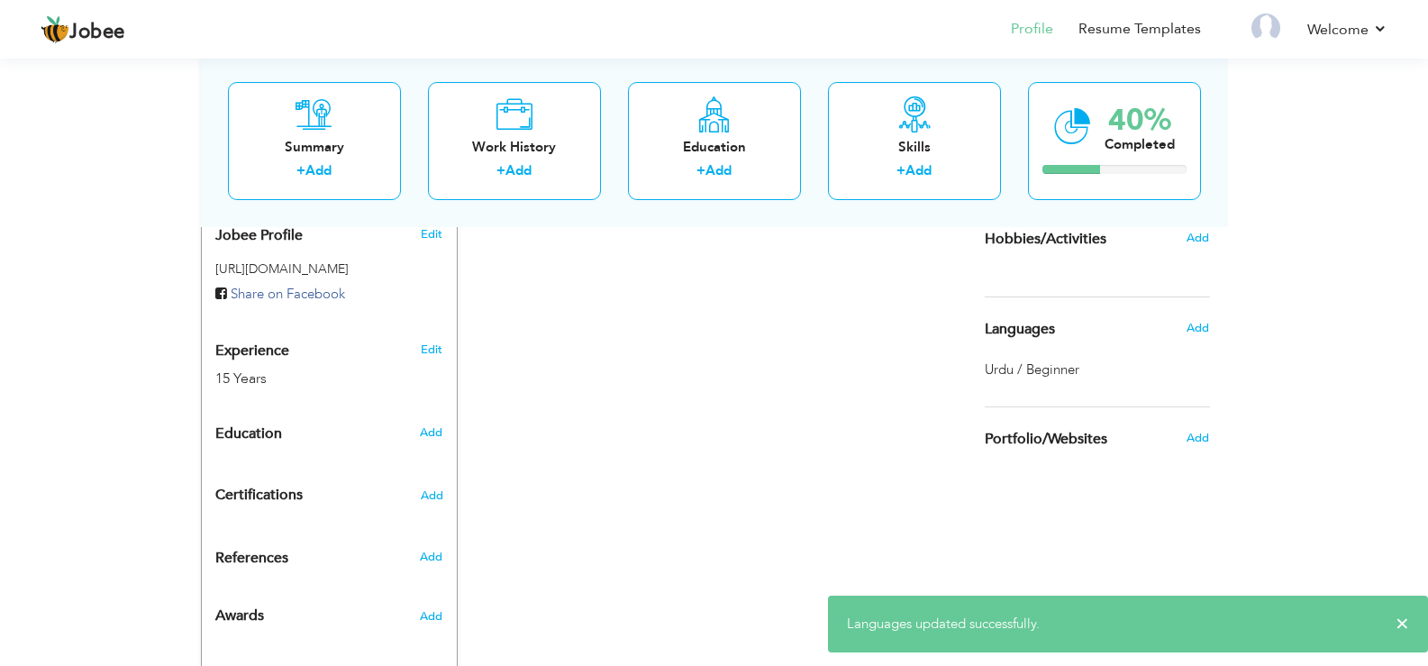
click at [1034, 376] on span "Urdu / Beginner" at bounding box center [1031, 369] width 95 height 18
click at [1055, 367] on span "Urdu / Beginner" at bounding box center [1031, 369] width 95 height 18
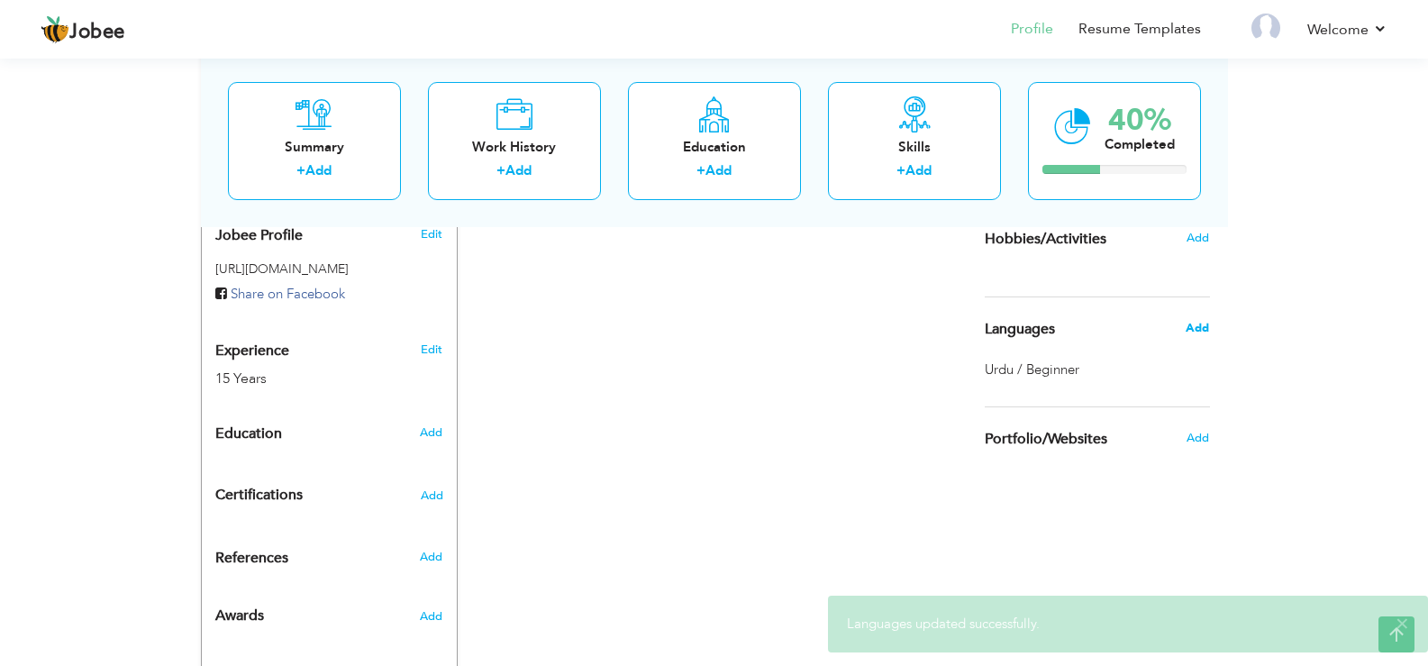
click at [1204, 321] on span "Add" at bounding box center [1196, 328] width 23 height 16
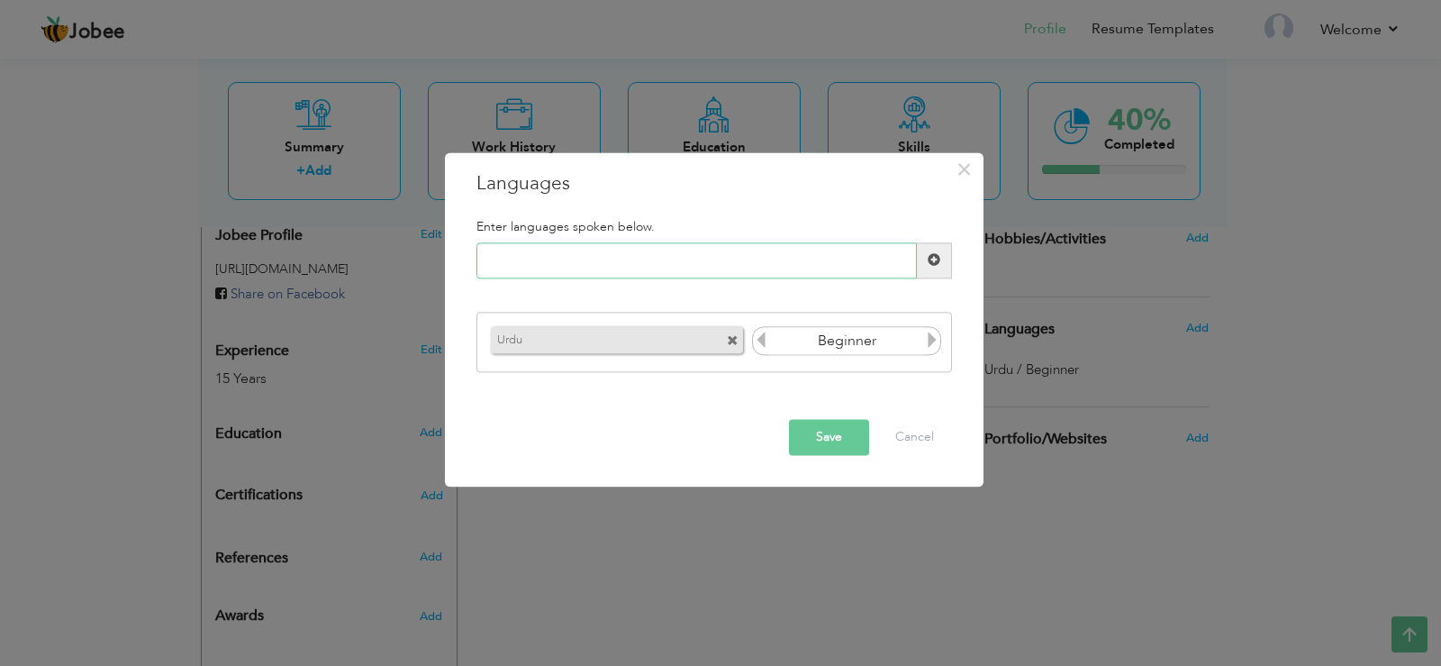
click at [686, 265] on input "text" at bounding box center [696, 260] width 440 height 36
type input "Punjabi"
click at [813, 426] on button "Save" at bounding box center [829, 437] width 80 height 36
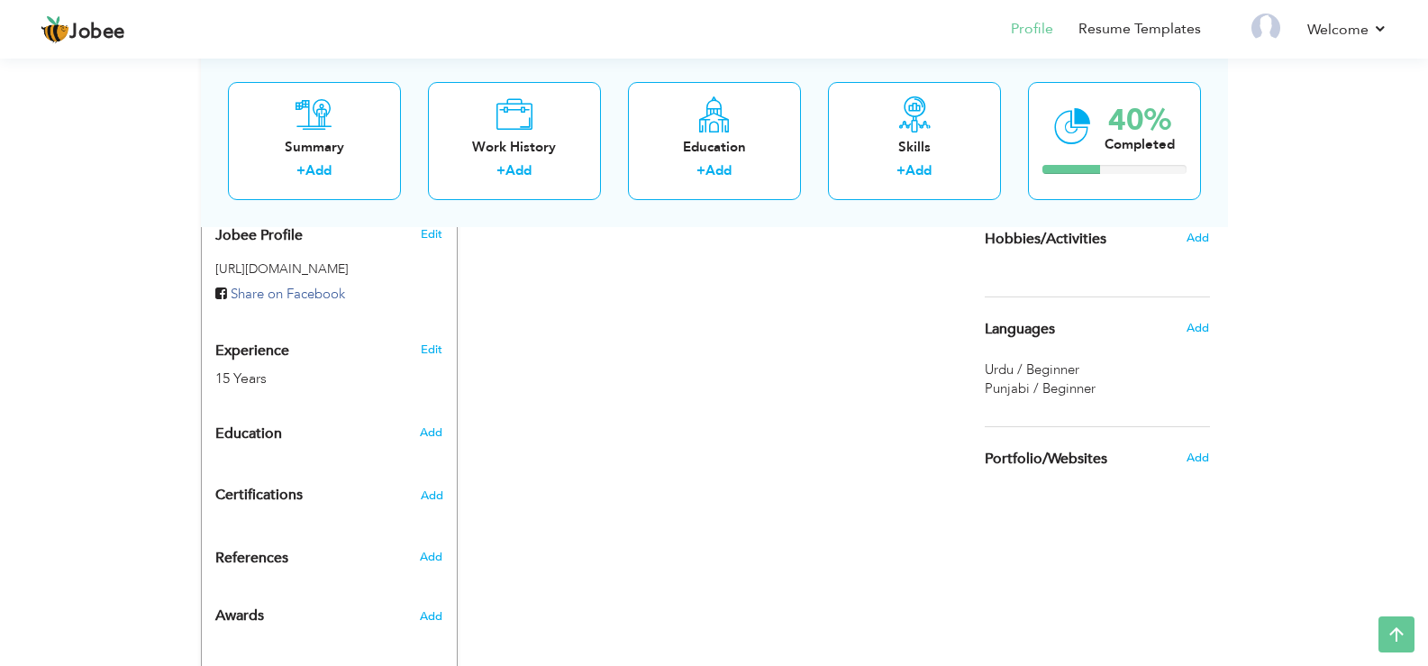
click at [1184, 331] on div "Add" at bounding box center [1202, 328] width 42 height 34
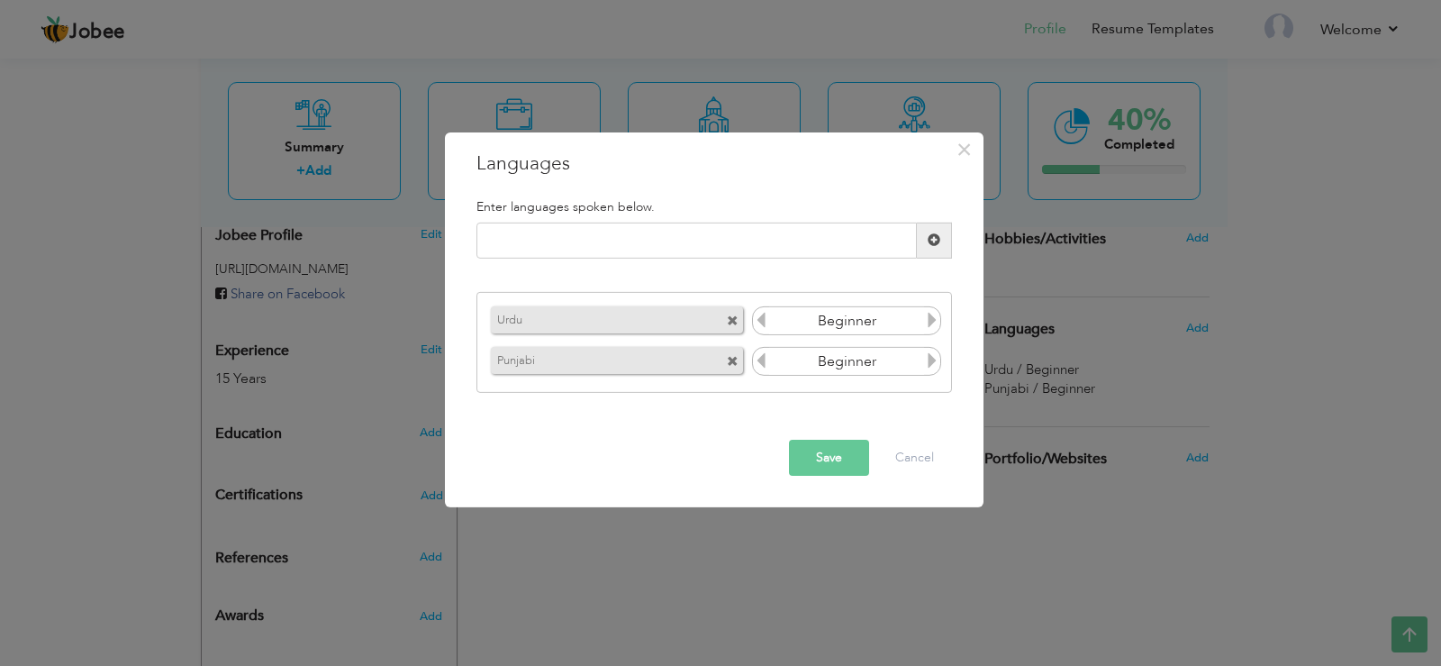
click at [848, 317] on input "Beginner" at bounding box center [847, 320] width 156 height 27
click at [911, 448] on button "Cancel" at bounding box center [914, 458] width 75 height 36
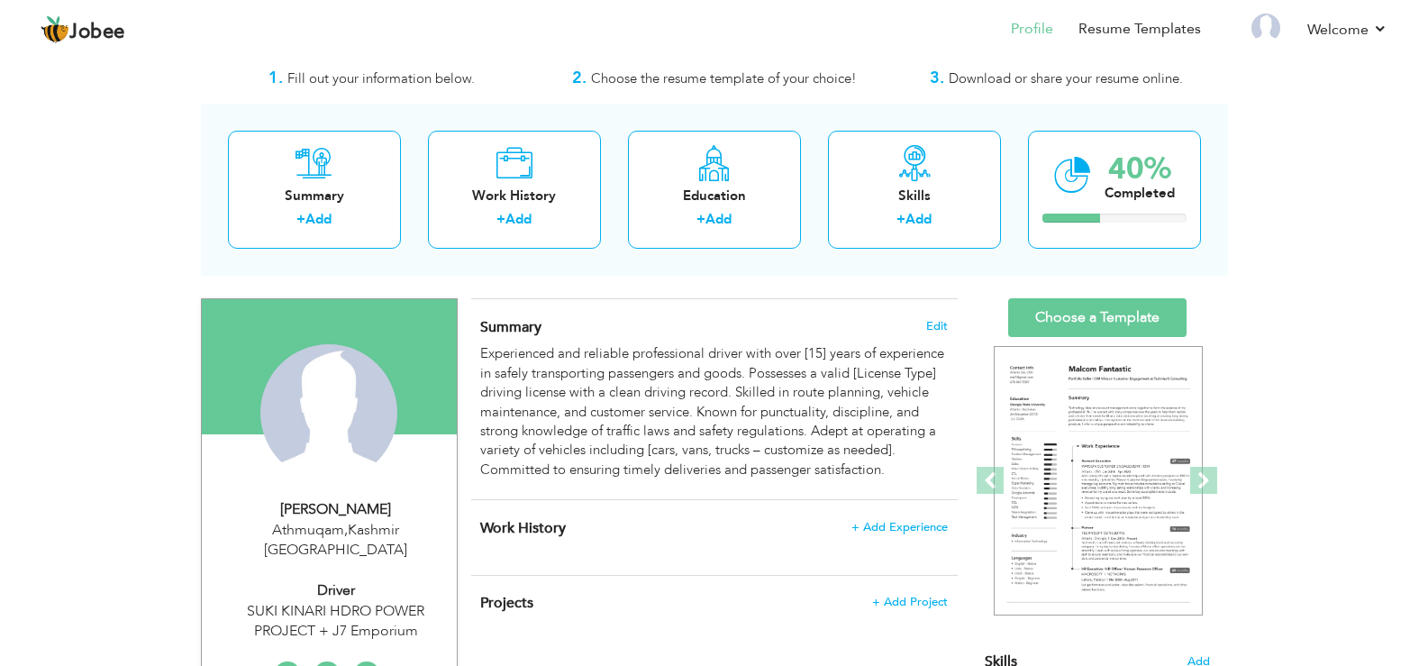
scroll to position [42, 0]
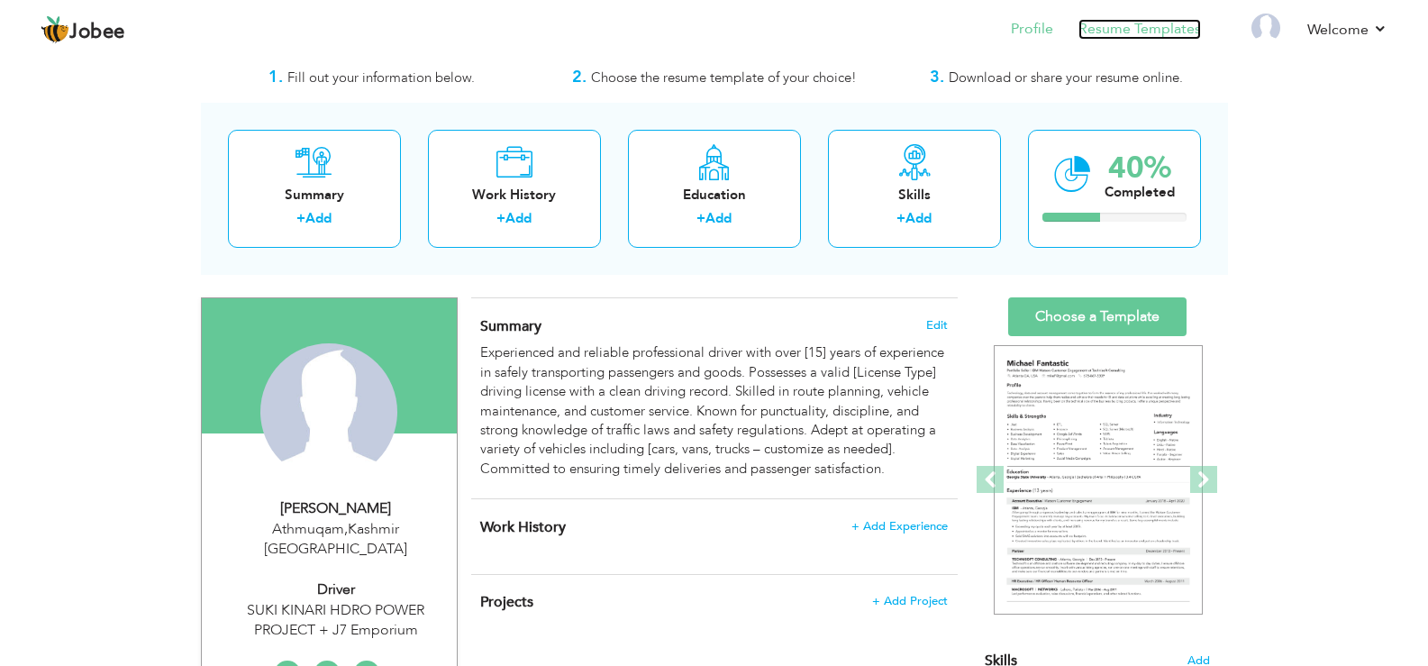
click at [1110, 33] on link "Resume Templates" at bounding box center [1139, 29] width 122 height 21
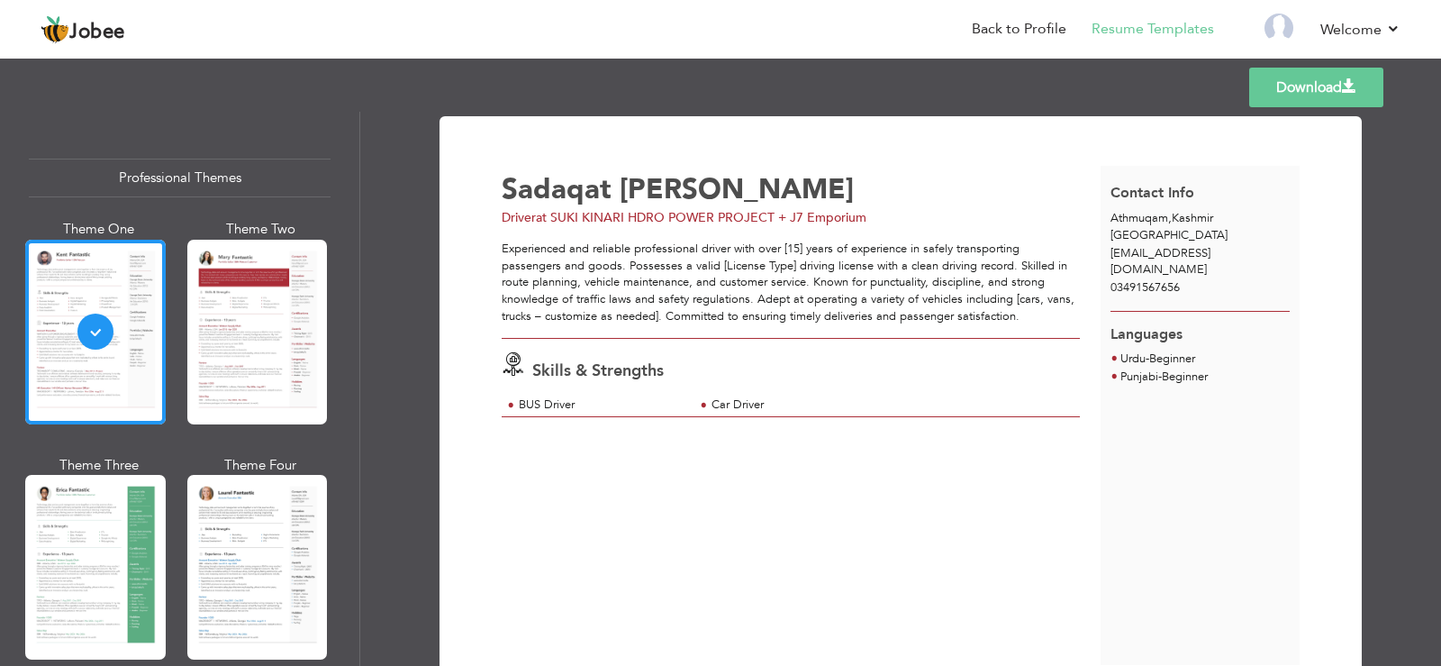
scroll to position [86, 0]
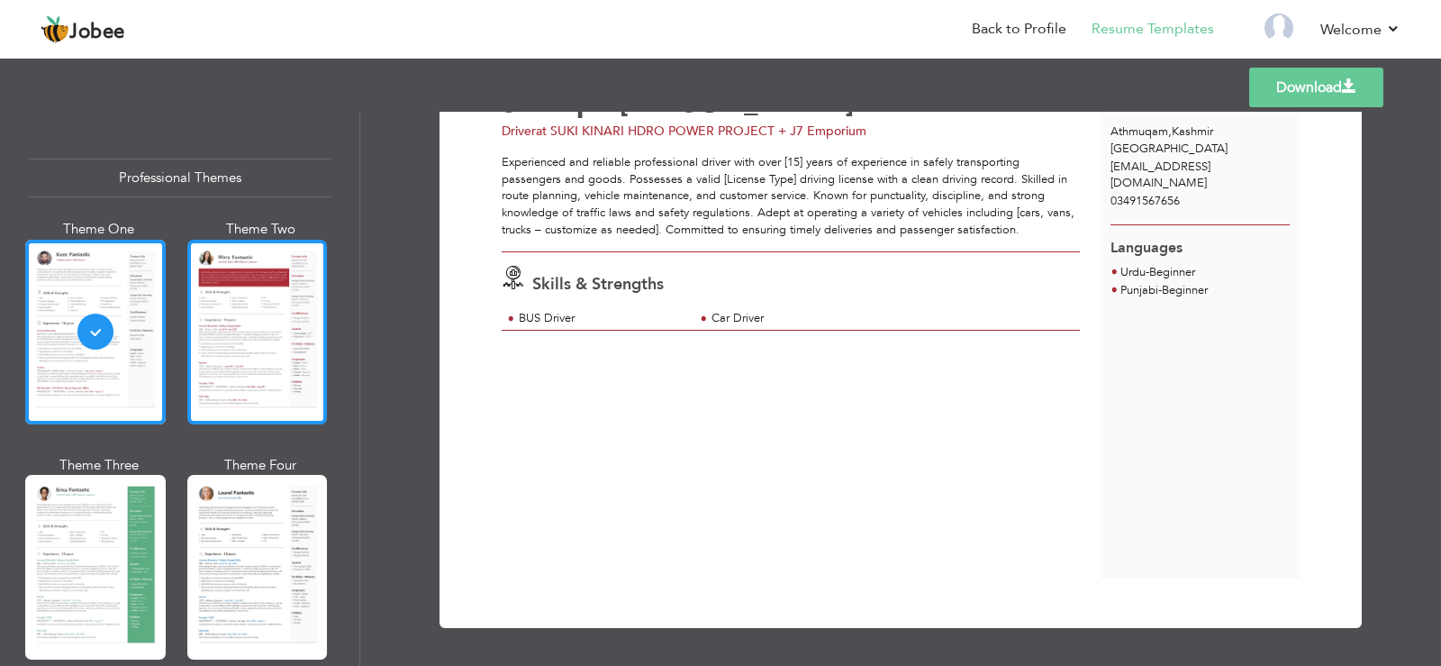
click at [246, 329] on div at bounding box center [257, 332] width 141 height 185
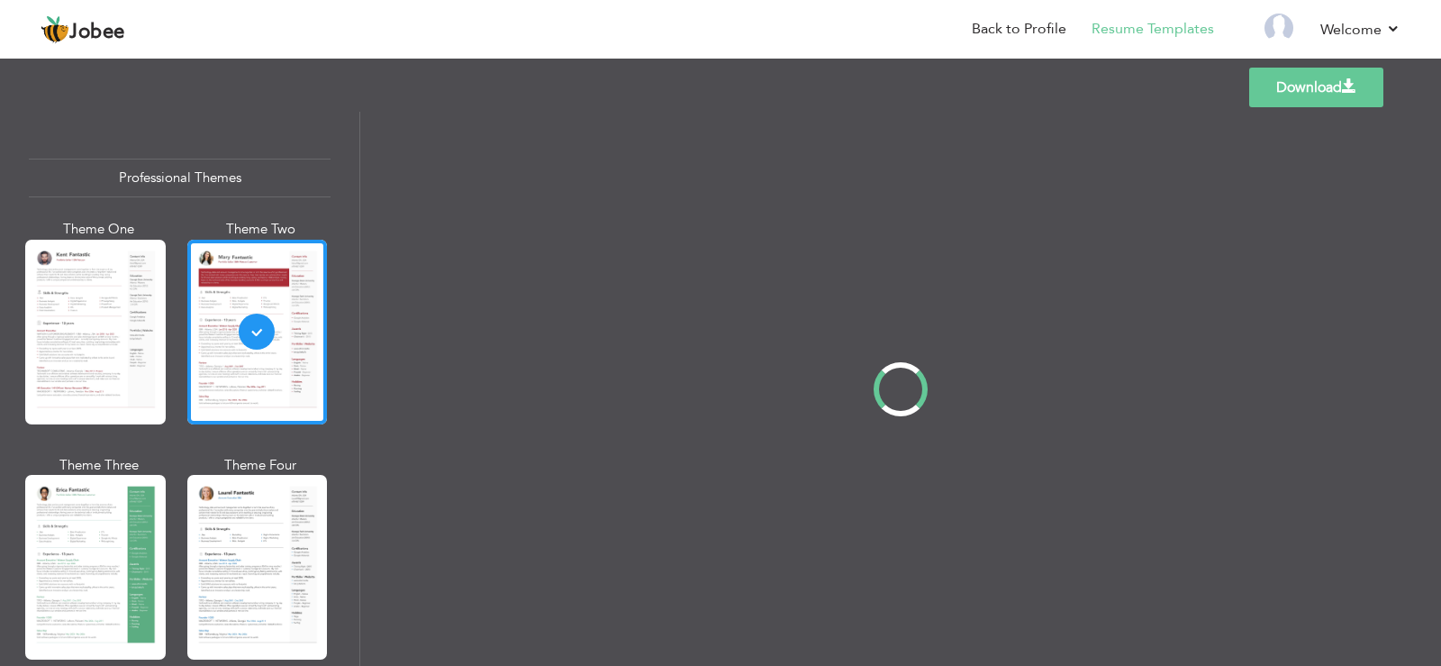
scroll to position [0, 0]
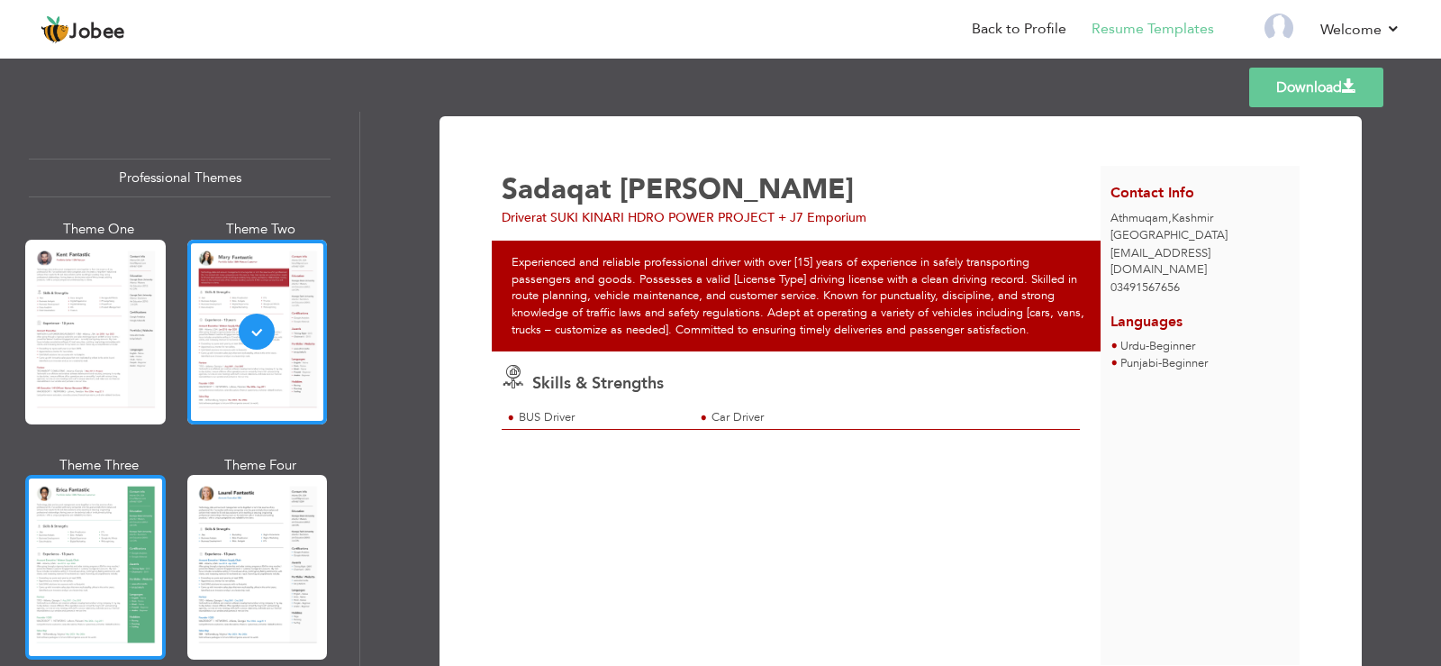
click at [117, 533] on div at bounding box center [95, 567] width 141 height 185
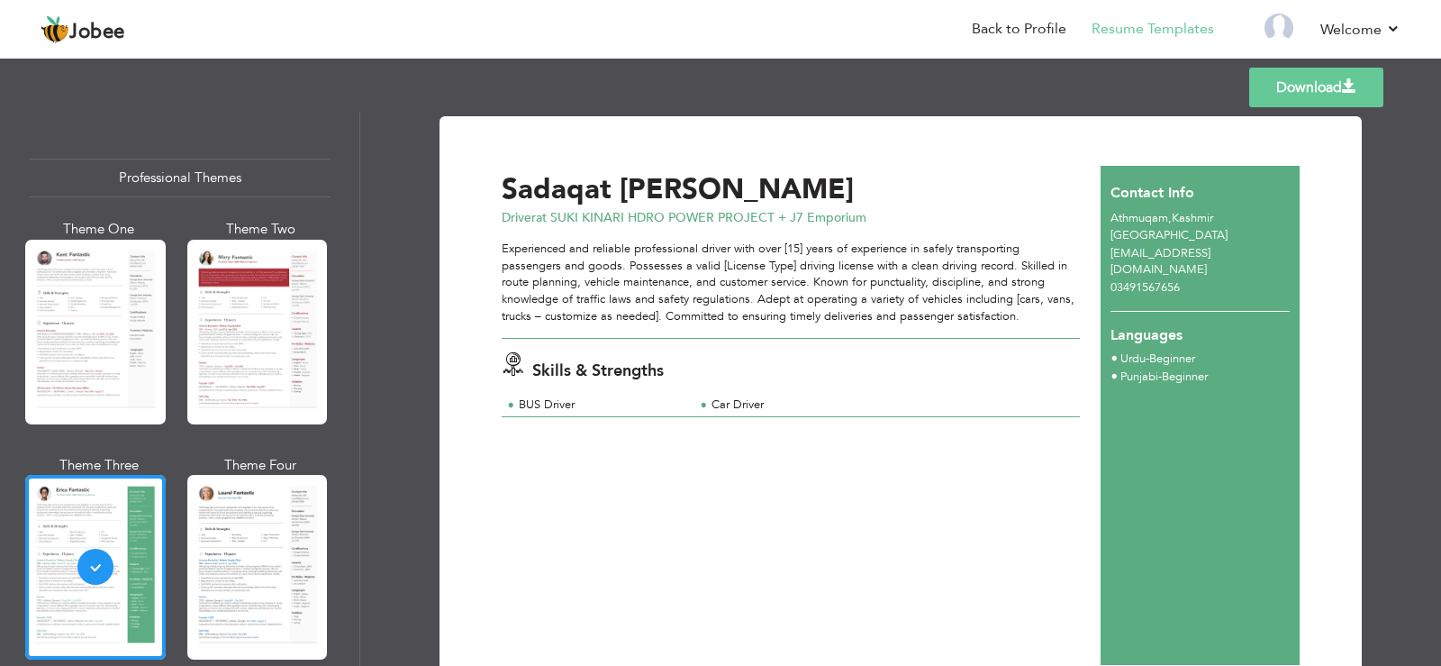
click at [1136, 258] on span "[EMAIL_ADDRESS][DOMAIN_NAME]" at bounding box center [1161, 261] width 100 height 33
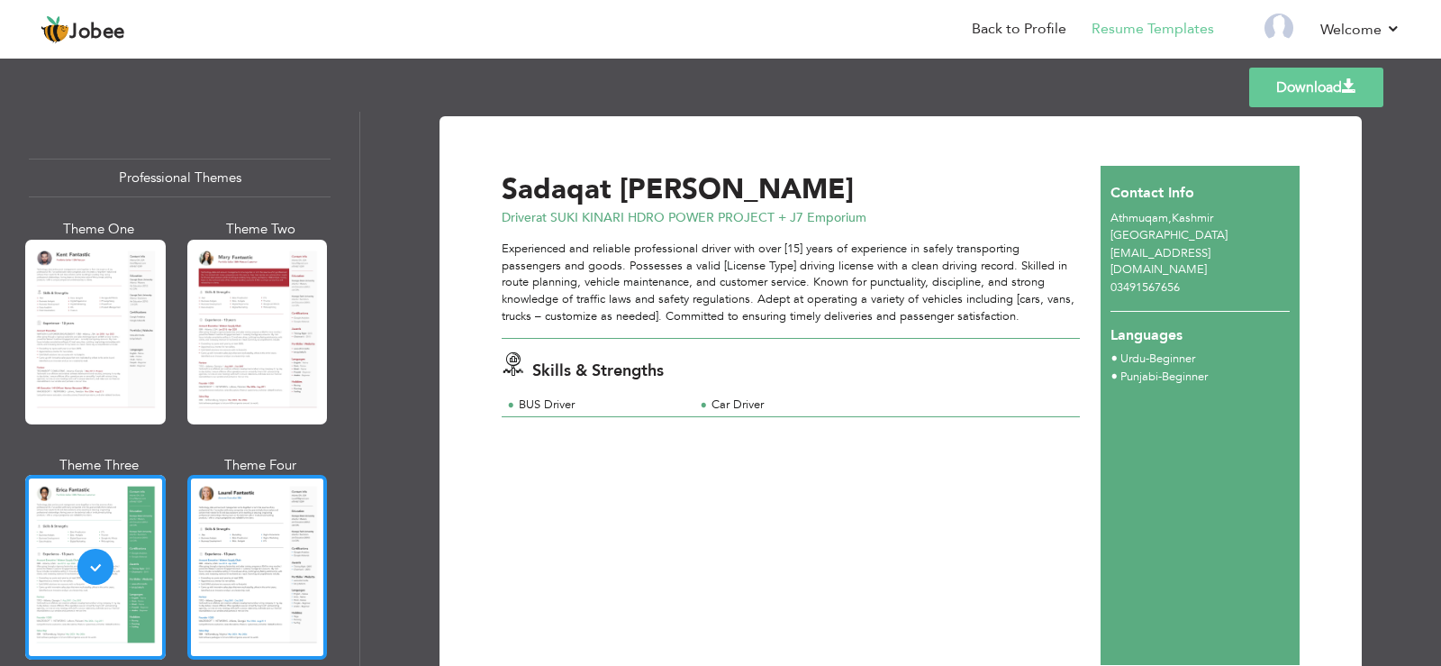
click at [278, 541] on div at bounding box center [257, 567] width 141 height 185
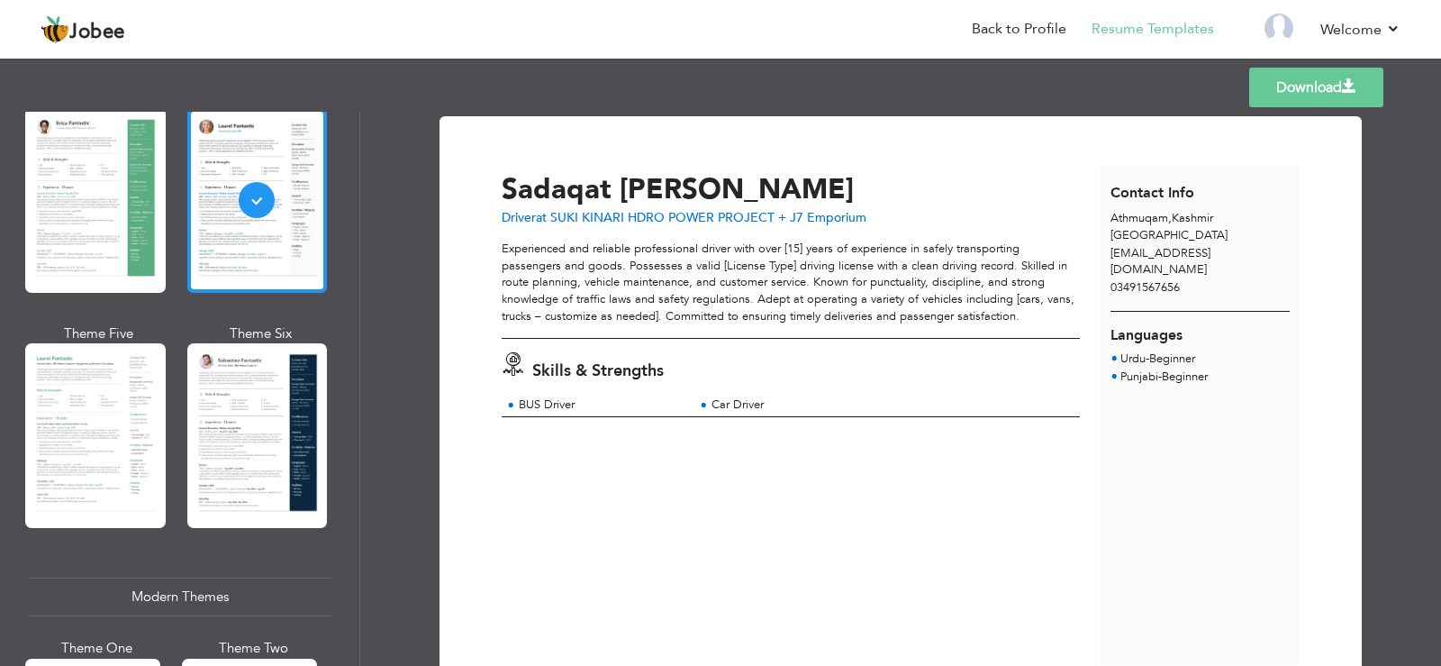
scroll to position [480, 0]
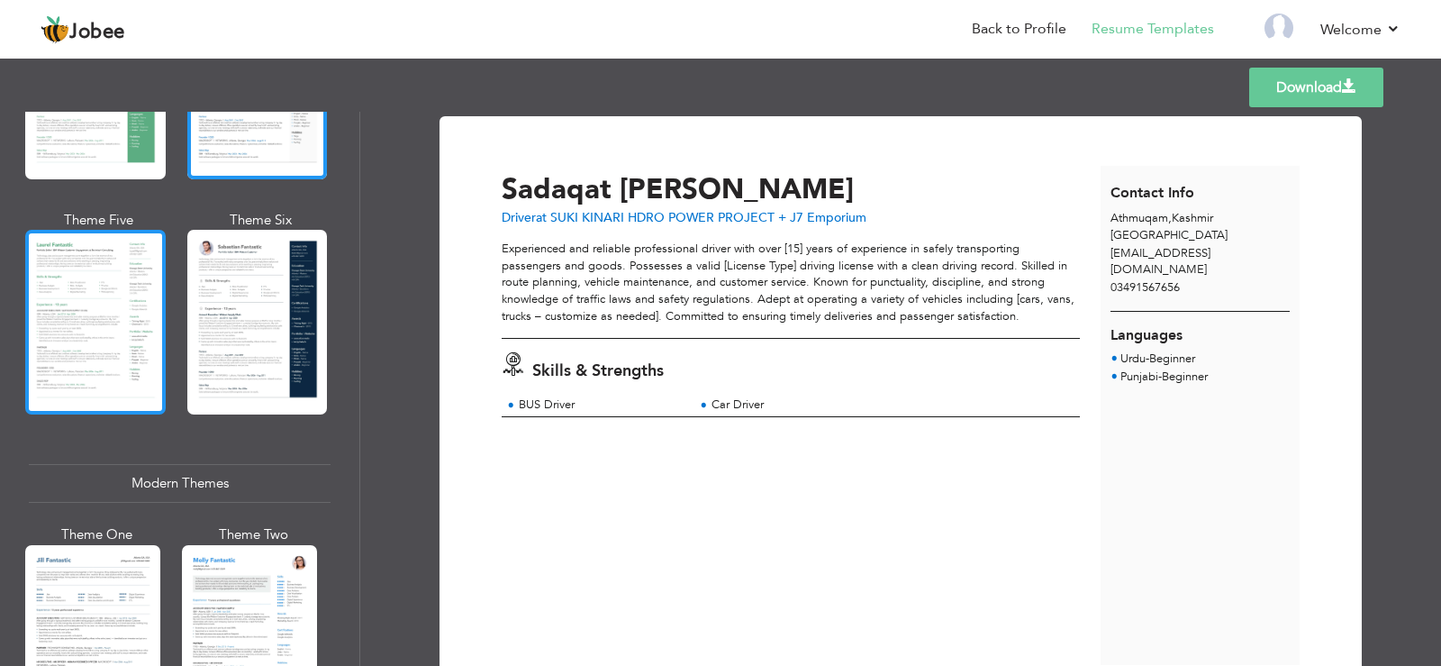
click at [107, 300] on div at bounding box center [95, 322] width 141 height 185
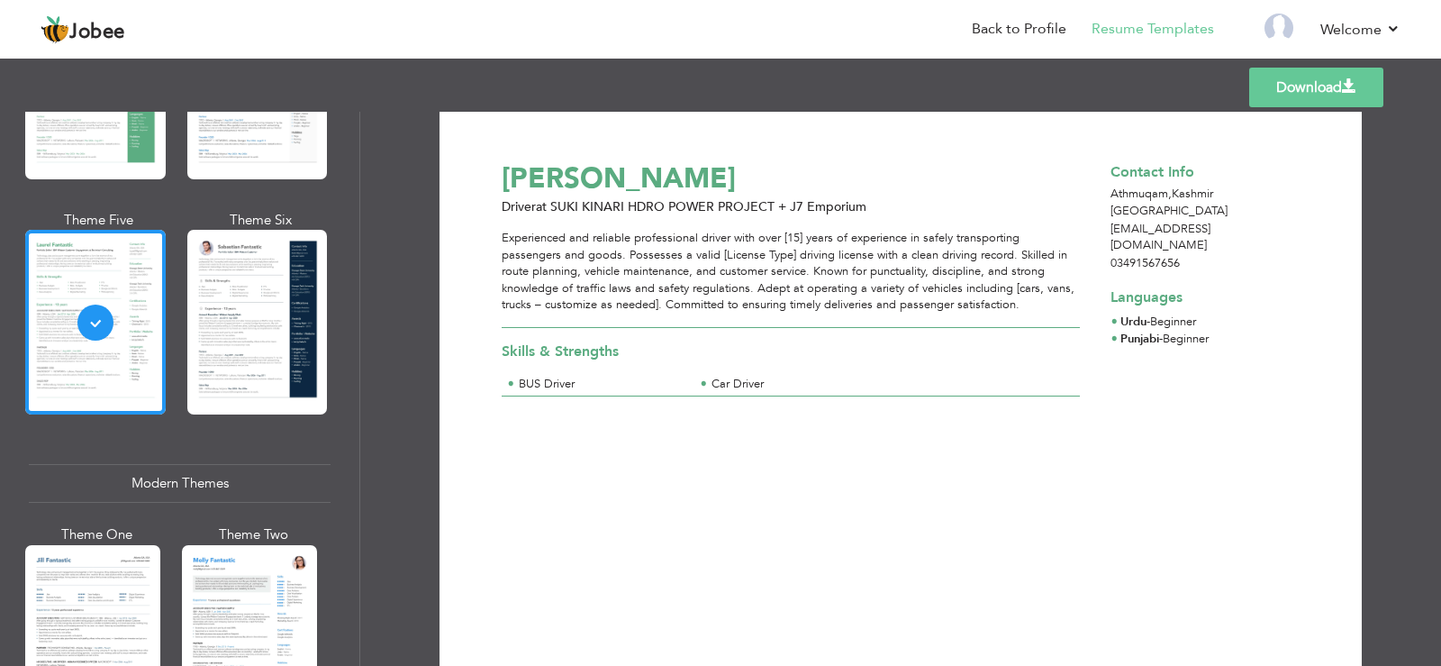
scroll to position [0, 0]
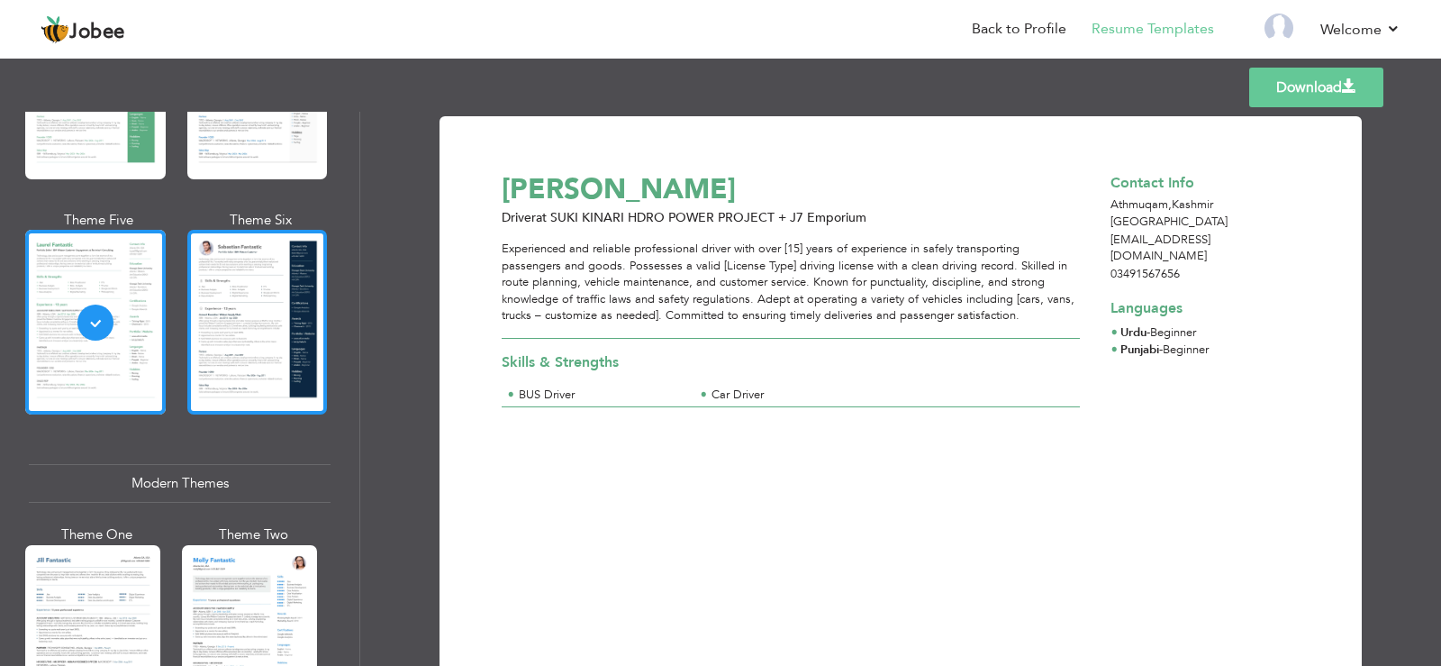
click at [258, 309] on div at bounding box center [257, 322] width 141 height 185
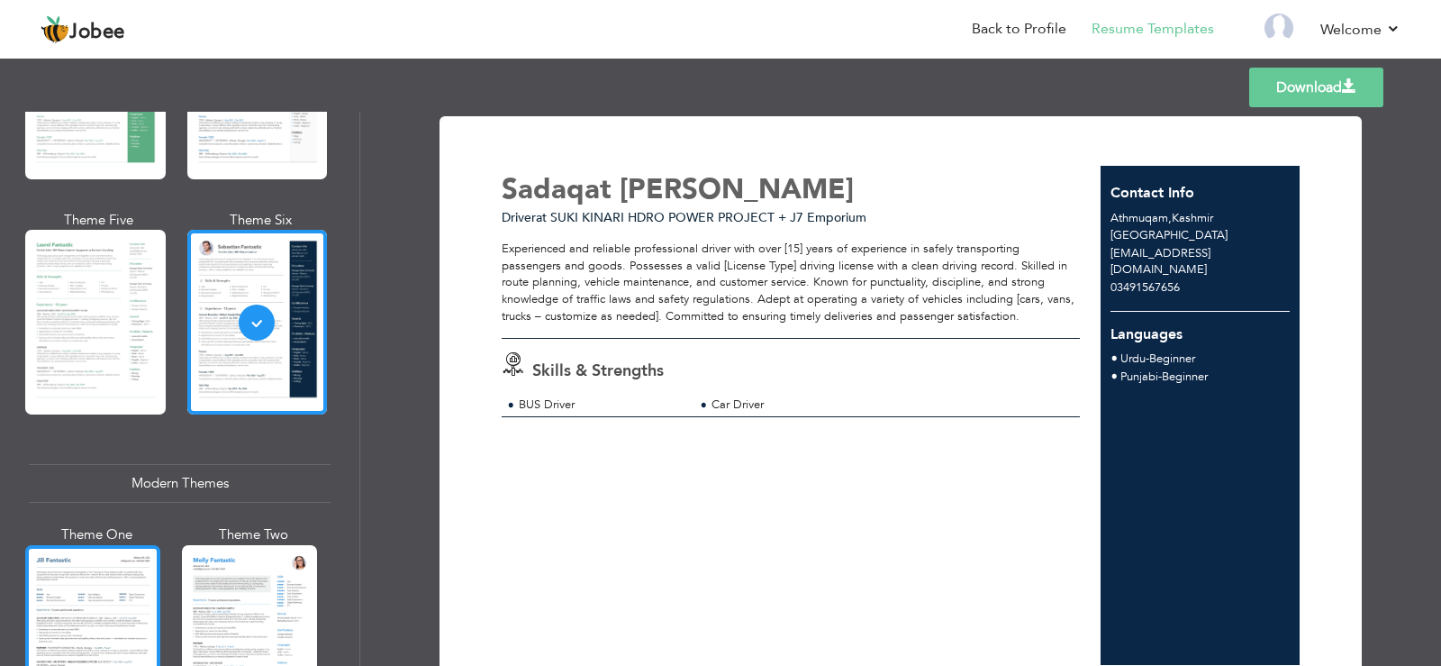
click at [70, 597] on div at bounding box center [92, 634] width 135 height 178
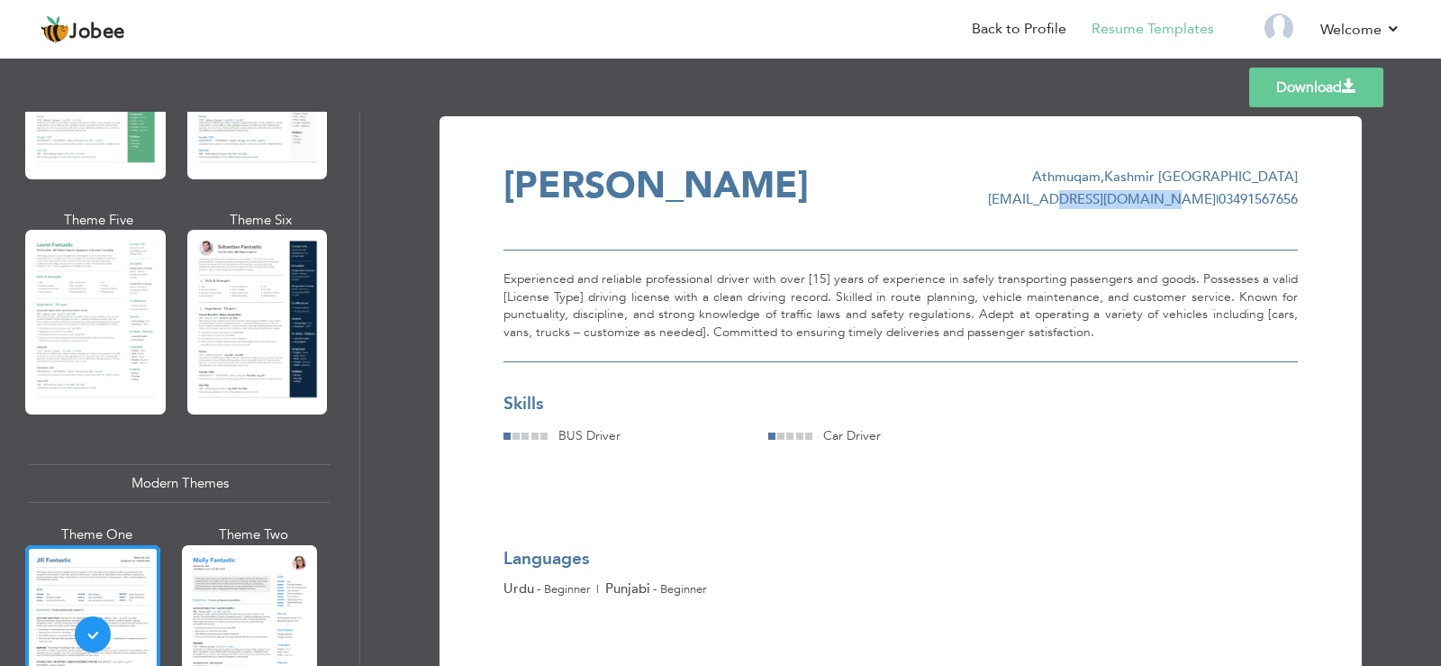
drag, startPoint x: 1202, startPoint y: 198, endPoint x: 1094, endPoint y: 199, distance: 108.1
click at [1094, 199] on div "[EMAIL_ADDRESS][DOMAIN_NAME] | 03491567656" at bounding box center [1143, 199] width 310 height 19
click at [1056, 198] on span "[EMAIL_ADDRESS][DOMAIN_NAME]" at bounding box center [1102, 199] width 228 height 18
click at [1157, 198] on span "[EMAIL_ADDRESS][DOMAIN_NAME]" at bounding box center [1102, 199] width 228 height 18
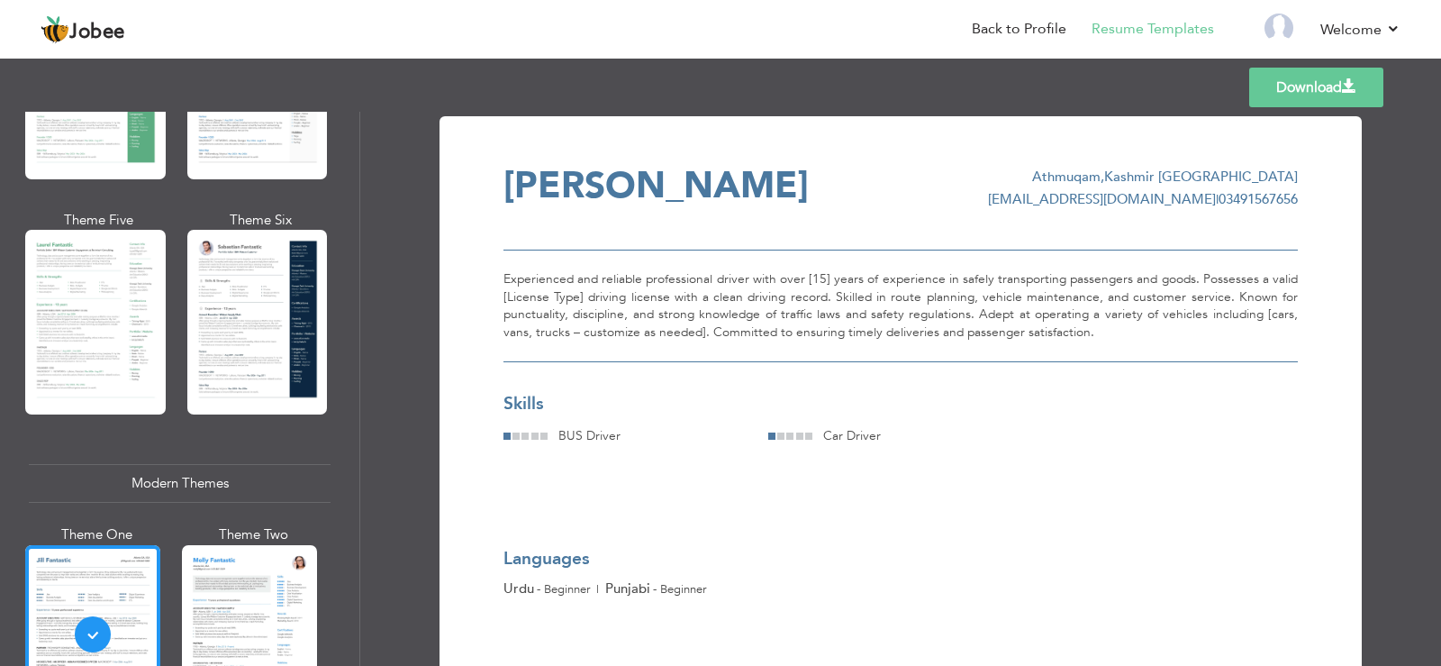
click at [1029, 299] on div "Experienced and reliable professional driver with over [15] years of experience…" at bounding box center [900, 305] width 794 height 113
click at [1076, 329] on div "Experienced and reliable professional driver with over [15] years of experience…" at bounding box center [900, 305] width 794 height 113
click at [963, 284] on div "Experienced and reliable professional driver with over [15] years of experience…" at bounding box center [900, 305] width 794 height 113
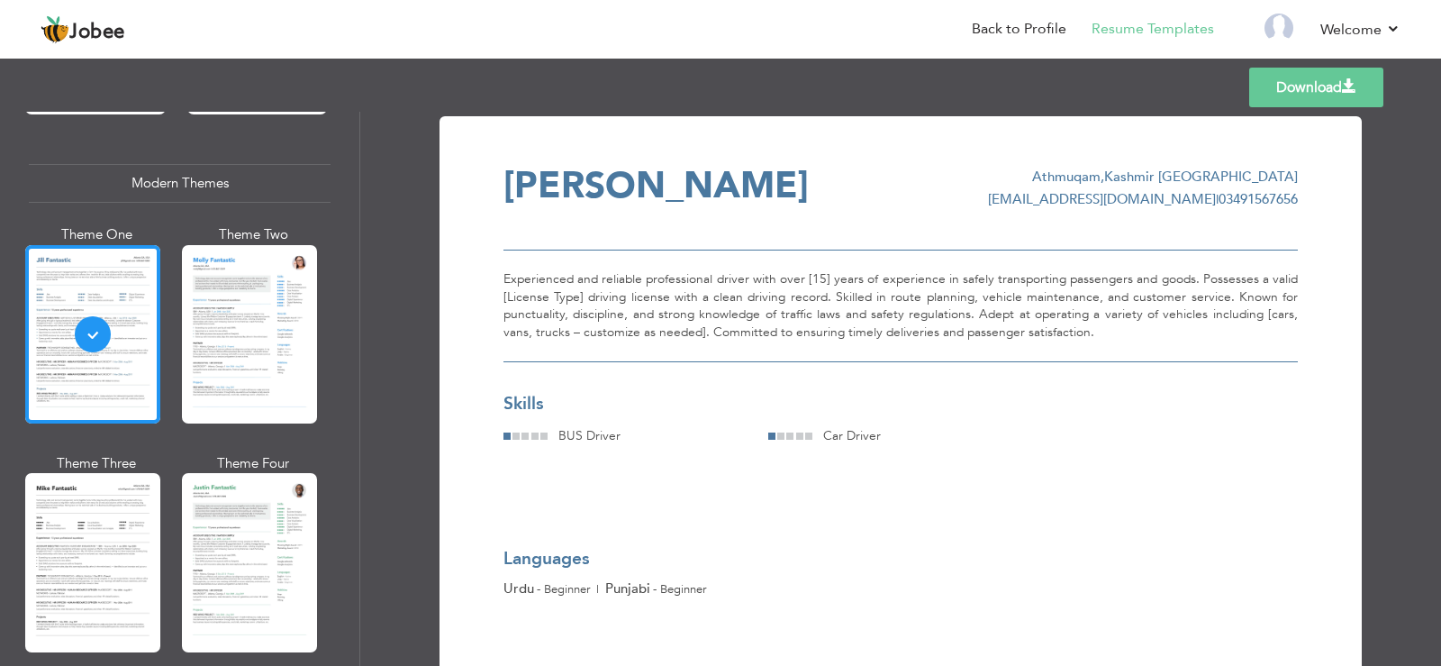
scroll to position [781, 0]
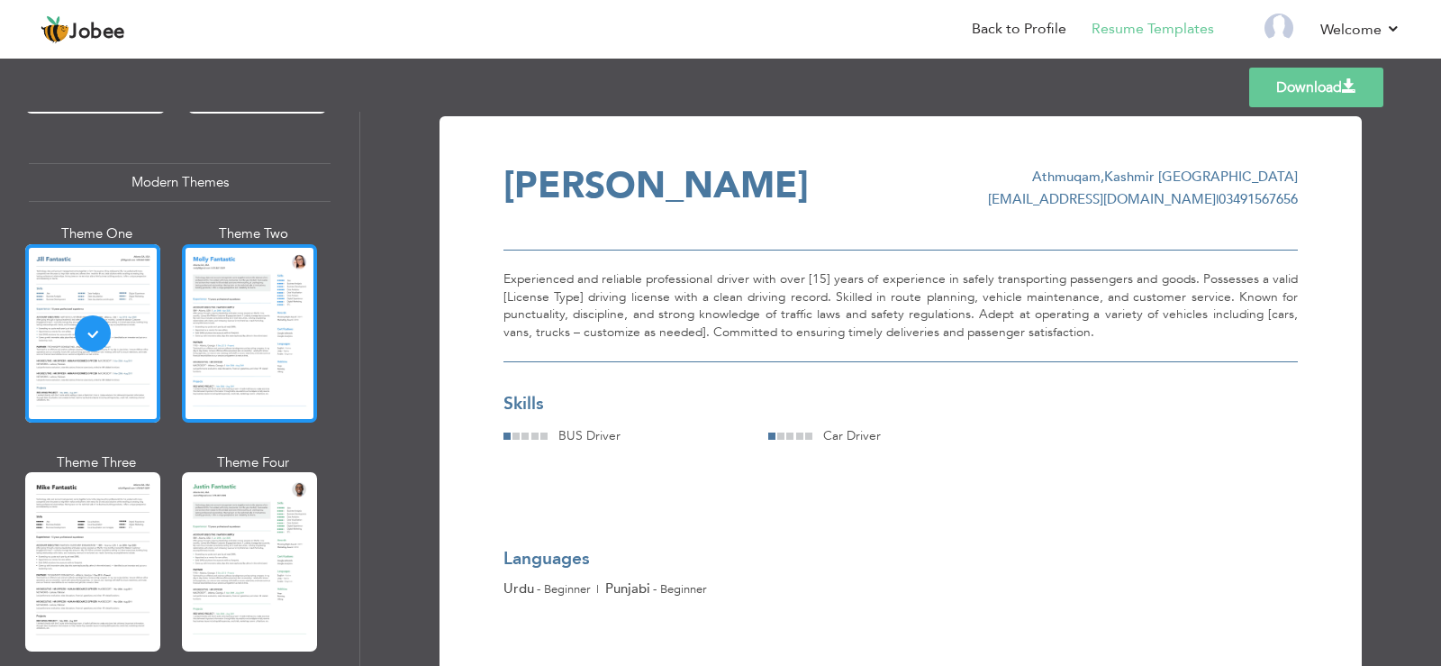
click at [265, 332] on div at bounding box center [249, 333] width 135 height 178
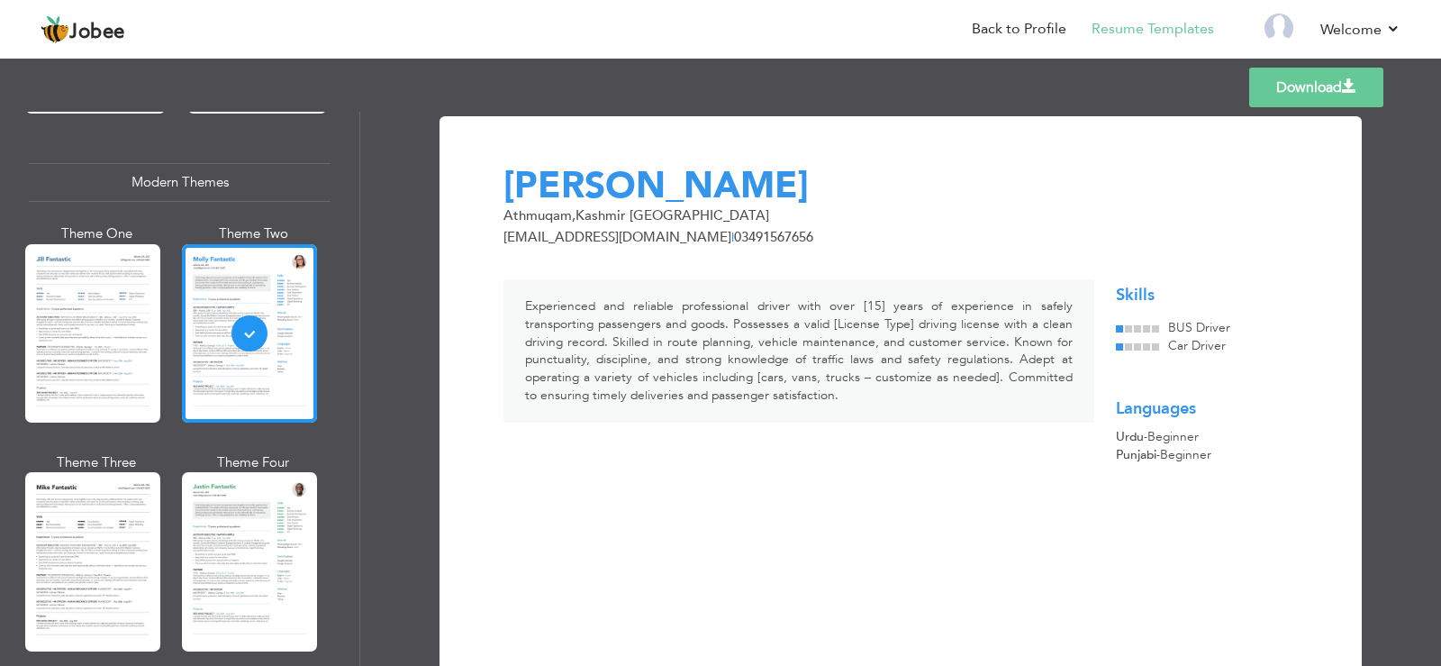
click at [86, 521] on div at bounding box center [92, 561] width 135 height 178
